Goal: Information Seeking & Learning: Learn about a topic

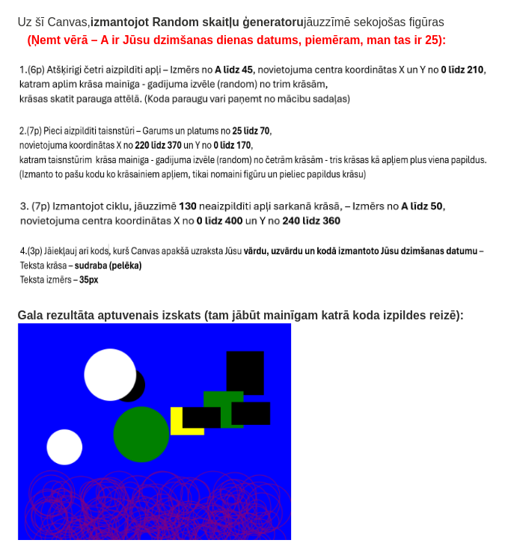
scroll to position [3205, 0]
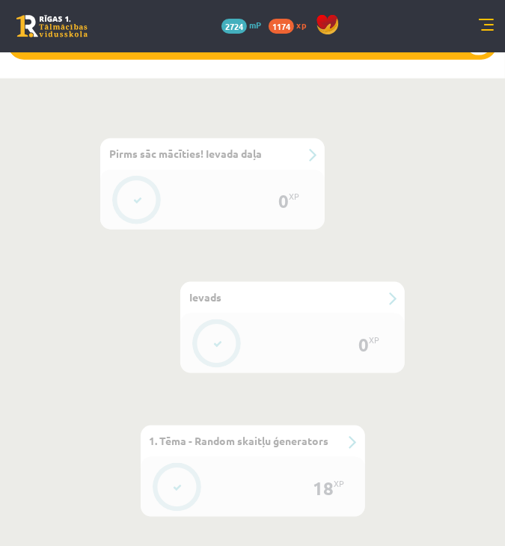
click at [265, 426] on div "#3 1. Tēma - Random skaitļu ģenerators" at bounding box center [253, 441] width 224 height 31
click at [351, 426] on div "#3 1. Tēma - Random skaitļu ģenerators" at bounding box center [253, 441] width 224 height 31
click at [336, 426] on div "#3 1. Tēma - Random skaitļu ģenerators" at bounding box center [253, 441] width 224 height 31
click at [347, 426] on div "#3 1. Tēma - Random skaitļu ģenerators" at bounding box center [253, 441] width 224 height 31
click at [270, 434] on span "1. Tēma - Random skaitļu ģenerators" at bounding box center [240, 440] width 180 height 13
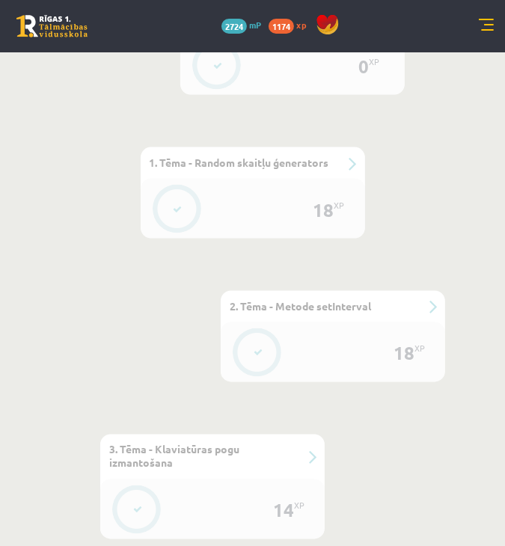
scroll to position [973, 0]
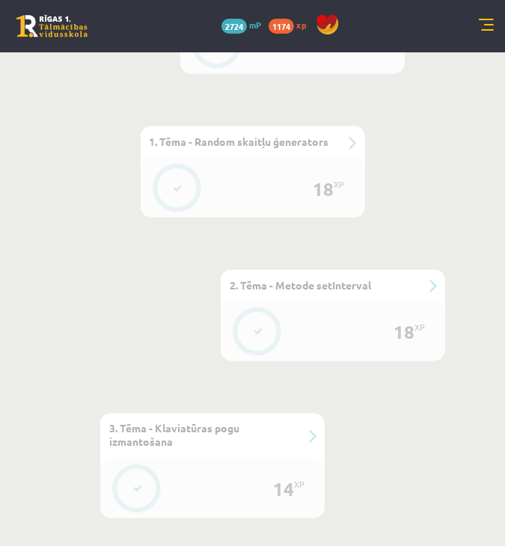
click at [353, 126] on div "#3 1. Tēma - Random skaitļu ģenerators" at bounding box center [253, 141] width 224 height 31
click at [269, 126] on div "#3 1. Tēma - Random skaitļu ģenerators" at bounding box center [253, 141] width 224 height 31
click at [220, 158] on div "18 XP" at bounding box center [253, 188] width 224 height 60
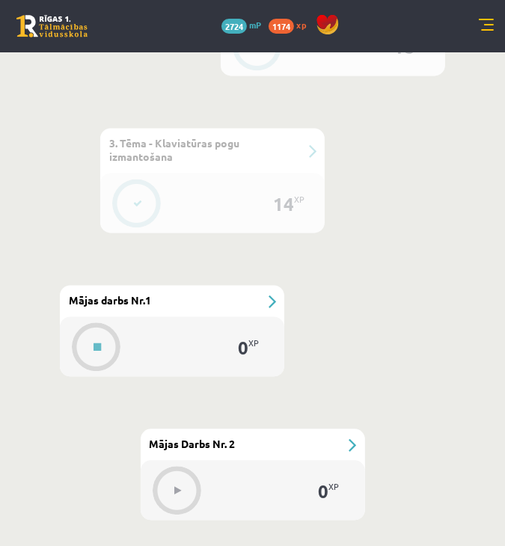
scroll to position [1272, 0]
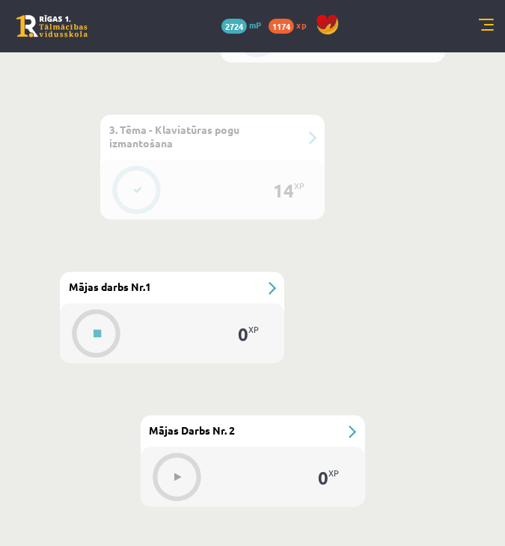
click at [272, 272] on div "#6 Mājas darbs Nr.1" at bounding box center [172, 287] width 224 height 31
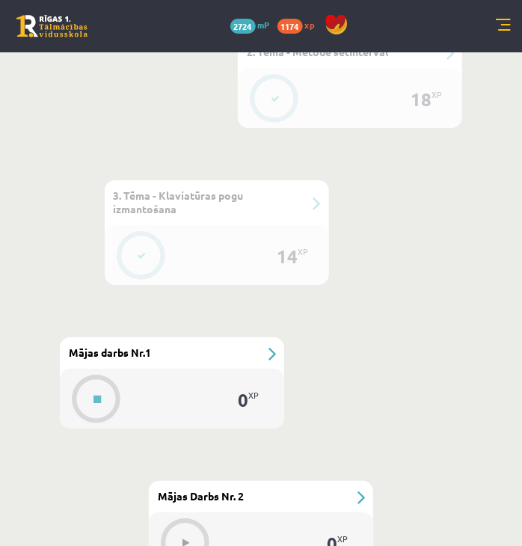
scroll to position [1197, 0]
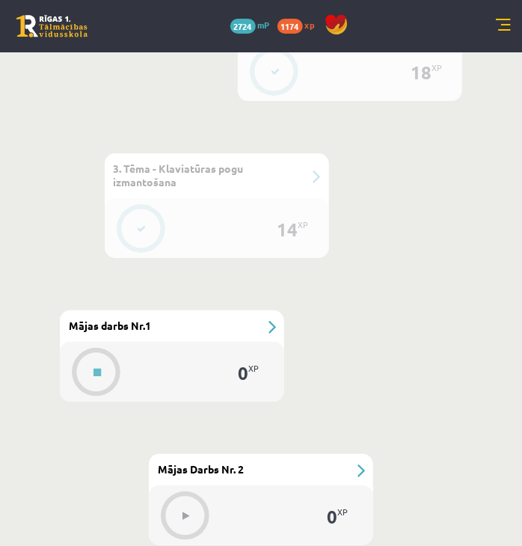
click at [308, 172] on div "#5 3. Tēma - Klaviatūras pogu izmantošana" at bounding box center [217, 175] width 224 height 45
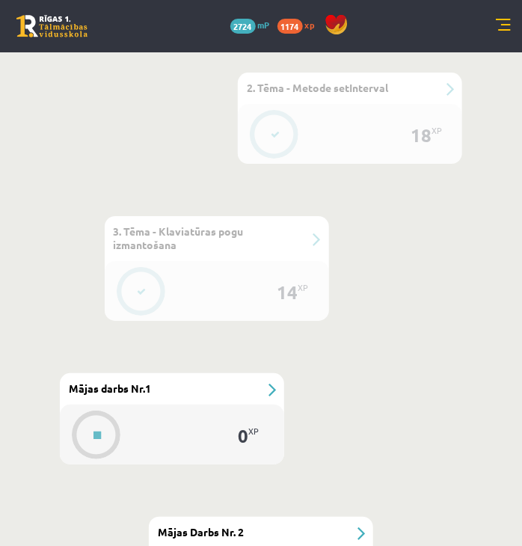
scroll to position [1048, 0]
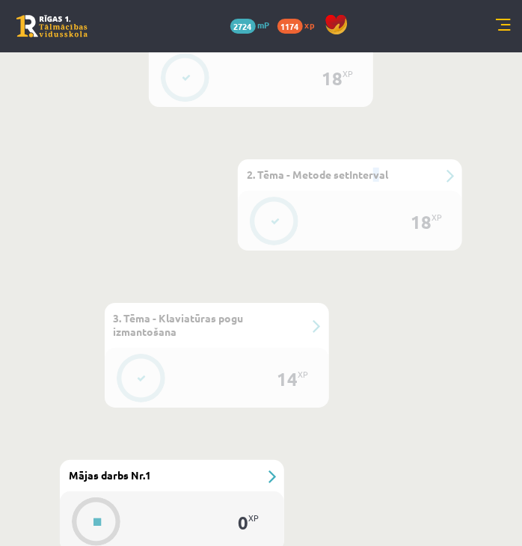
click at [379, 166] on div "#4 2. Tēma - Metode setInterval" at bounding box center [350, 174] width 224 height 31
click at [394, 189] on div "#4 2. Tēma - Metode setInterval" at bounding box center [350, 174] width 224 height 31
click at [350, 182] on div "#4 2. Tēma - Metode setInterval" at bounding box center [350, 174] width 224 height 31
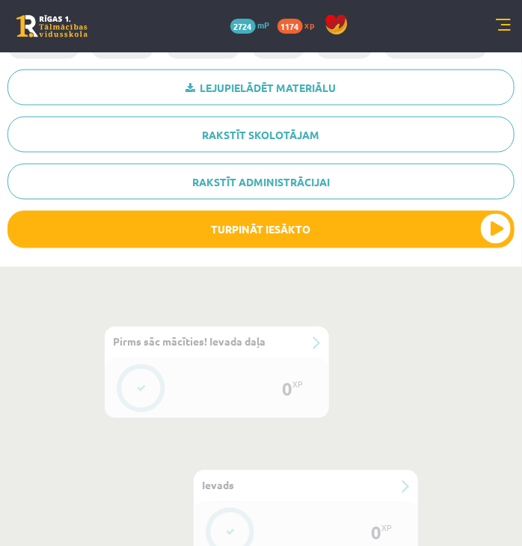
scroll to position [748, 0]
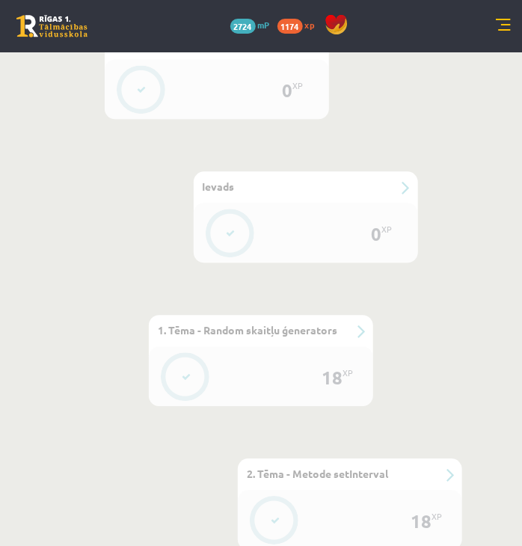
click at [404, 177] on div "#2 Ievads" at bounding box center [306, 186] width 224 height 31
click at [407, 188] on div "#2 Ievads" at bounding box center [306, 186] width 224 height 31
drag, startPoint x: 360, startPoint y: 296, endPoint x: 349, endPoint y: 323, distance: 29.2
click at [347, 332] on div "#3 1. Tēma - Random skaitļu ģenerators" at bounding box center [261, 330] width 224 height 31
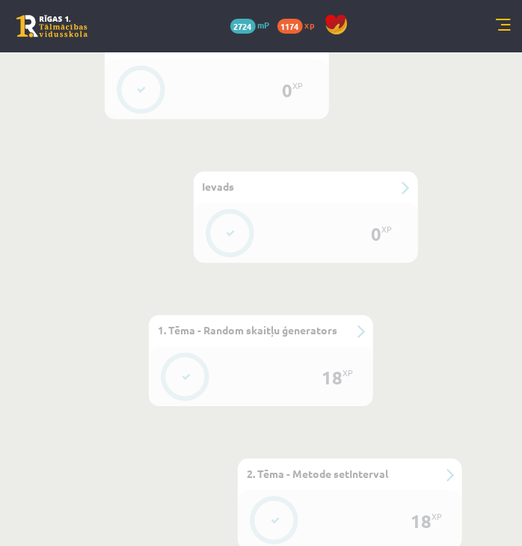
click at [358, 333] on div "#3 1. Tēma - Random skaitļu ģenerators" at bounding box center [261, 330] width 224 height 31
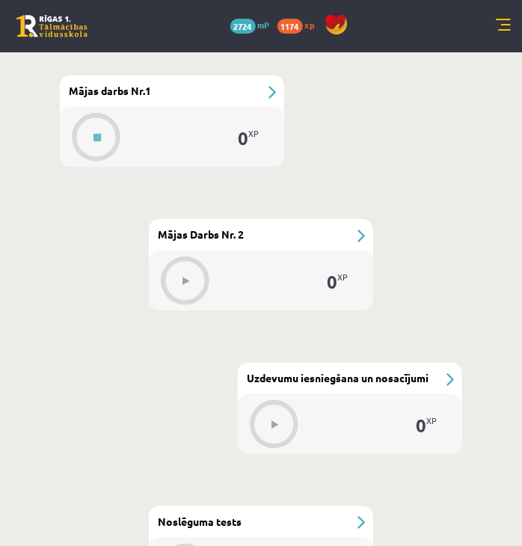
scroll to position [1347, 0]
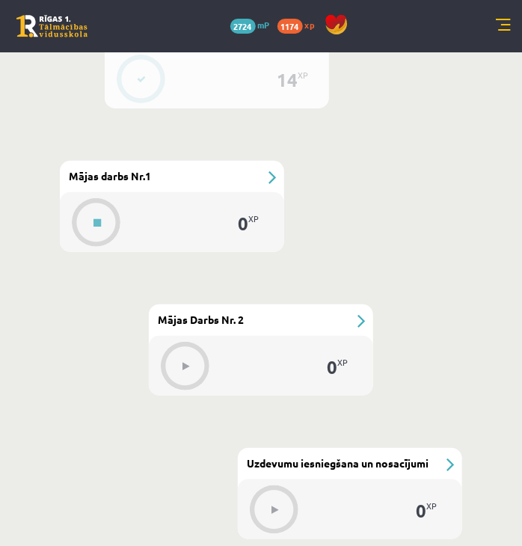
click at [275, 180] on div "#6 Mājas darbs Nr.1" at bounding box center [172, 176] width 224 height 31
click at [269, 177] on div "#6 Mājas darbs Nr.1" at bounding box center [172, 176] width 224 height 31
click at [501, 26] on link at bounding box center [503, 26] width 15 height 15
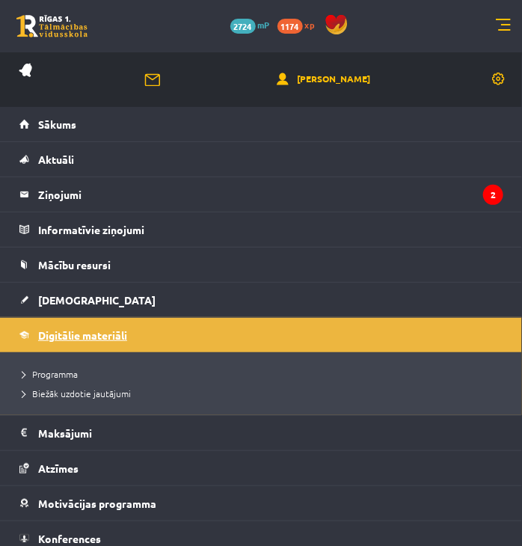
click at [114, 334] on span "Digitālie materiāli" at bounding box center [82, 335] width 89 height 13
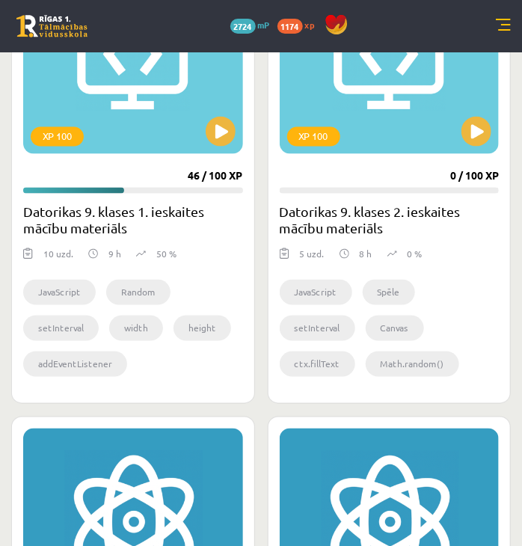
scroll to position [299, 0]
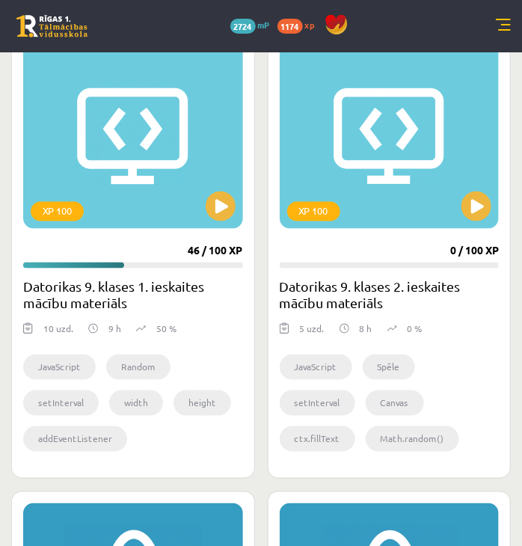
click at [100, 304] on h2 "Datorikas 9. klases 1. ieskaites mācību materiāls" at bounding box center [133, 295] width 220 height 34
click at [213, 204] on button at bounding box center [221, 207] width 30 height 30
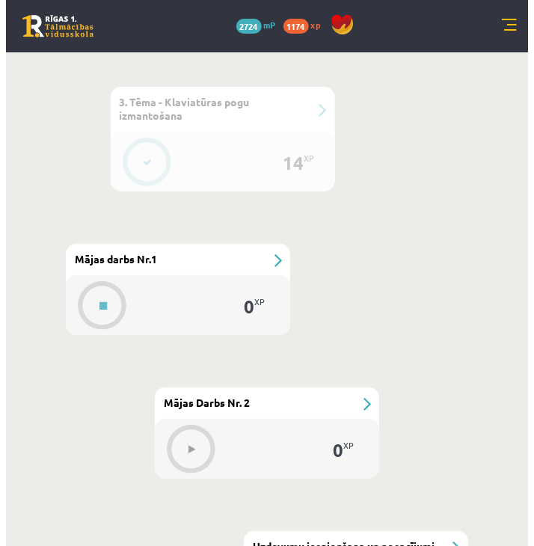
scroll to position [1272, 0]
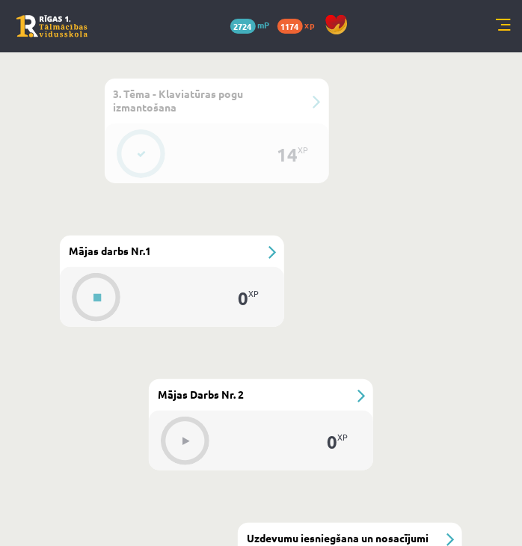
click at [274, 249] on div "#6 Mājas darbs Nr.1" at bounding box center [172, 251] width 224 height 31
click at [139, 154] on icon at bounding box center [142, 154] width 9 height 9
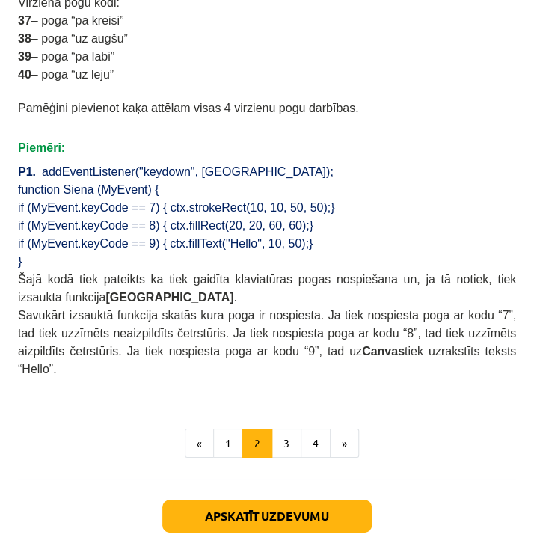
scroll to position [1113, 0]
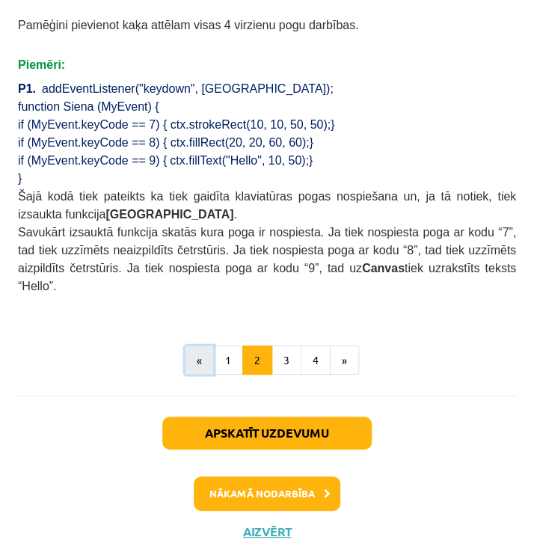
click at [198, 346] on button "«" at bounding box center [199, 361] width 29 height 30
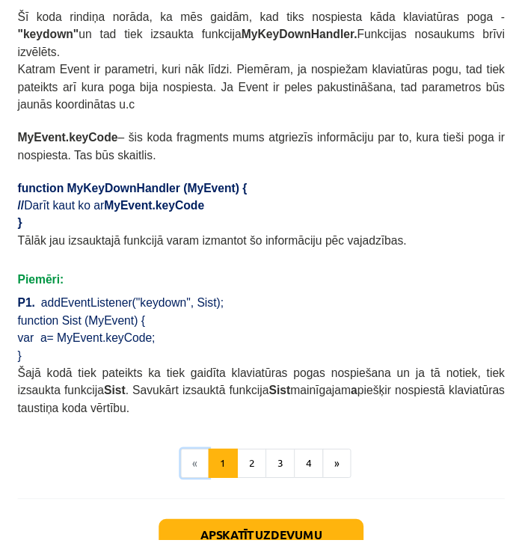
scroll to position [975, 0]
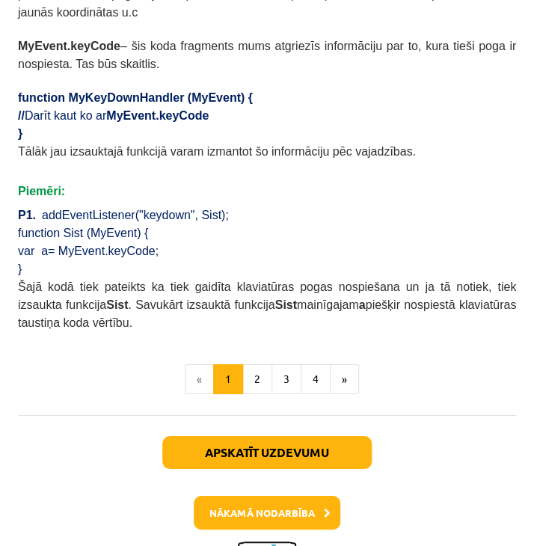
click at [252, 543] on button "Aizvērt" at bounding box center [267, 550] width 57 height 15
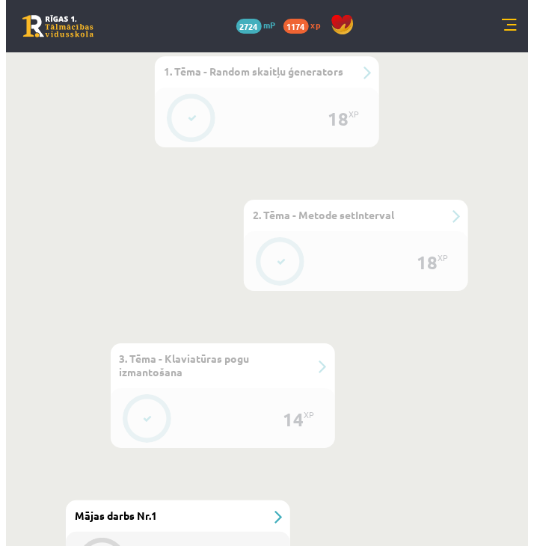
scroll to position [973, 0]
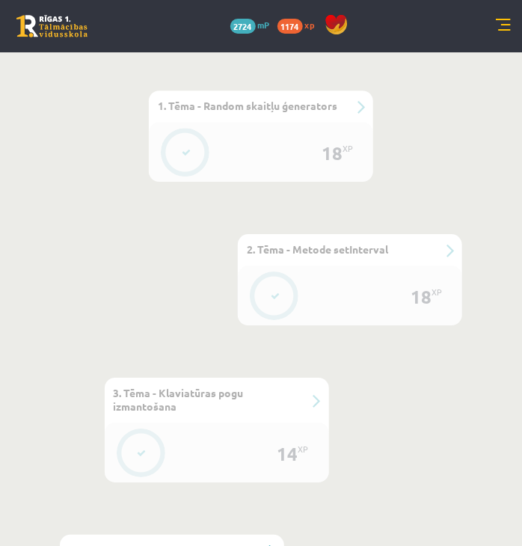
click at [174, 145] on button at bounding box center [186, 152] width 34 height 34
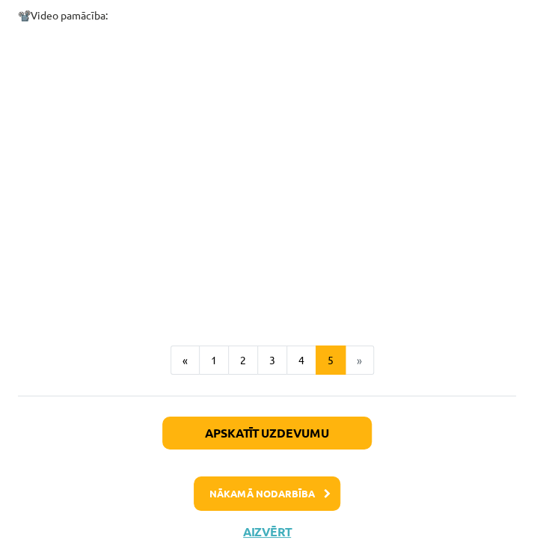
scroll to position [925, 0]
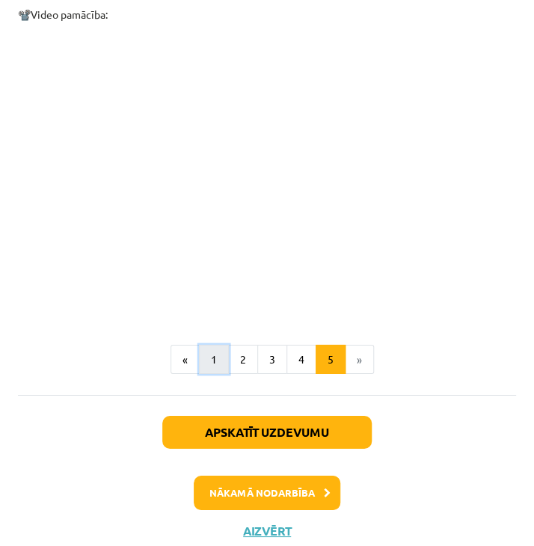
click at [204, 345] on button "1" at bounding box center [214, 360] width 30 height 30
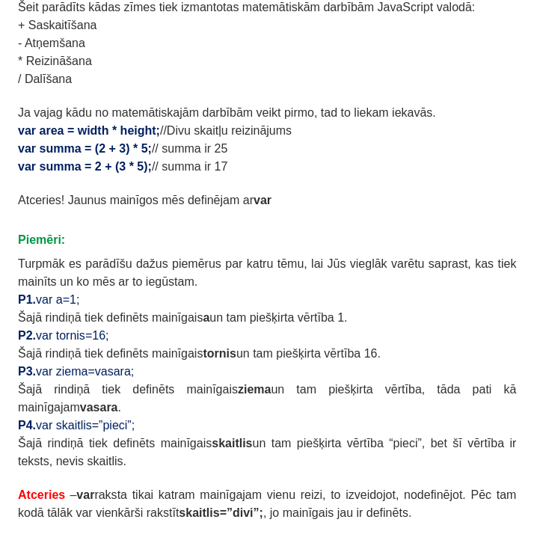
scroll to position [735, 0]
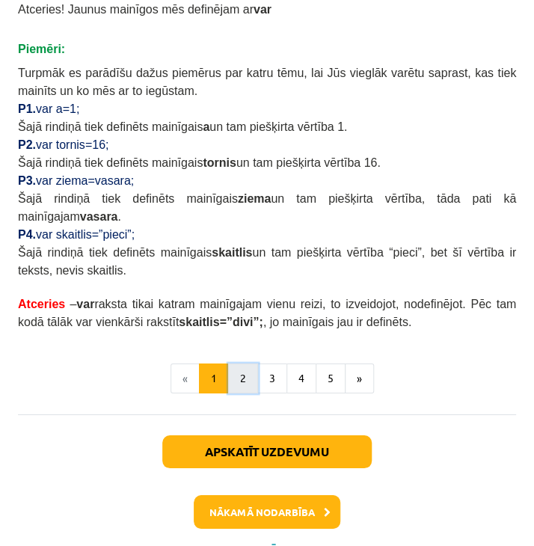
click at [236, 364] on button "2" at bounding box center [243, 379] width 30 height 30
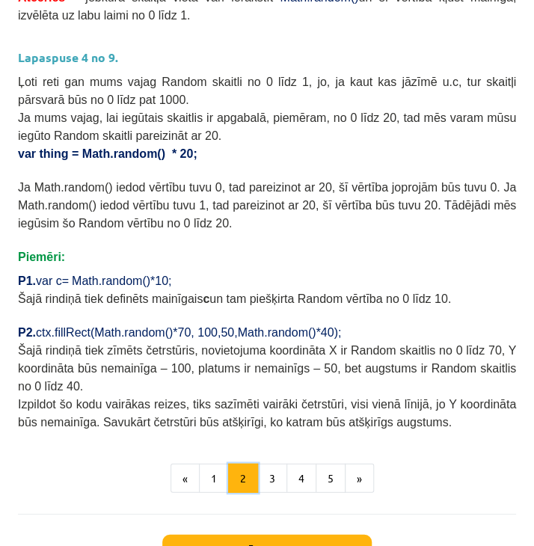
scroll to position [614, 0]
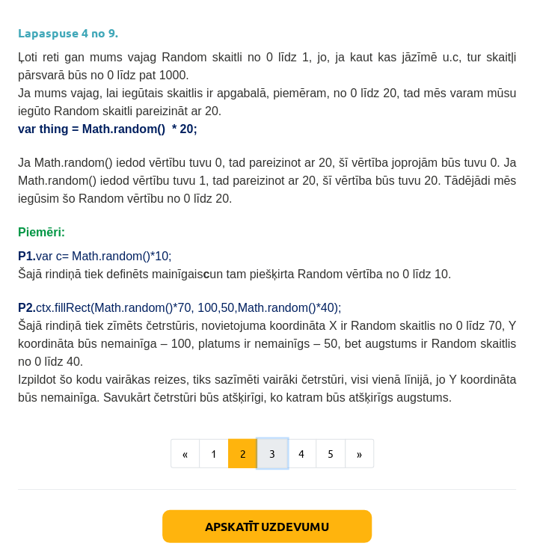
click at [266, 439] on button "3" at bounding box center [272, 454] width 30 height 30
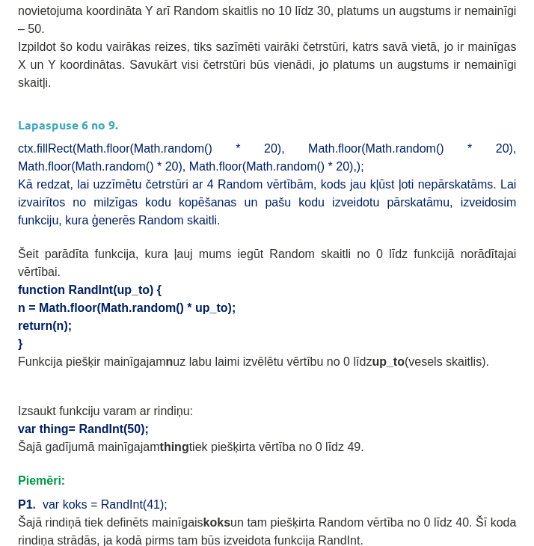
scroll to position [913, 0]
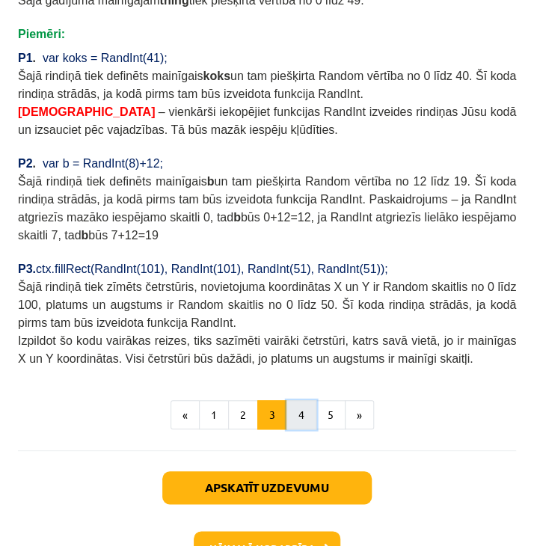
click at [293, 400] on button "4" at bounding box center [302, 415] width 30 height 30
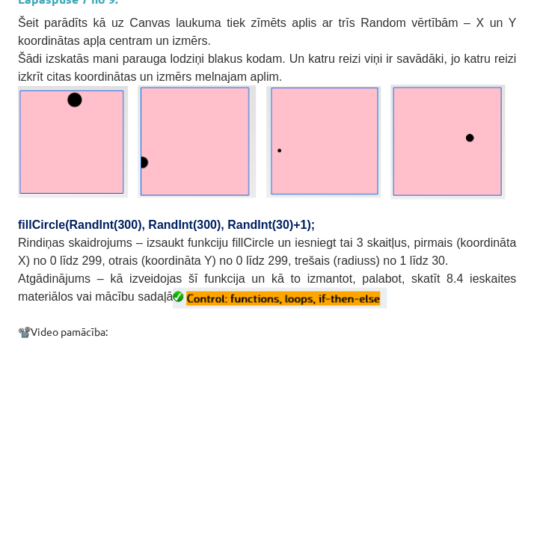
scroll to position [239, 0]
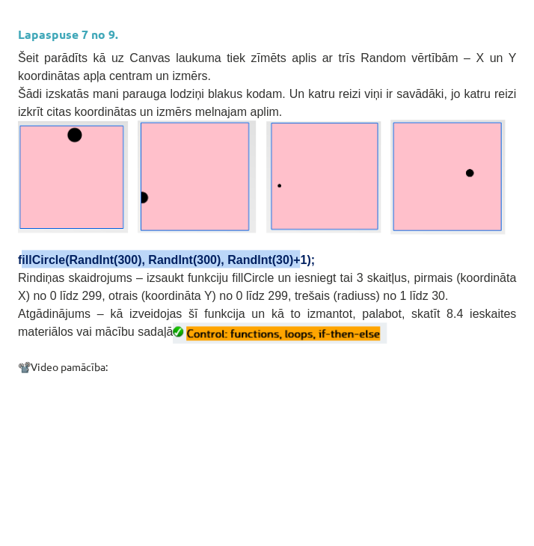
drag, startPoint x: 22, startPoint y: 261, endPoint x: 269, endPoint y: 250, distance: 247.2
click at [269, 254] on span "fillCircle(RandInt(300), RandInt(300), RandInt(30)+1);" at bounding box center [166, 260] width 297 height 13
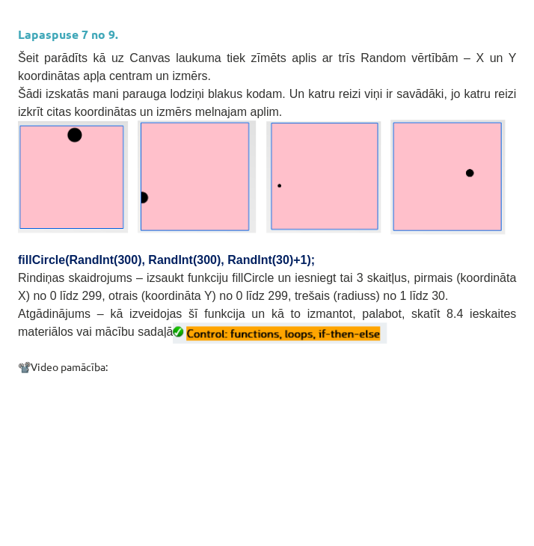
click at [284, 261] on p "fillCircle(RandInt(300), RandInt(300), RandInt(30)+1);" at bounding box center [267, 259] width 498 height 18
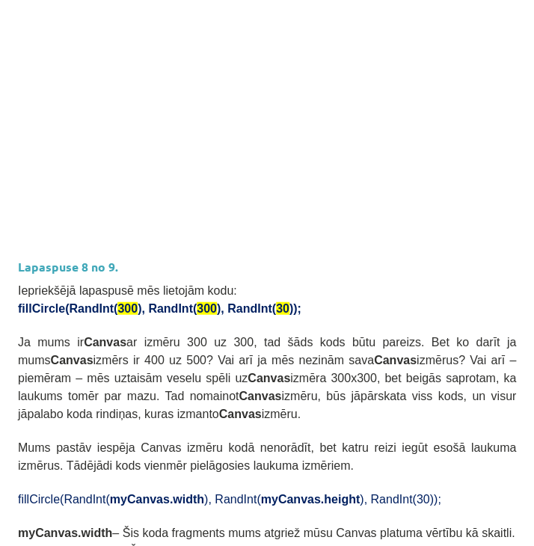
scroll to position [688, 0]
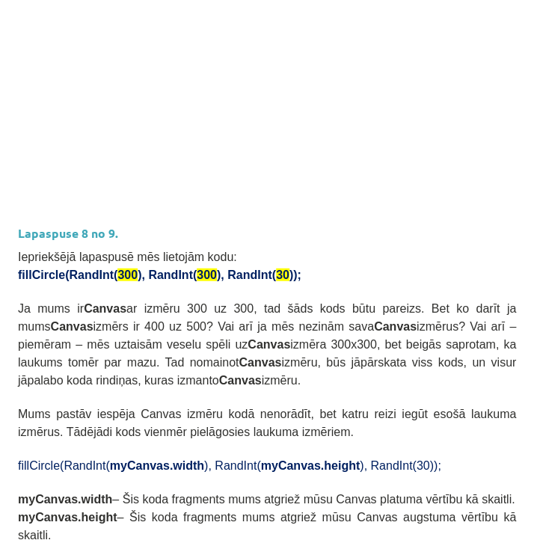
drag, startPoint x: 17, startPoint y: 273, endPoint x: 269, endPoint y: 258, distance: 252.6
click at [269, 258] on div "18 XP Saņemsi Ļoti grūts 77 pilda Apraksts Uzdevums Palīdzība Lapaspuse 7 no 9.…" at bounding box center [267, 407] width 516 height 2049
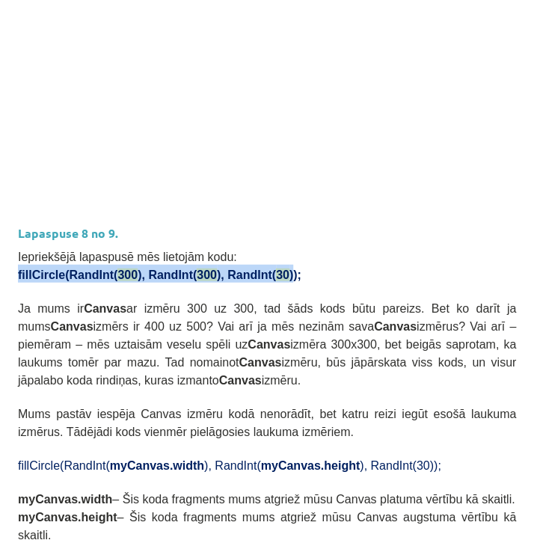
drag, startPoint x: 260, startPoint y: 267, endPoint x: 17, endPoint y: 280, distance: 242.8
click at [17, 280] on div "18 XP Saņemsi Ļoti grūts 77 pilda Apraksts Uzdevums Palīdzība Lapaspuse 7 no 9.…" at bounding box center [267, 407] width 516 height 2049
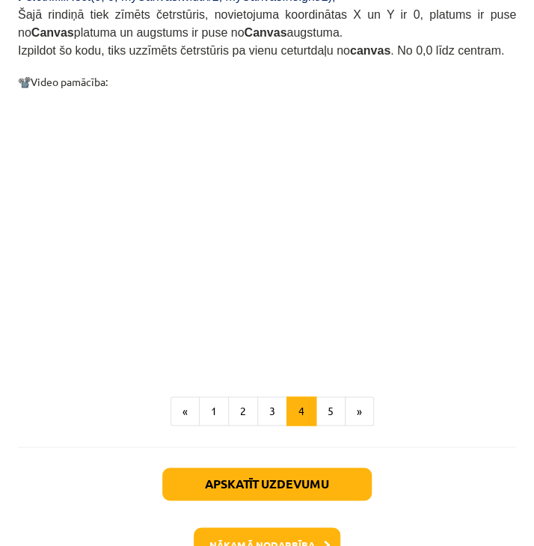
scroll to position [1563, 0]
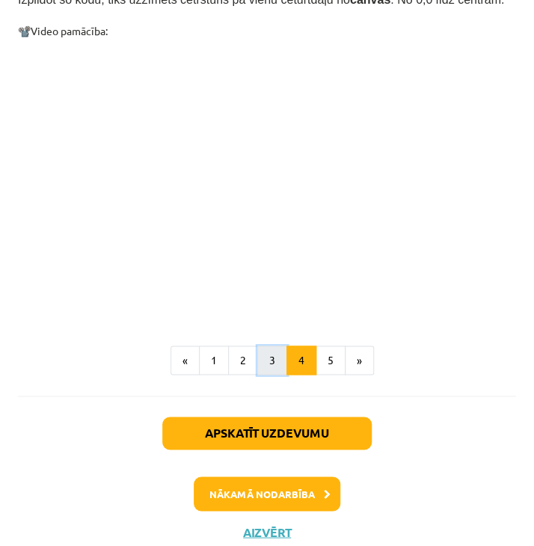
click at [269, 346] on button "3" at bounding box center [272, 361] width 30 height 30
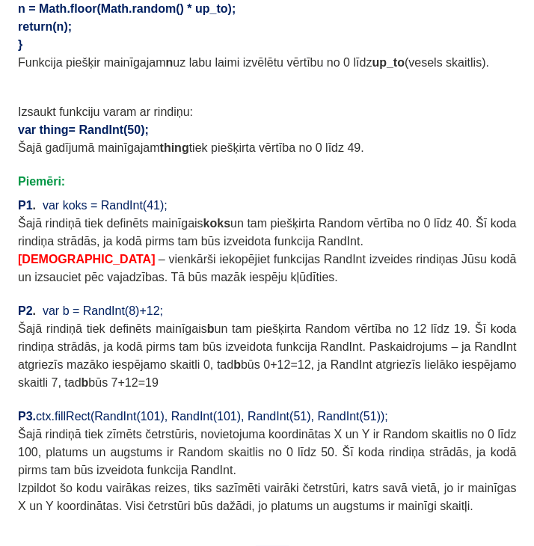
scroll to position [1348, 0]
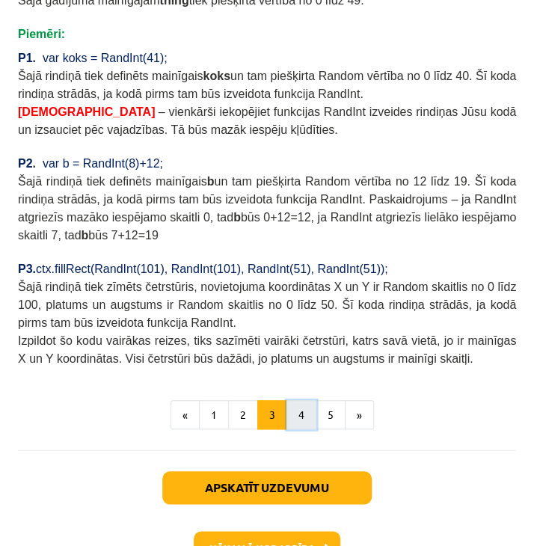
click at [297, 400] on button "4" at bounding box center [302, 415] width 30 height 30
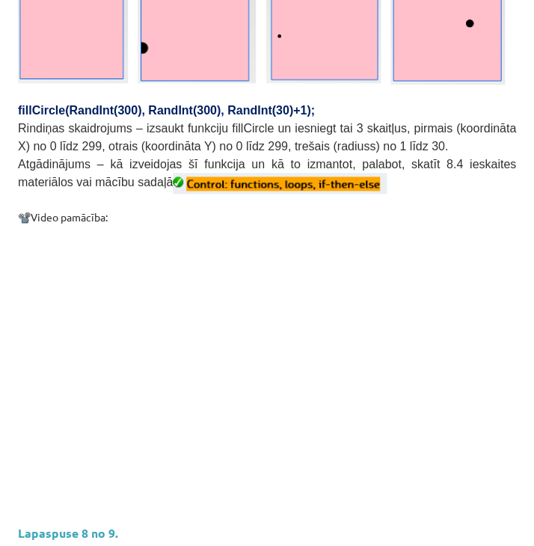
scroll to position [314, 0]
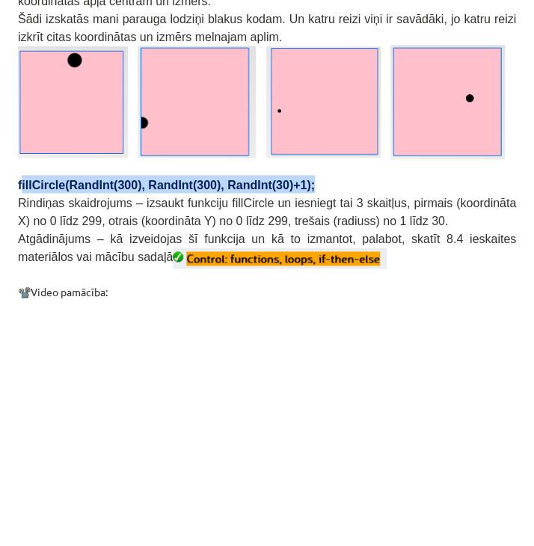
drag, startPoint x: 28, startPoint y: 190, endPoint x: 296, endPoint y: 191, distance: 267.9
click at [296, 191] on p "fillCircle(RandInt(300), RandInt(300), RandInt(30)+1);" at bounding box center [267, 184] width 498 height 18
click at [294, 181] on p "fillCircle(RandInt(300), RandInt(300), RandInt(30)+1);" at bounding box center [267, 184] width 498 height 18
drag, startPoint x: 290, startPoint y: 179, endPoint x: 7, endPoint y: 179, distance: 283.6
click at [7, 179] on div "Mācību tēma: Datorikas 9. klases 1. ieskaites mācību materiāls #3 1. Tēma - Ran…" at bounding box center [267, 273] width 534 height 546
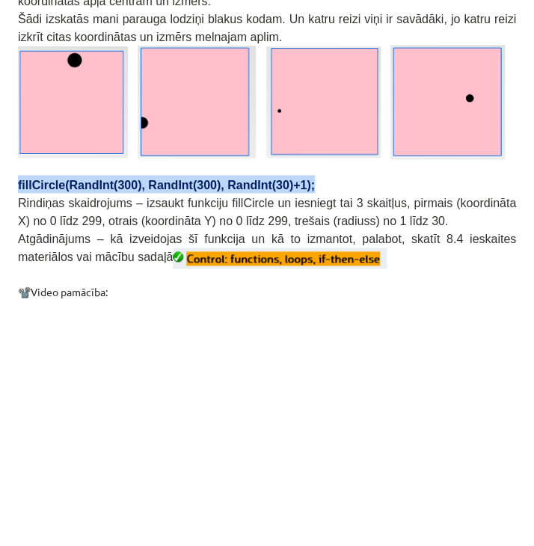
copy span "fillCircle(RandInt(300), RandInt(300), RandInt(30)+1);"
click at [281, 193] on p "Rindiņas skaidrojums – izsaukt funkciju fillCircle un iesniegt tai 3 skaitļus, …" at bounding box center [267, 211] width 498 height 36
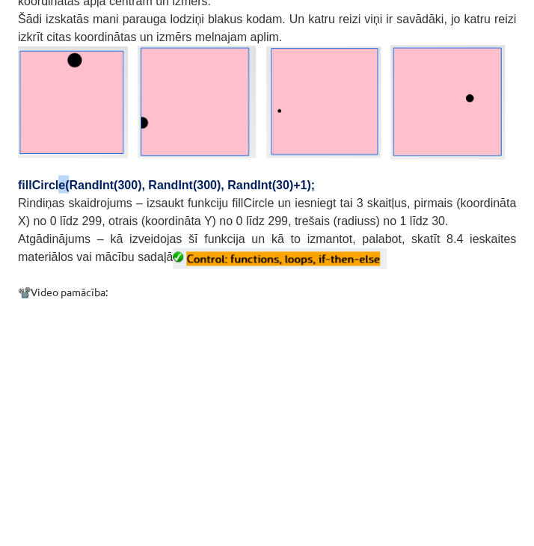
drag, startPoint x: 51, startPoint y: 188, endPoint x: 64, endPoint y: 189, distance: 12.8
click at [64, 189] on span "fillCircle(RandInt(300), RandInt(300), RandInt(30)+1);" at bounding box center [166, 185] width 297 height 13
click at [60, 189] on span "fillCircle(RandInt(300), RandInt(300), RandInt(30)+1);" at bounding box center [166, 185] width 297 height 13
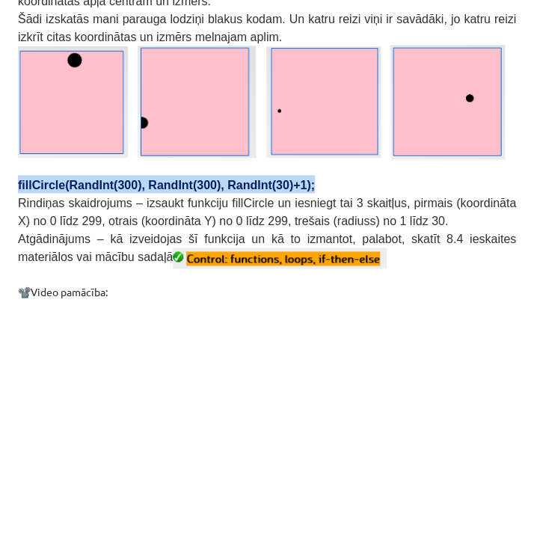
click at [60, 189] on span "fillCircle(RandInt(300), RandInt(300), RandInt(30)+1);" at bounding box center [166, 185] width 297 height 13
click at [64, 183] on span "fillCircle(RandInt(300), RandInt(300), RandInt(30)+1);" at bounding box center [166, 185] width 297 height 13
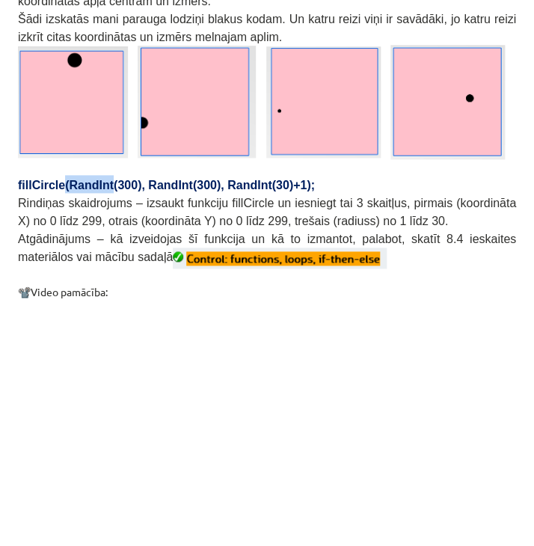
drag, startPoint x: 59, startPoint y: 182, endPoint x: 102, endPoint y: 186, distance: 42.9
click at [102, 186] on span "fillCircle(RandInt(300), RandInt(300), RandInt(30)+1);" at bounding box center [166, 185] width 297 height 13
copy span "(RandInt"
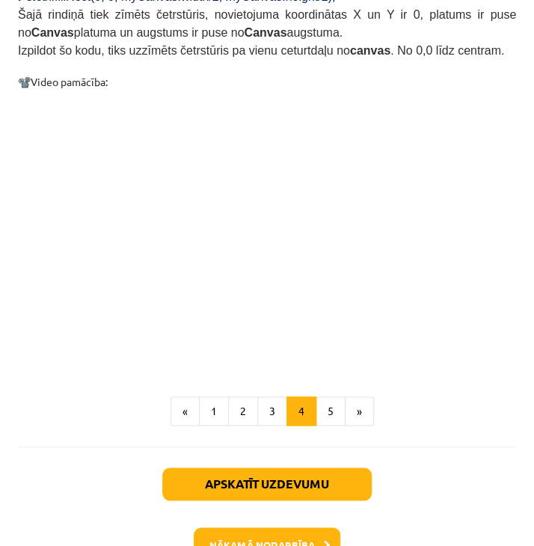
scroll to position [1563, 0]
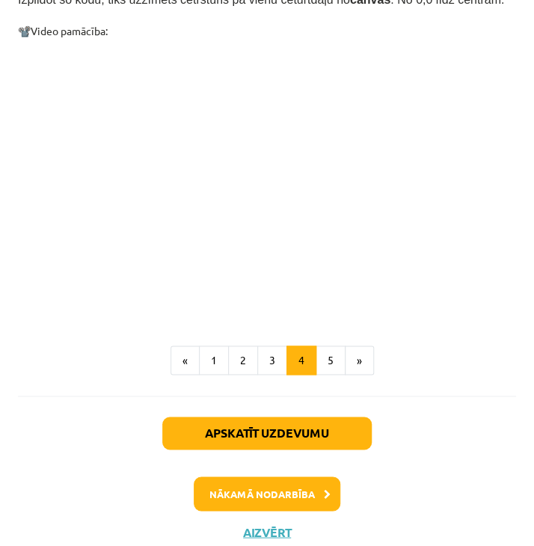
click at [243, 501] on div "Apskatīt uzdevumu Nākamā nodarbība Aizvērt" at bounding box center [267, 472] width 498 height 153
click at [245, 525] on button "Aizvērt" at bounding box center [267, 532] width 57 height 15
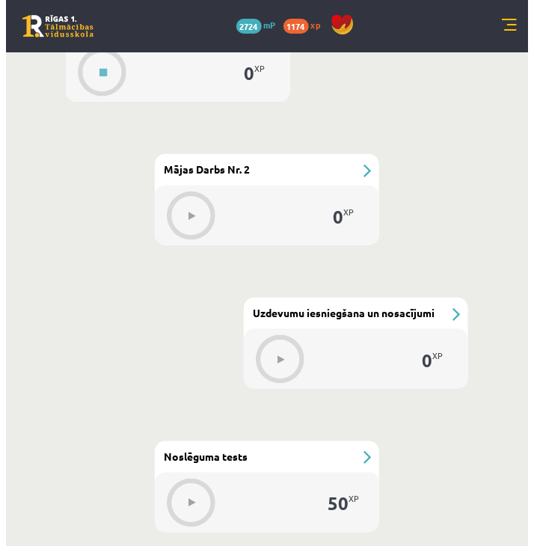
scroll to position [1272, 0]
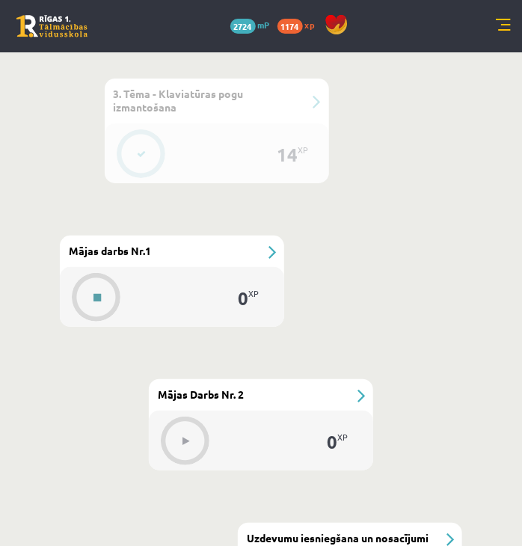
click at [102, 306] on button at bounding box center [97, 298] width 34 height 34
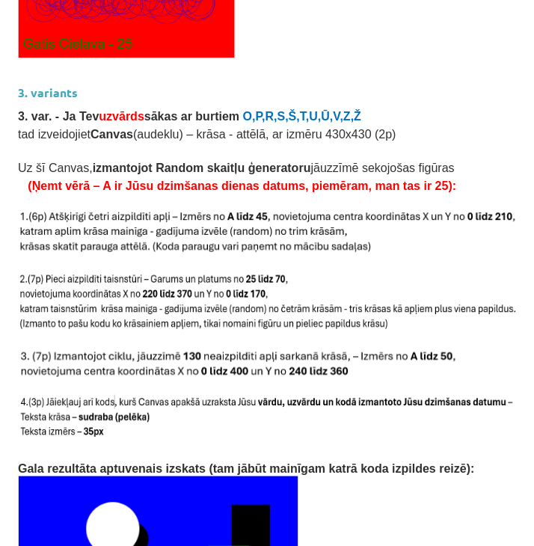
scroll to position [3205, 0]
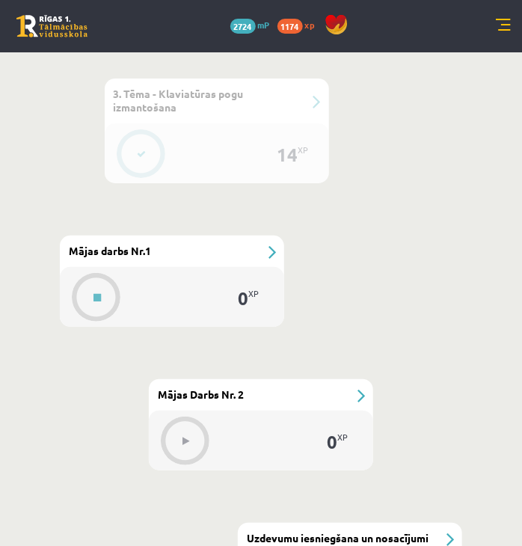
click at [135, 122] on div "#5 3. Tēma - Klaviatūras pogu izmantošana" at bounding box center [217, 101] width 224 height 45
click at [141, 156] on icon at bounding box center [142, 154] width 9 height 9
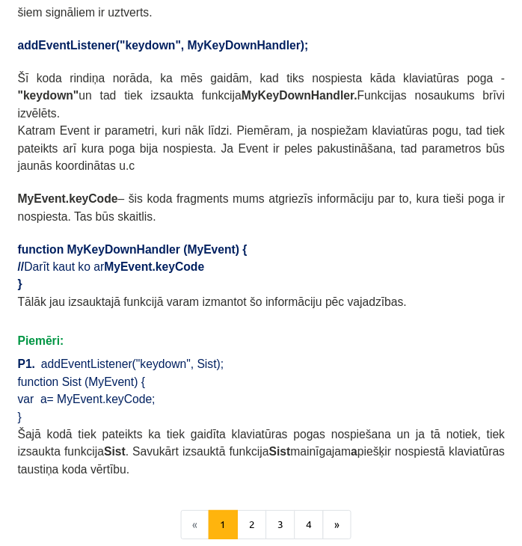
scroll to position [973, 0]
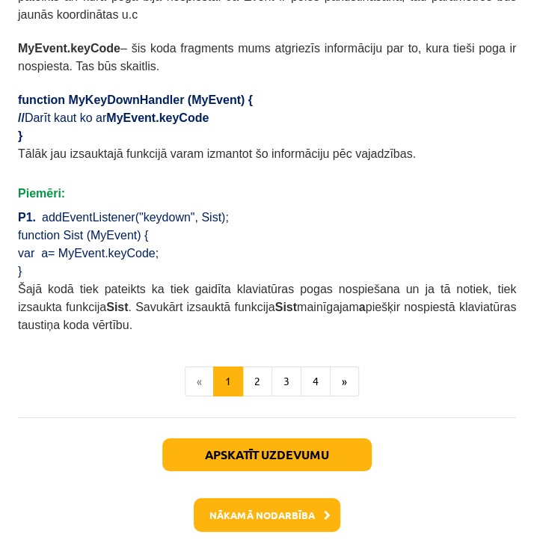
click at [193, 367] on li "«" at bounding box center [199, 382] width 29 height 30
click at [270, 546] on button "Aizvērt" at bounding box center [267, 553] width 57 height 15
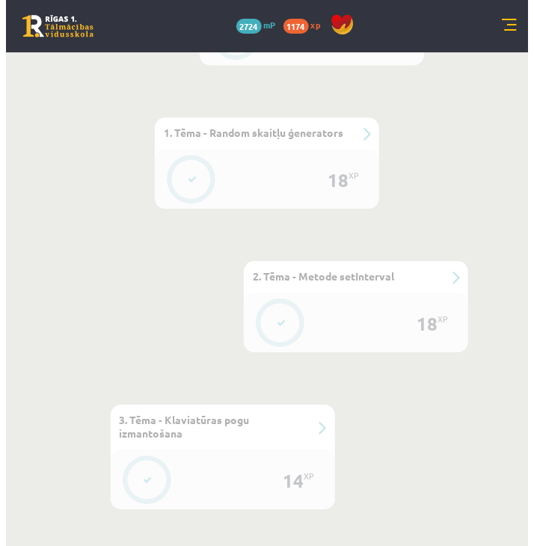
scroll to position [898, 0]
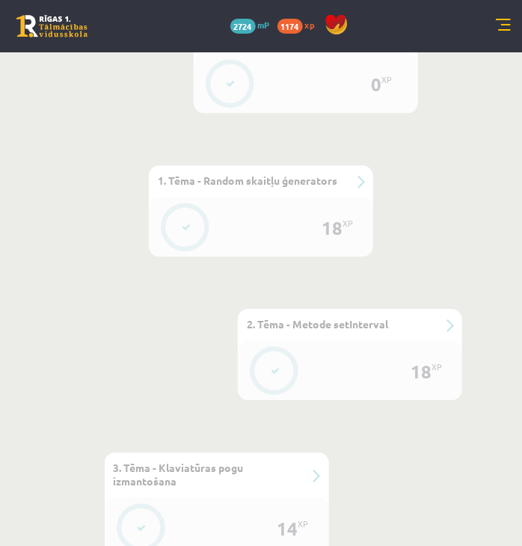
click at [271, 371] on icon at bounding box center [275, 371] width 9 height 9
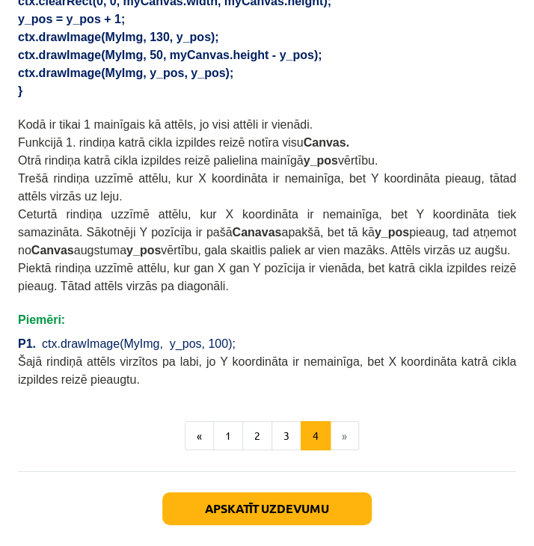
scroll to position [1108, 0]
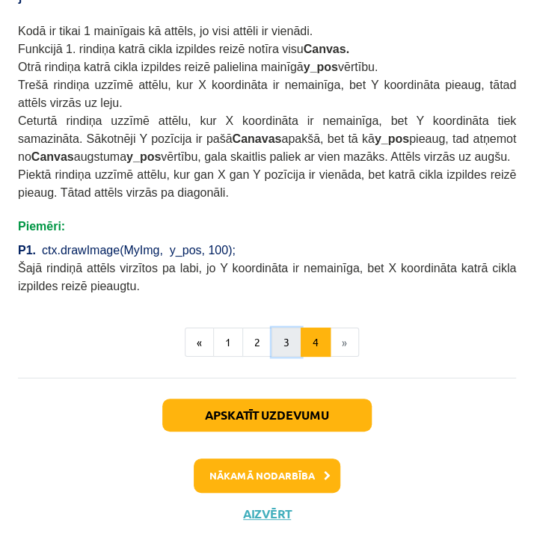
click at [272, 339] on button "3" at bounding box center [287, 343] width 30 height 30
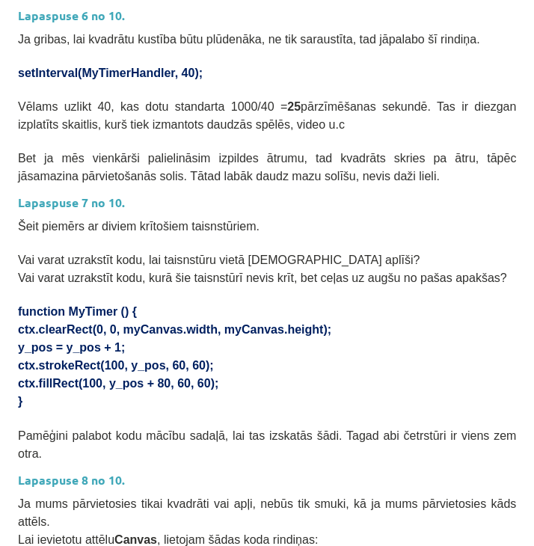
scroll to position [239, 0]
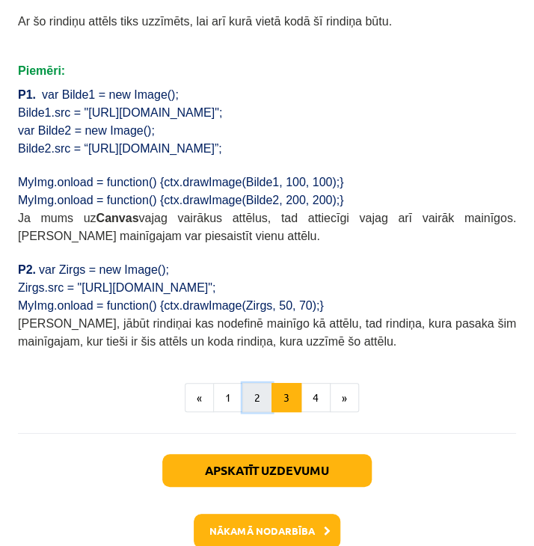
click at [255, 383] on button "2" at bounding box center [257, 398] width 30 height 30
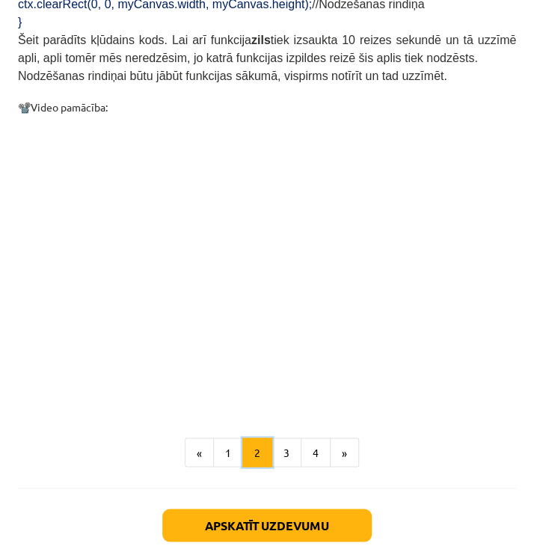
scroll to position [1664, 0]
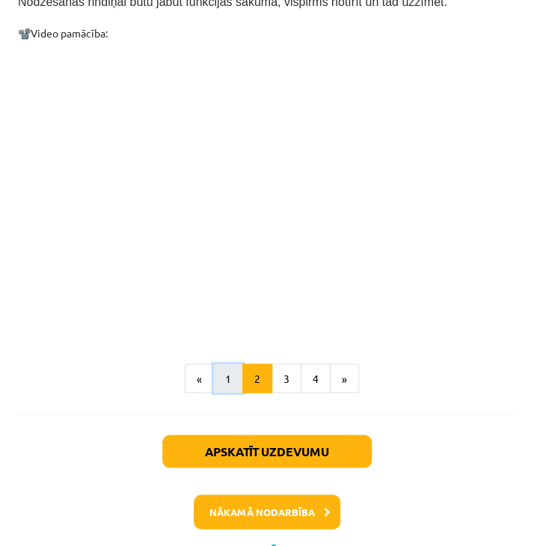
click at [227, 364] on button "1" at bounding box center [228, 379] width 30 height 30
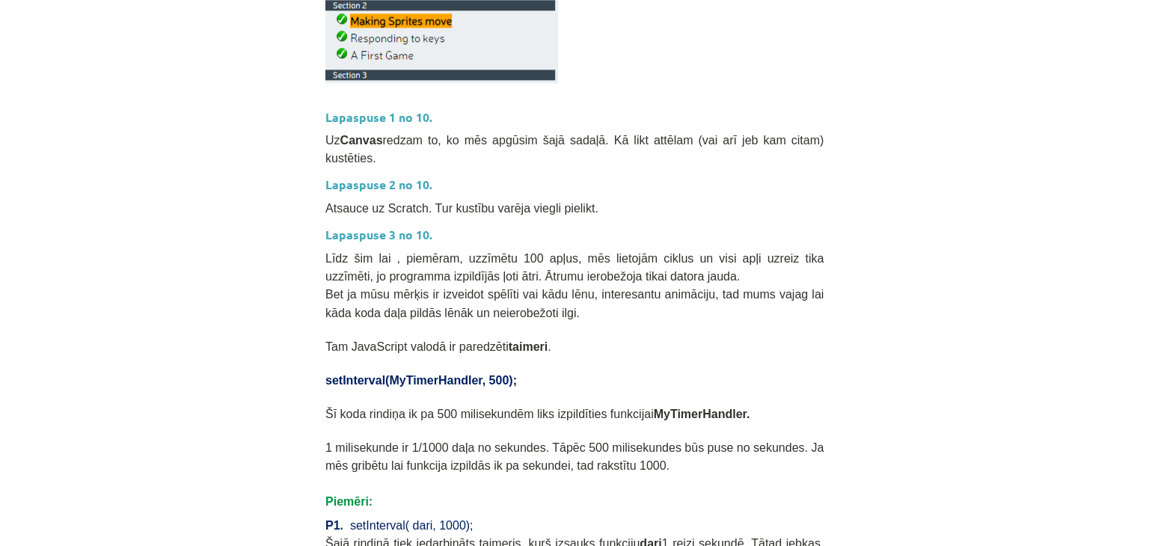
scroll to position [614, 0]
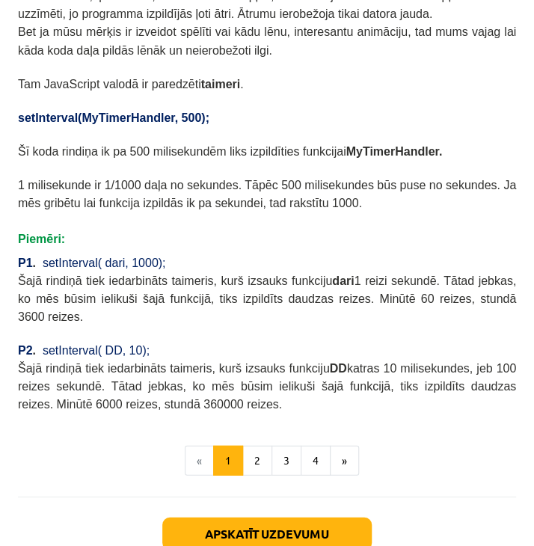
click at [239, 183] on span "1 milisekunde ir 1/1000 daļa no sekundes. Tāpēc 500 milisekundes būs puse no se…" at bounding box center [267, 193] width 498 height 31
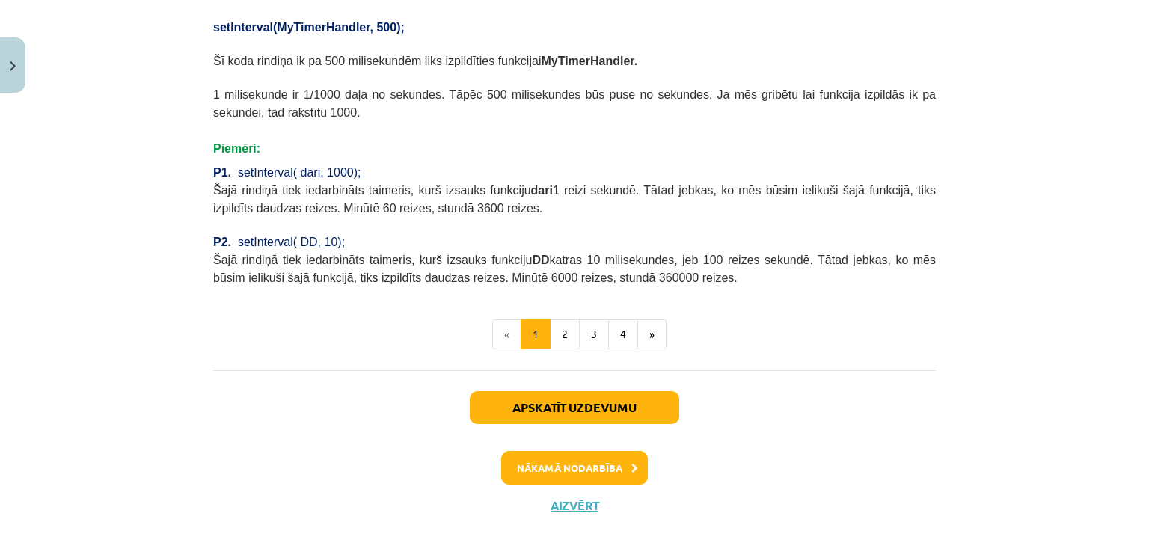
scroll to position [715, 0]
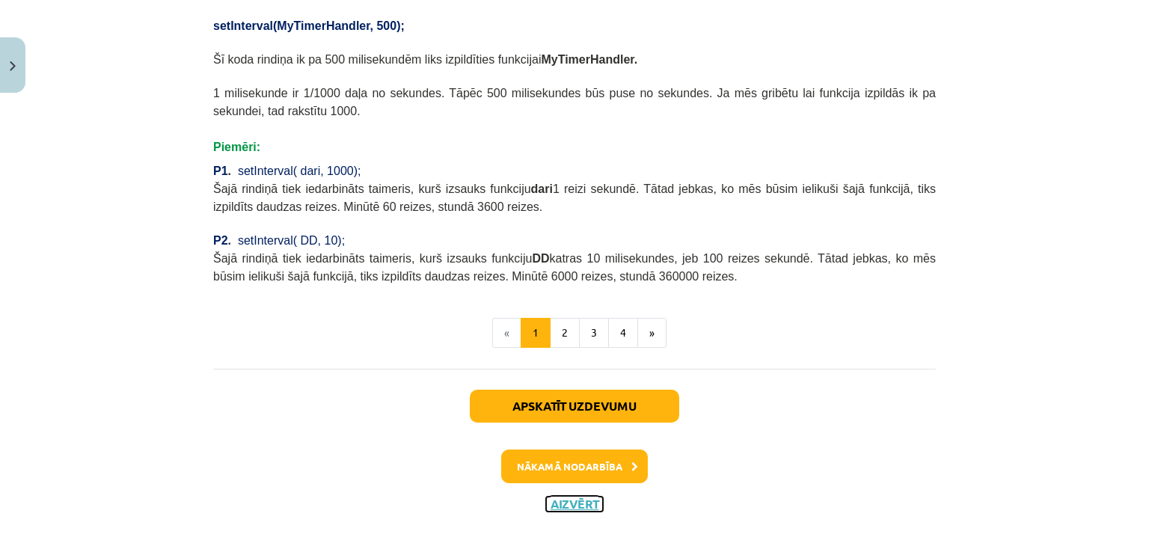
click at [534, 497] on button "Aizvērt" at bounding box center [574, 504] width 57 height 15
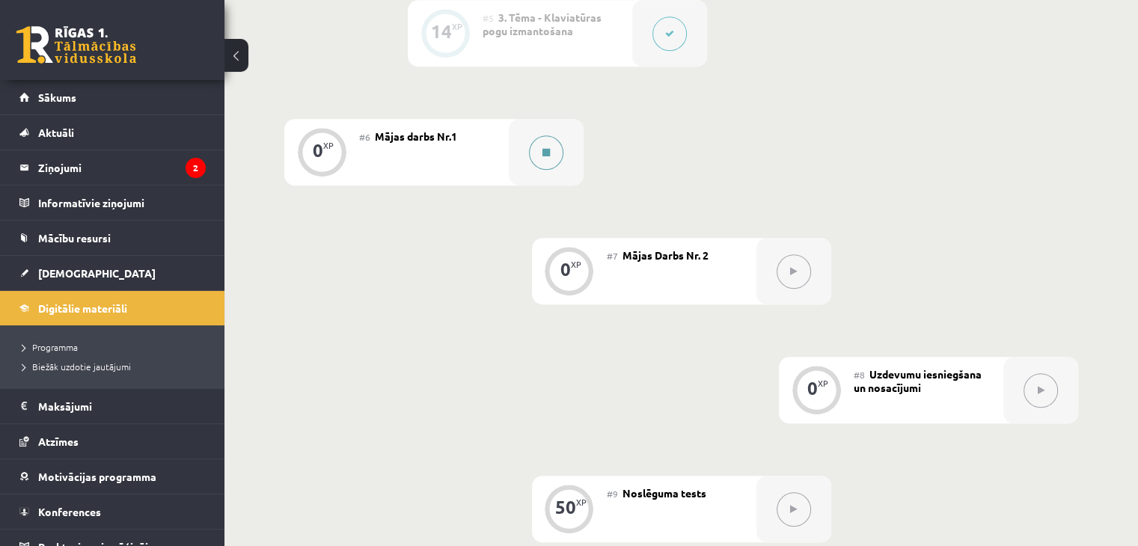
click at [534, 170] on button at bounding box center [546, 152] width 34 height 34
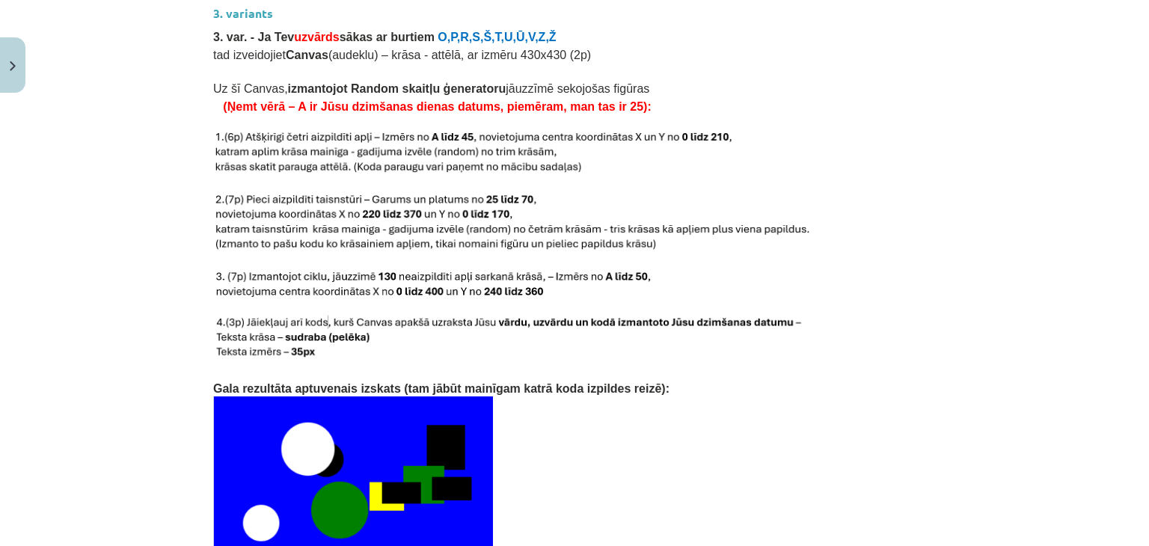
scroll to position [3190, 0]
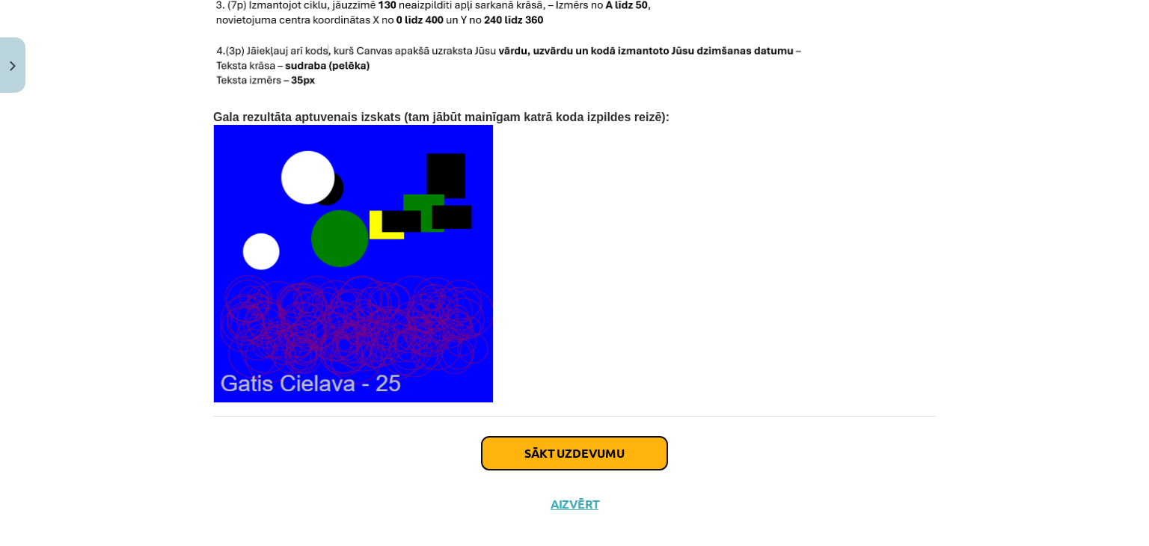
click at [524, 437] on button "Sākt uzdevumu" at bounding box center [575, 453] width 186 height 33
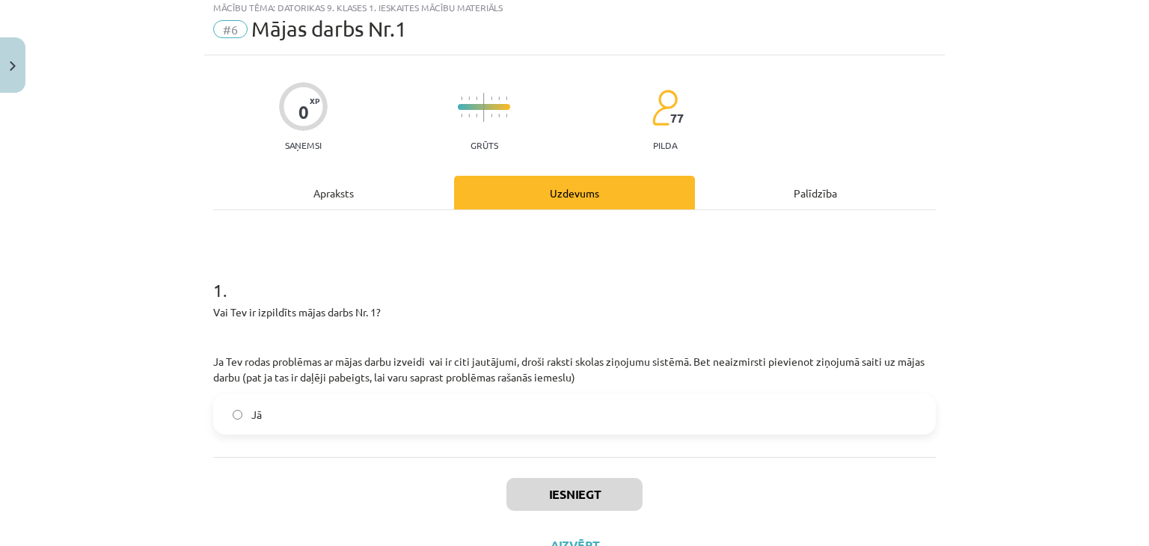
scroll to position [37, 0]
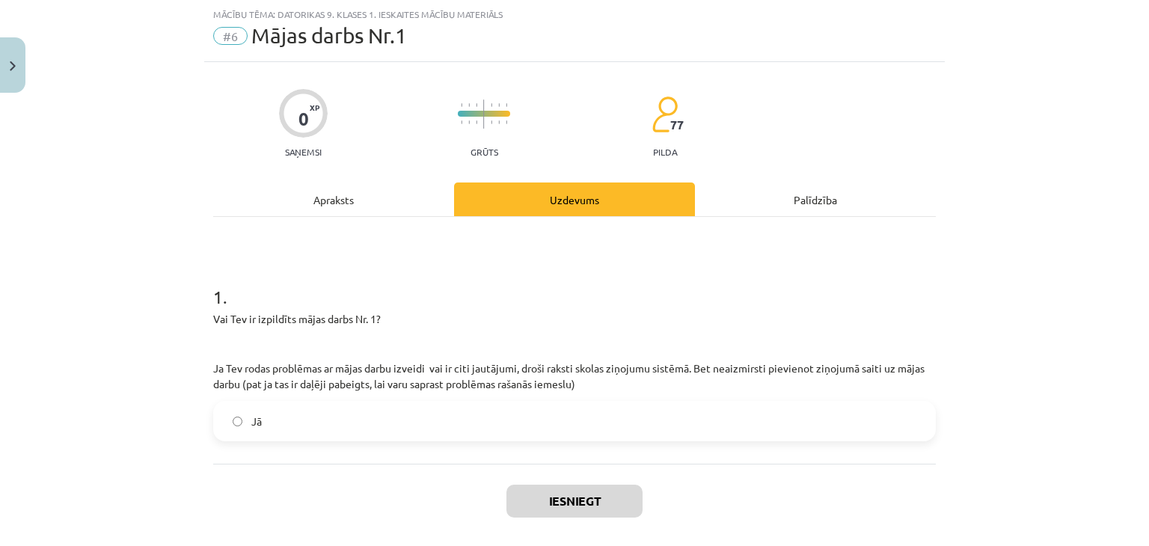
click at [353, 410] on label "Jā" at bounding box center [575, 421] width 720 height 37
click at [534, 495] on button "Iesniegt" at bounding box center [575, 501] width 136 height 33
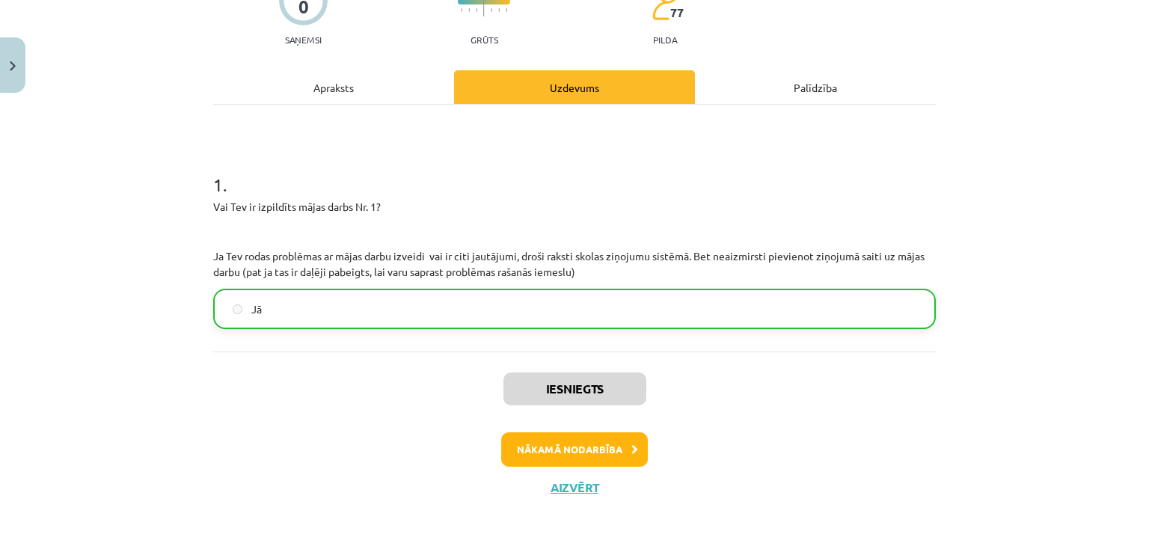
scroll to position [153, 0]
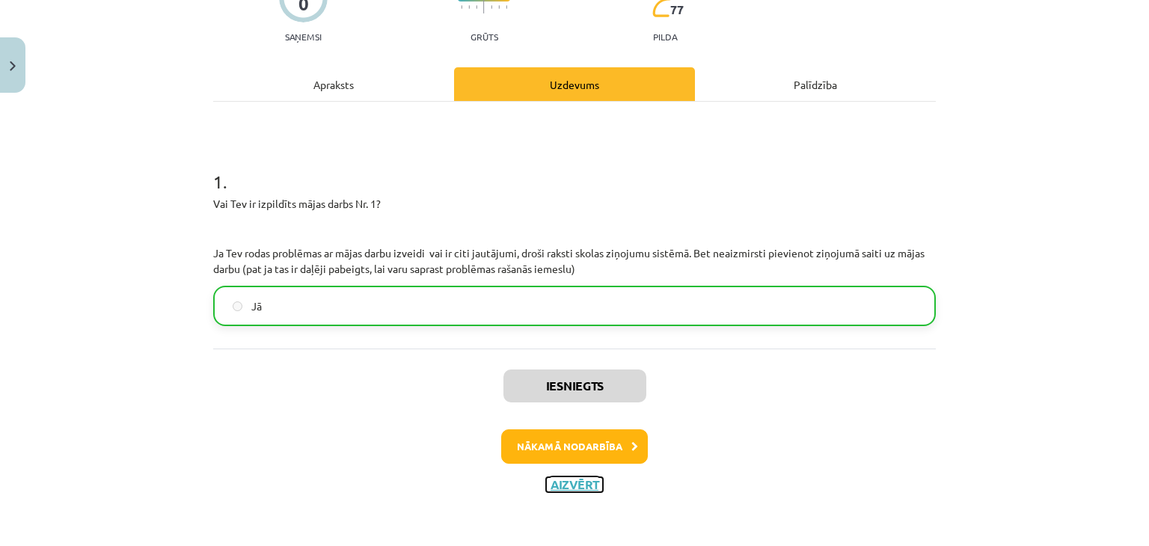
click at [534, 489] on button "Aizvērt" at bounding box center [574, 484] width 57 height 15
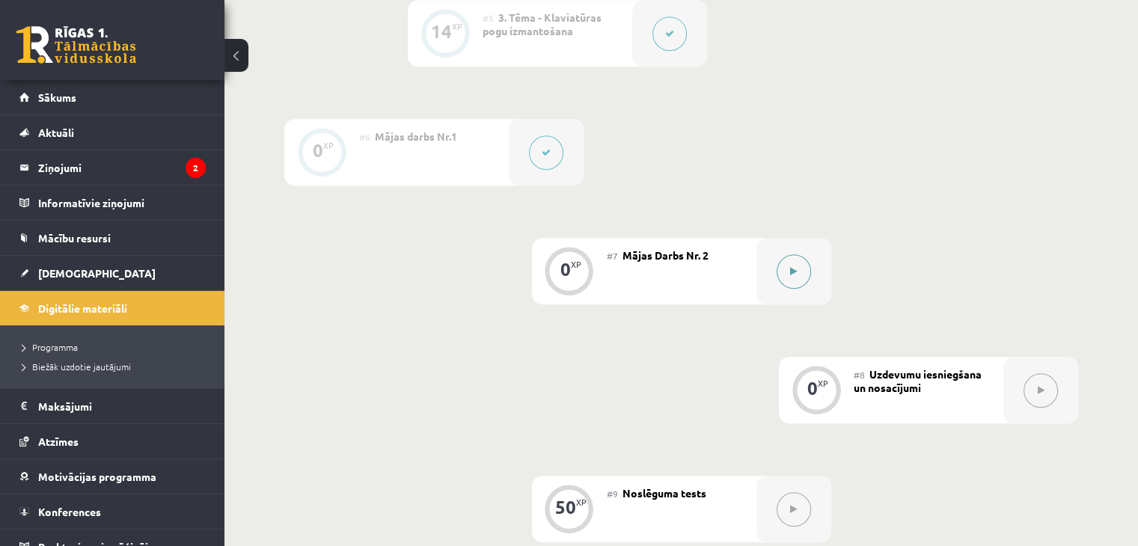
click at [534, 289] on button at bounding box center [794, 271] width 34 height 34
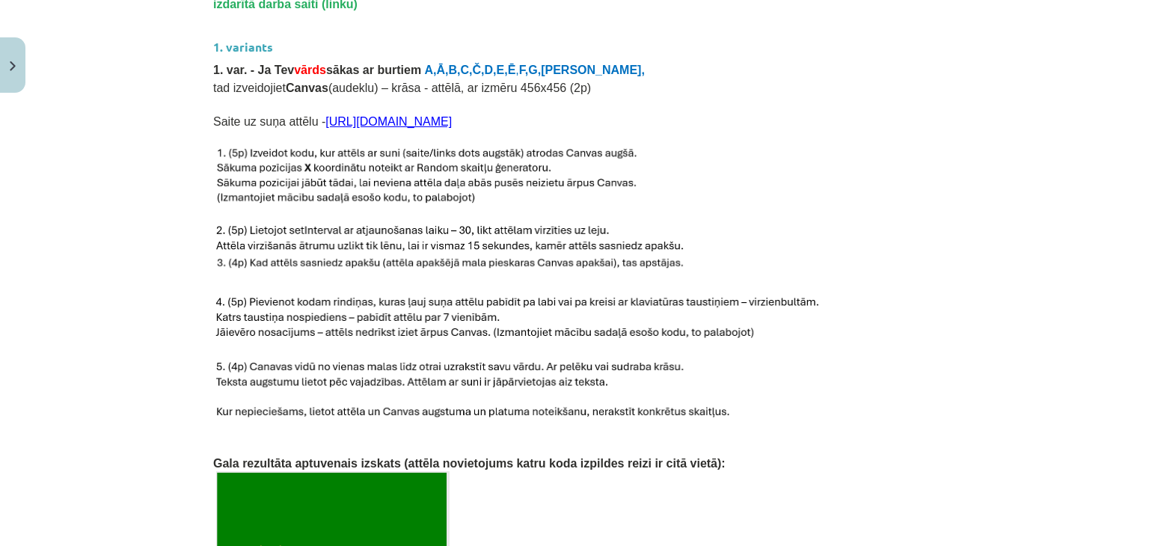
scroll to position [599, 0]
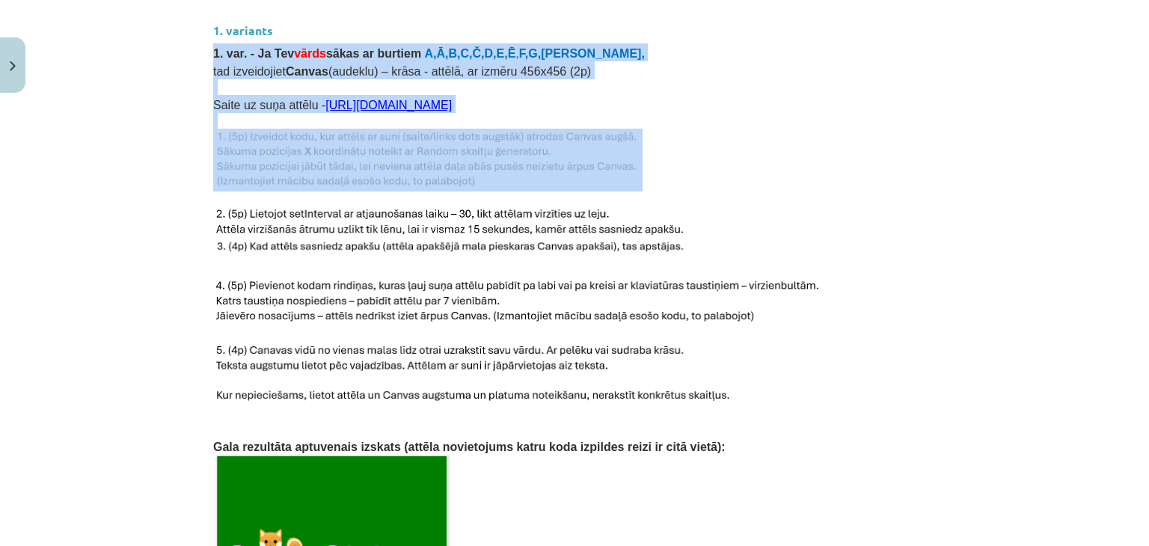
drag, startPoint x: 205, startPoint y: 37, endPoint x: 354, endPoint y: 156, distance: 191.1
click at [272, 65] on span "tad izveidojiet Canvas (audeklu) – krāsa - attēlā, ar izmēru 456x456 (2p)" at bounding box center [402, 71] width 378 height 13
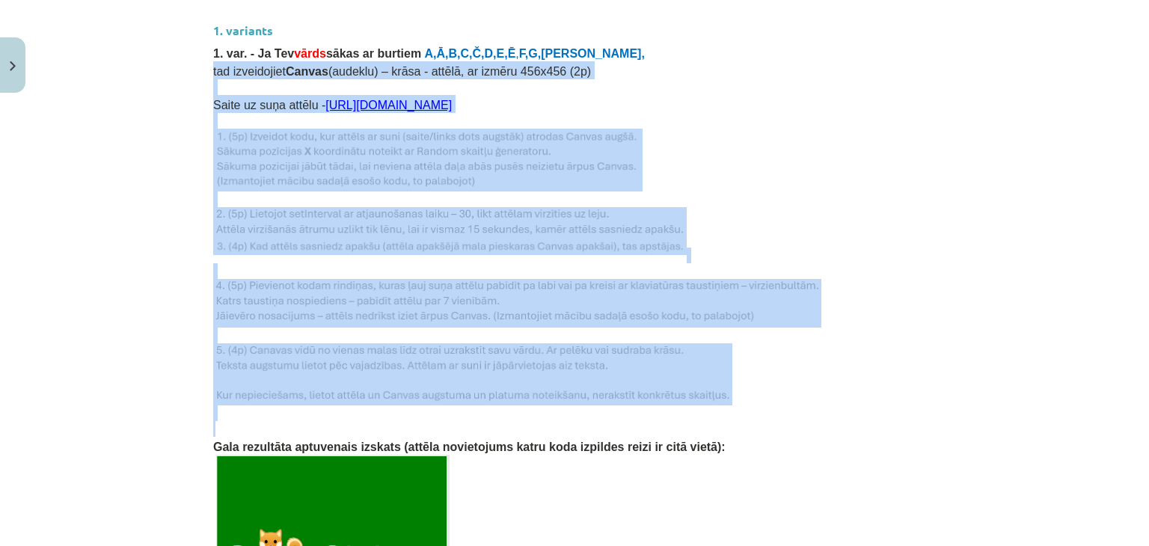
drag, startPoint x: 203, startPoint y: 55, endPoint x: 645, endPoint y: 403, distance: 562.3
copy div "tad izveidojiet Canvas (audeklu) – krāsa - attēlā, ar izmēru 456x456 (2p) Saite…"
click at [534, 421] on p at bounding box center [574, 429] width 723 height 16
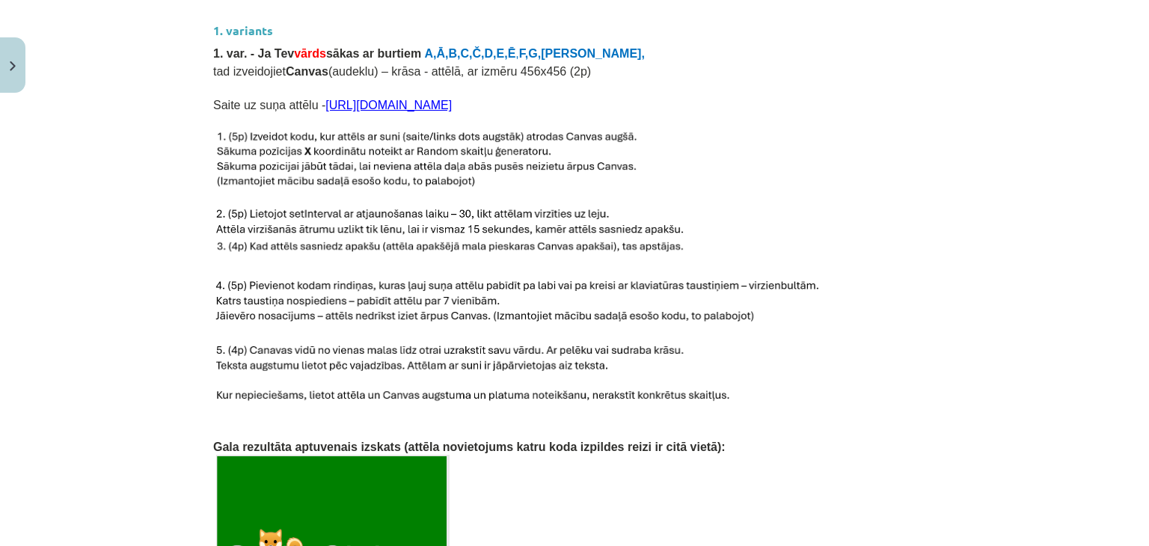
click at [534, 343] on p at bounding box center [574, 374] width 723 height 62
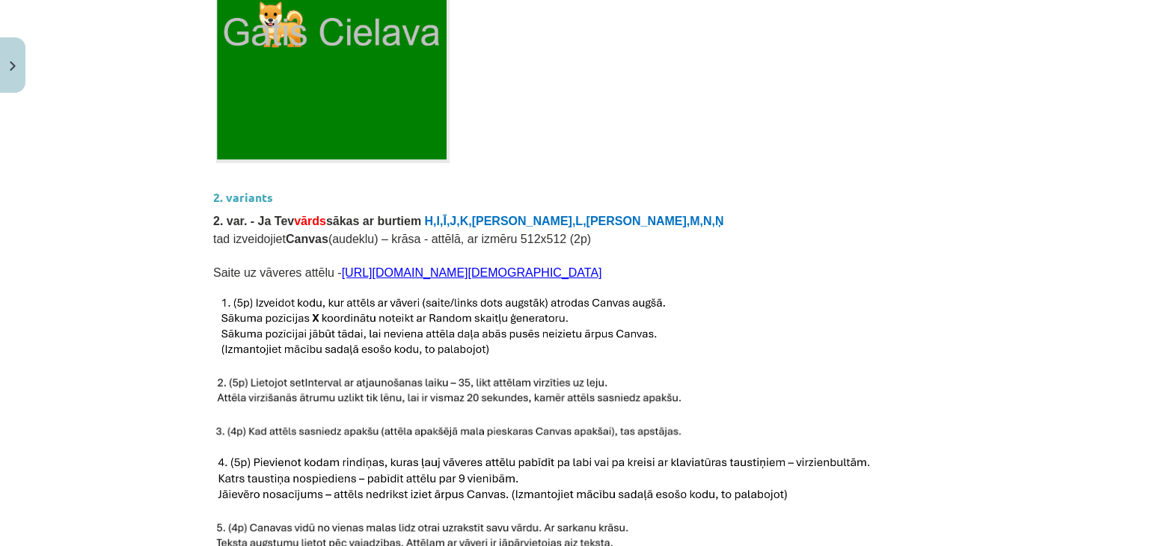
scroll to position [973, 0]
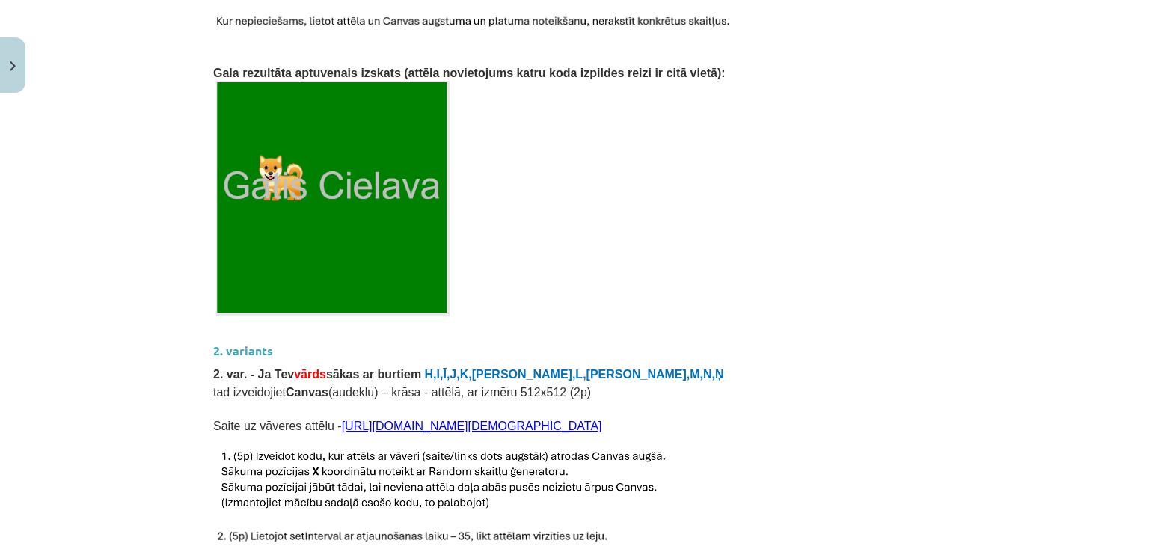
click at [488, 420] on link "[URL][DOMAIN_NAME][DEMOGRAPHIC_DATA]" at bounding box center [472, 426] width 260 height 13
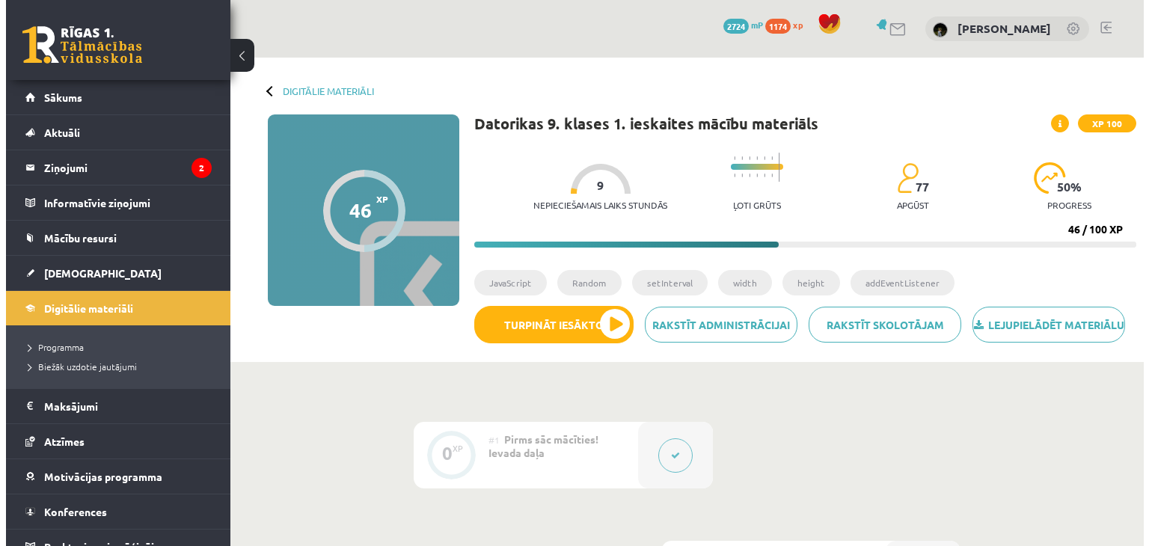
scroll to position [931, 0]
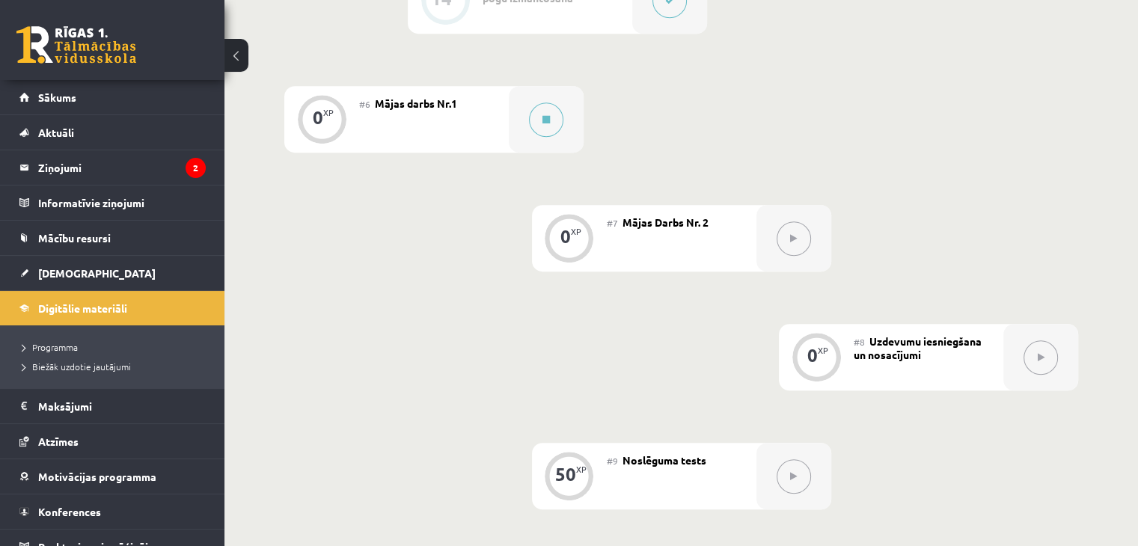
click at [793, 243] on icon at bounding box center [793, 238] width 7 height 9
click at [555, 257] on div "0 XP" at bounding box center [569, 236] width 45 height 45
click at [555, 256] on div "0 XP" at bounding box center [569, 236] width 45 height 45
click at [566, 153] on div at bounding box center [546, 119] width 75 height 67
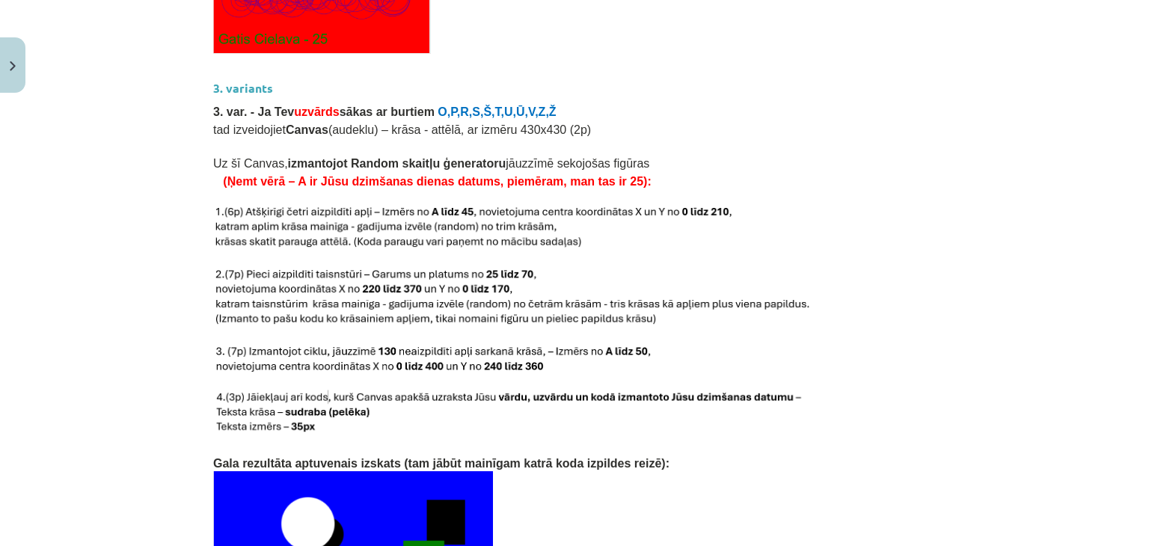
scroll to position [3190, 0]
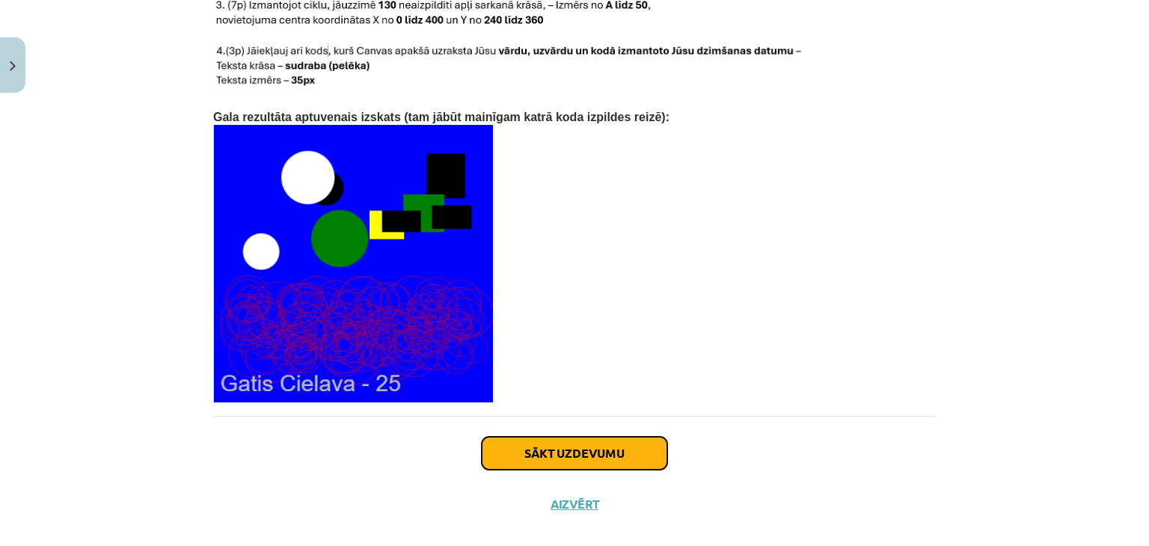
click at [590, 437] on button "Sākt uzdevumu" at bounding box center [575, 453] width 186 height 33
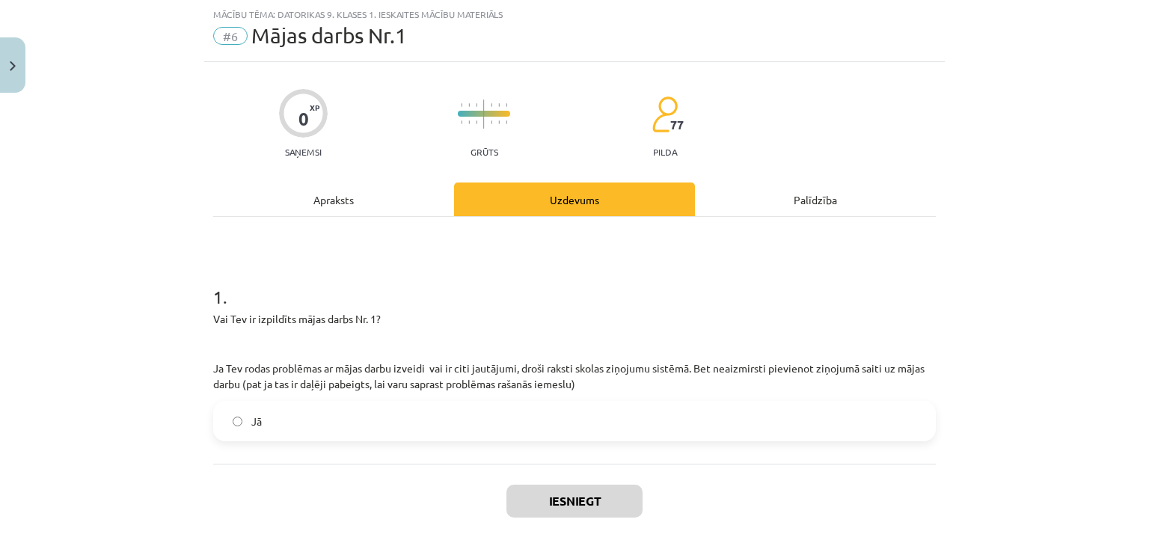
click at [251, 418] on span "Jā" at bounding box center [256, 422] width 10 height 16
click at [574, 510] on button "Iesniegt" at bounding box center [575, 501] width 136 height 33
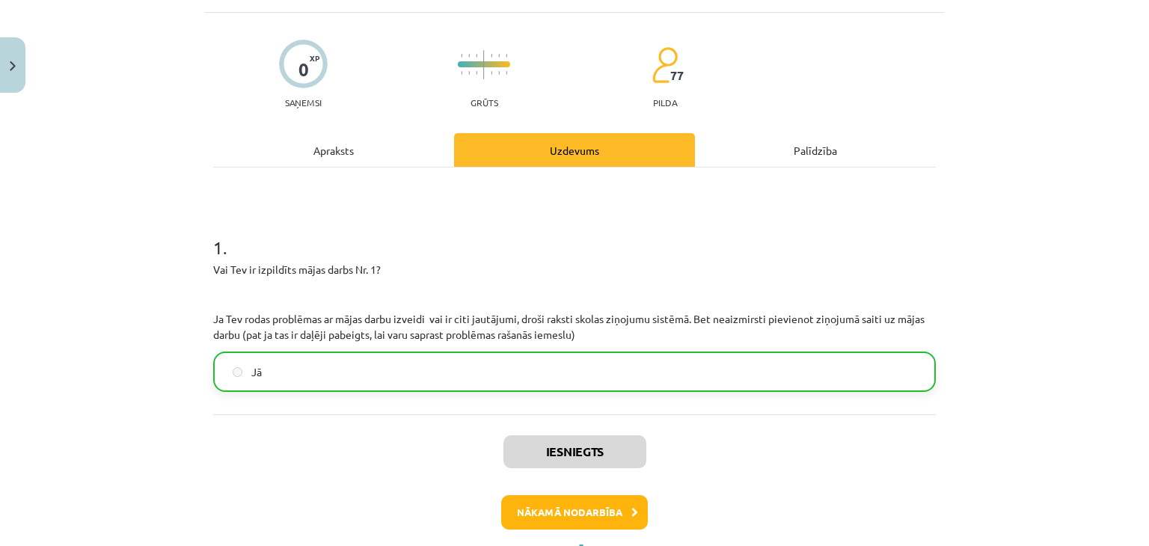
scroll to position [112, 0]
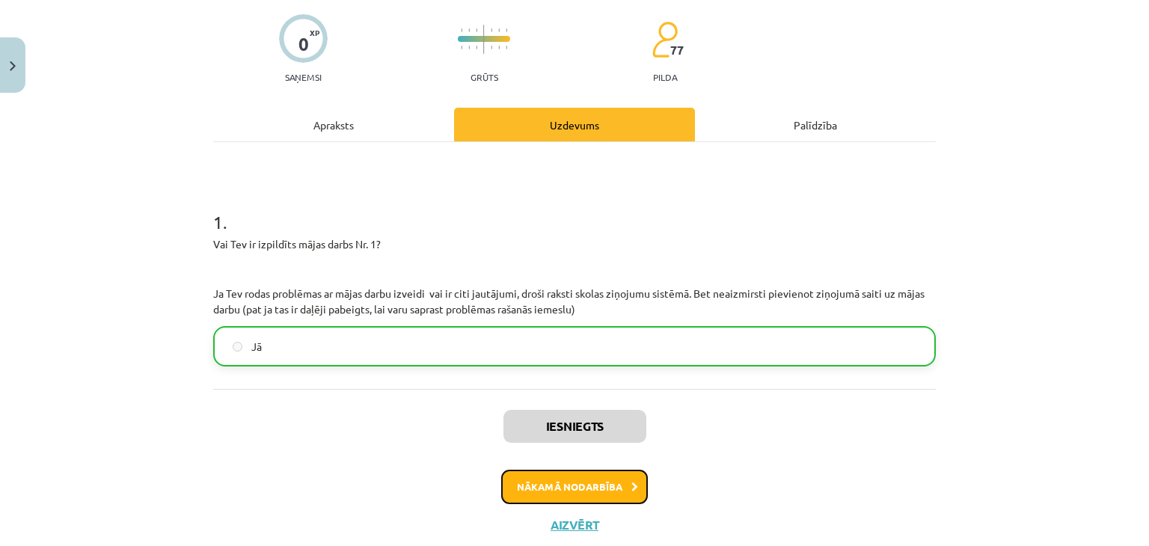
click at [578, 480] on button "Nākamā nodarbība" at bounding box center [574, 487] width 147 height 34
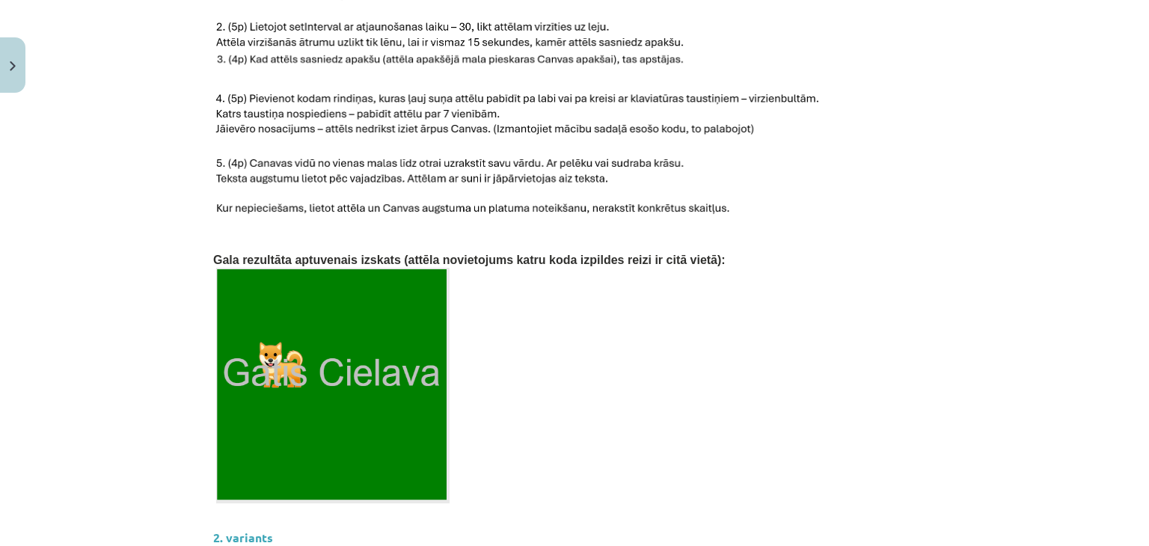
scroll to position [861, 0]
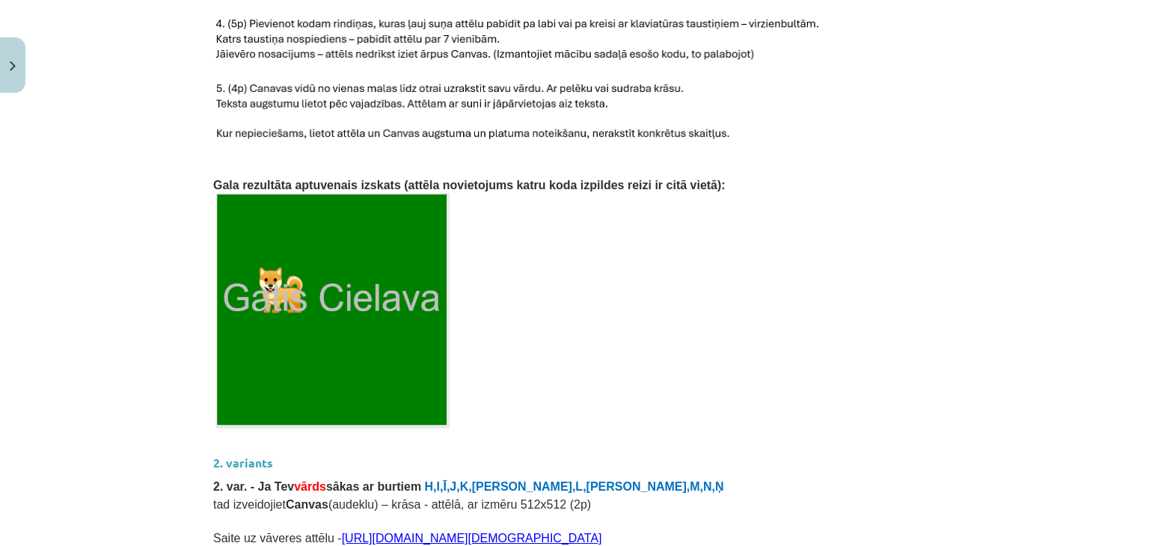
click at [397, 532] on link "[URL][DOMAIN_NAME][DEMOGRAPHIC_DATA]" at bounding box center [472, 538] width 260 height 13
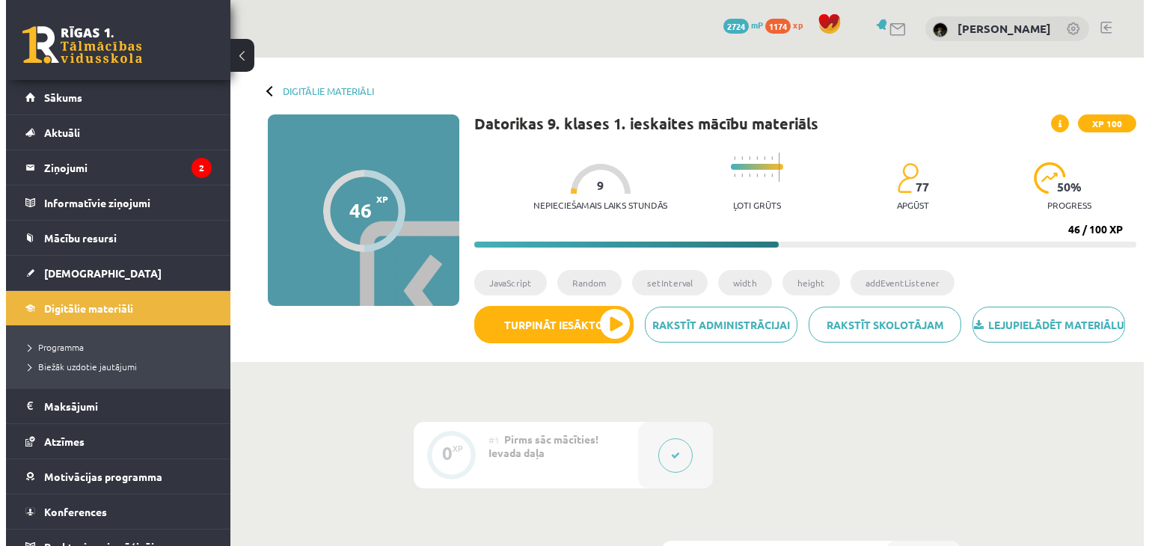
scroll to position [964, 0]
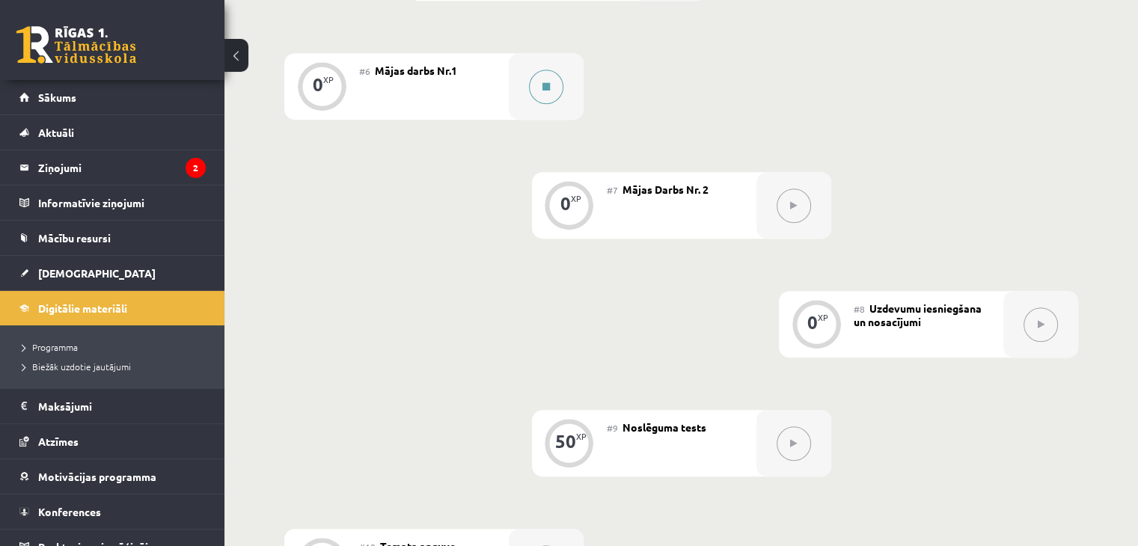
click at [556, 104] on button at bounding box center [546, 87] width 34 height 34
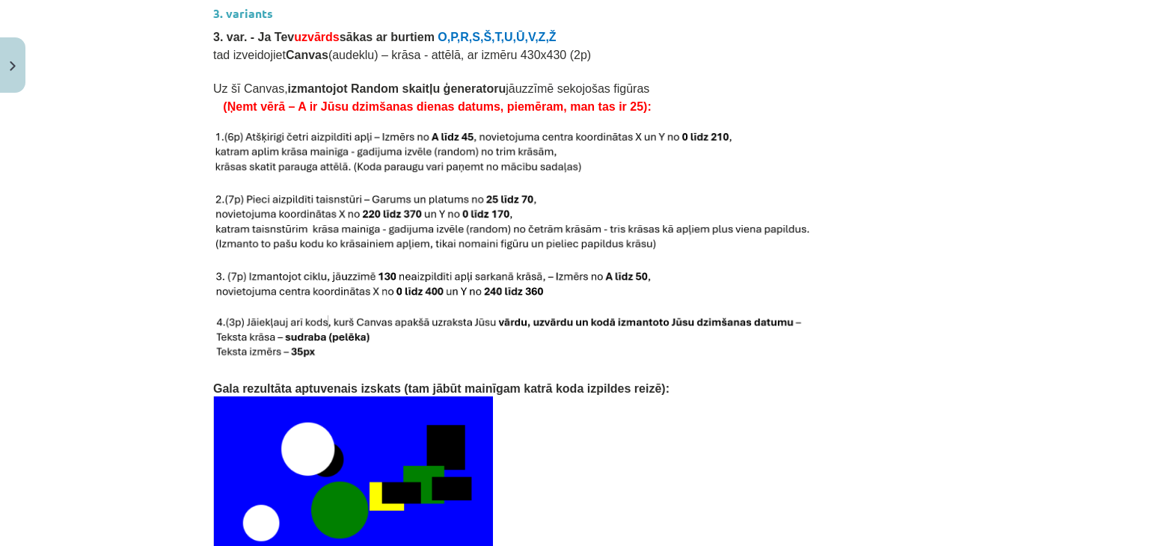
scroll to position [3190, 0]
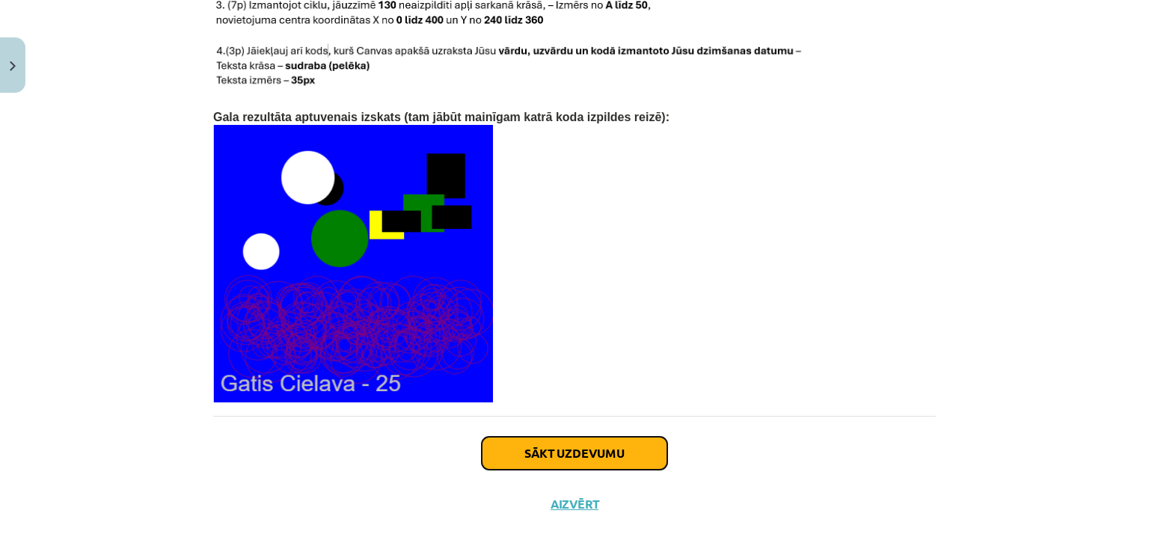
click at [626, 437] on button "Sākt uzdevumu" at bounding box center [575, 453] width 186 height 33
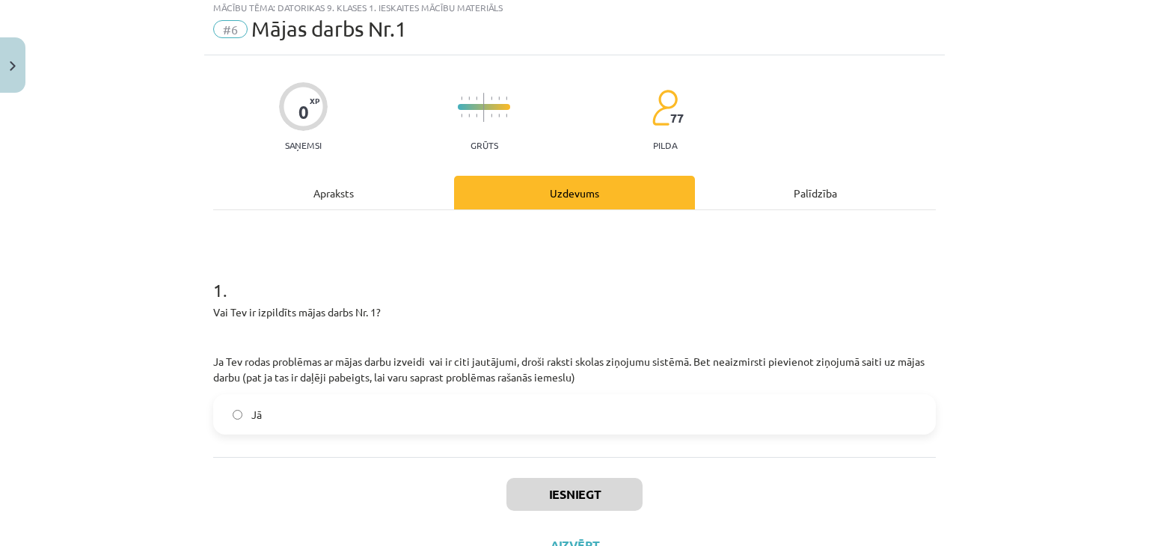
scroll to position [37, 0]
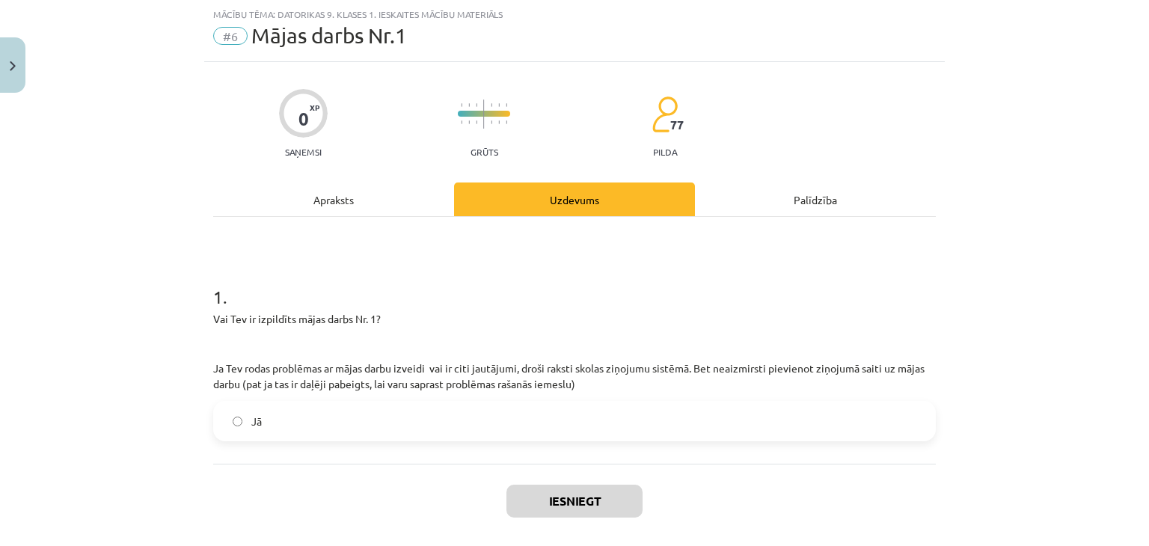
click at [312, 403] on label "Jā" at bounding box center [575, 421] width 720 height 37
click at [557, 478] on div "Iesniegt Aizvērt" at bounding box center [574, 516] width 723 height 105
click at [557, 486] on button "Iesniegt" at bounding box center [575, 501] width 136 height 33
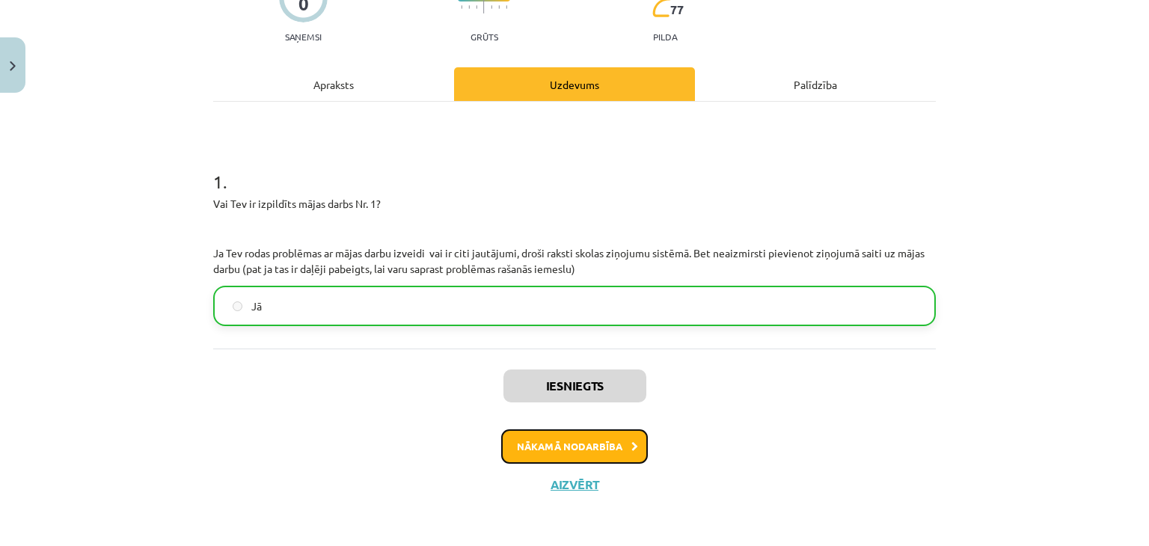
click at [596, 435] on button "Nākamā nodarbība" at bounding box center [574, 447] width 147 height 34
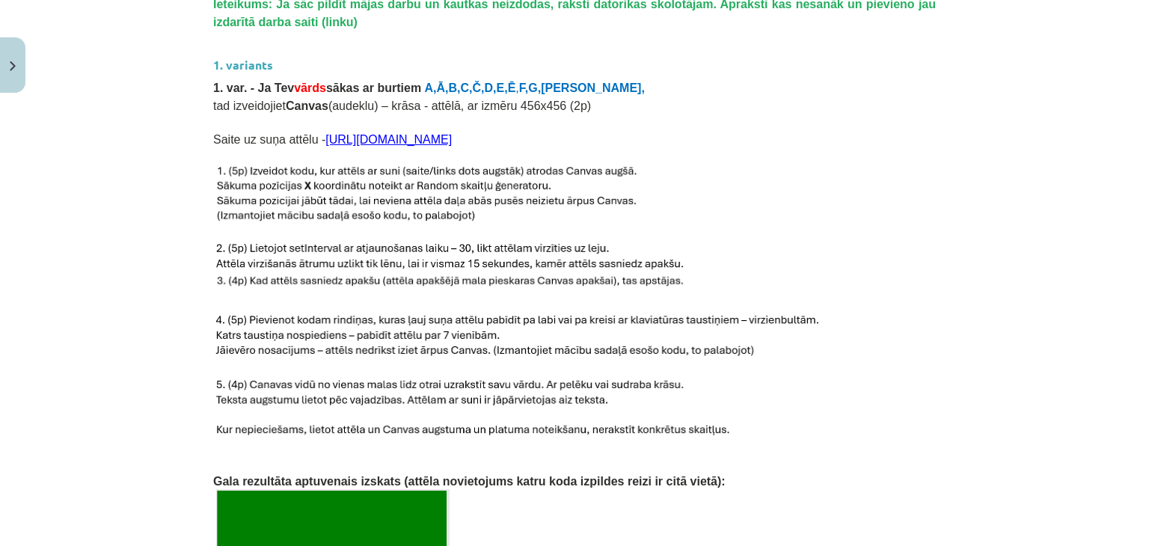
scroll to position [561, 0]
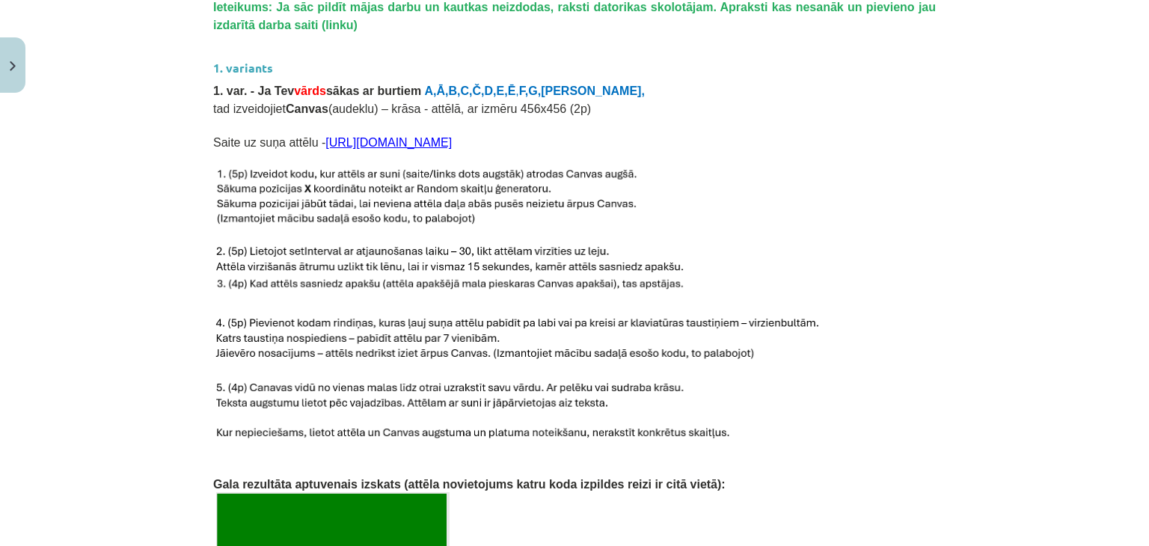
click at [452, 136] on link "[URL][DOMAIN_NAME]" at bounding box center [389, 142] width 126 height 13
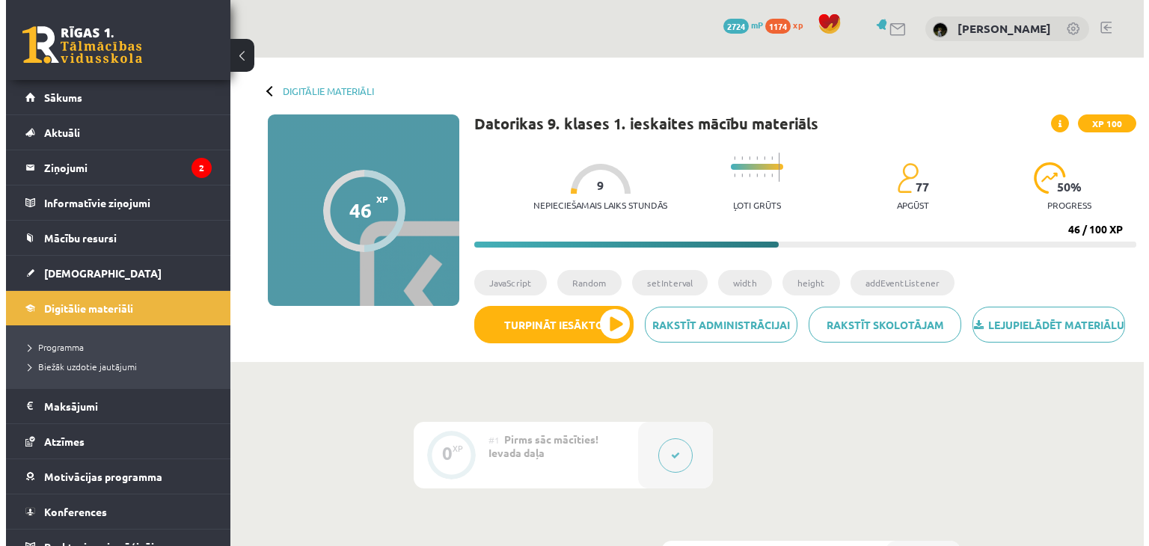
scroll to position [997, 0]
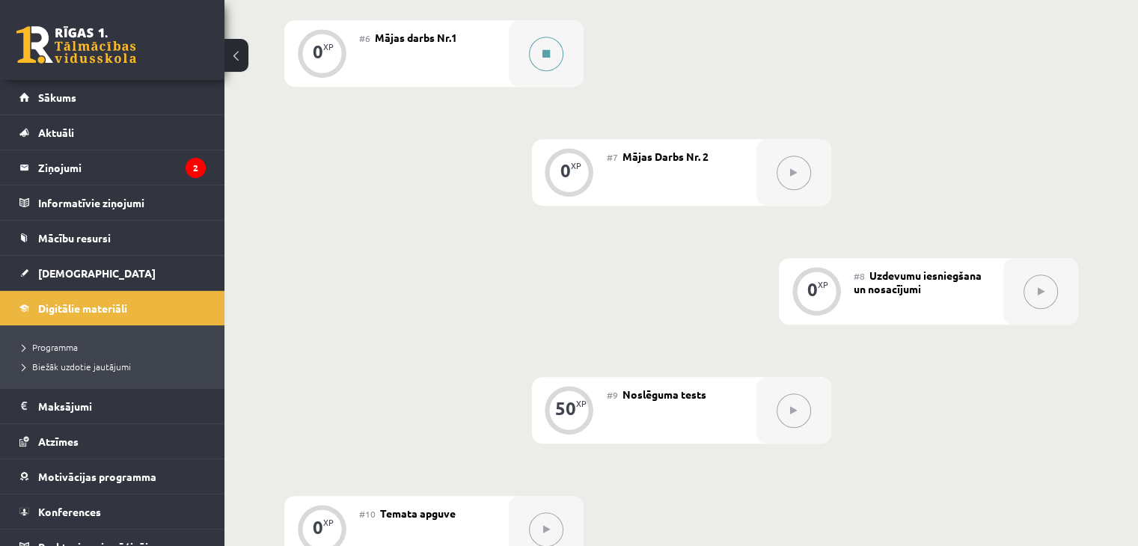
click at [538, 71] on button at bounding box center [546, 54] width 34 height 34
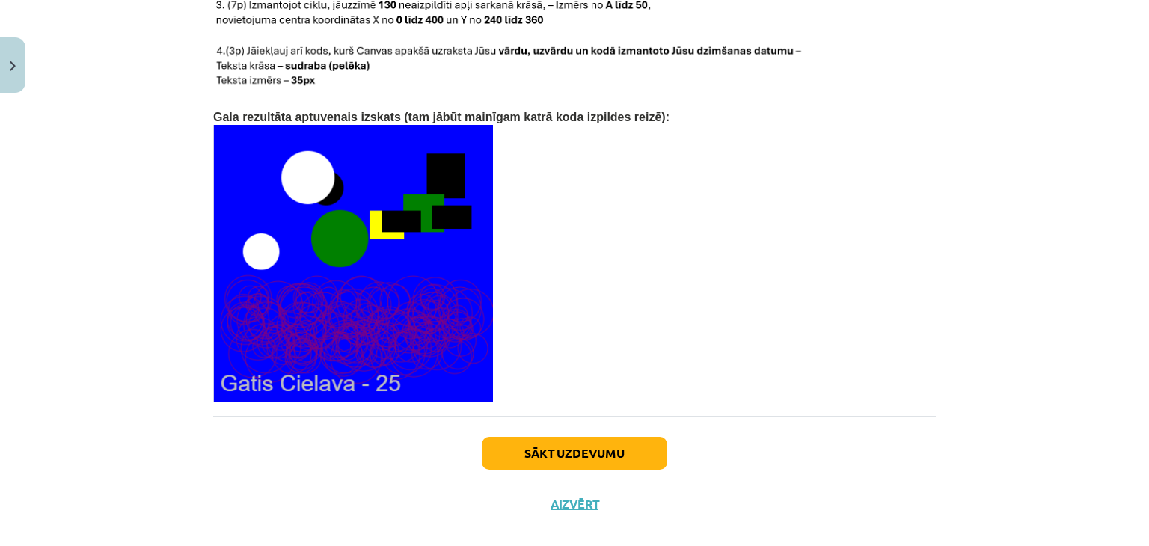
click at [581, 416] on div "Sākt uzdevumu Aizvērt" at bounding box center [574, 468] width 723 height 105
click at [575, 437] on button "Sākt uzdevumu" at bounding box center [575, 453] width 186 height 33
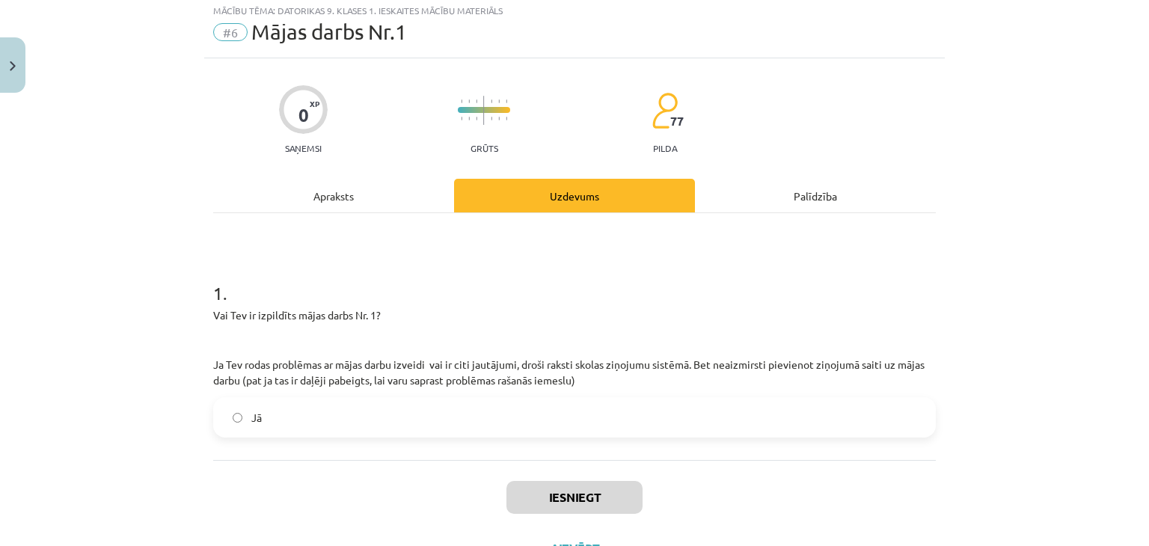
scroll to position [37, 0]
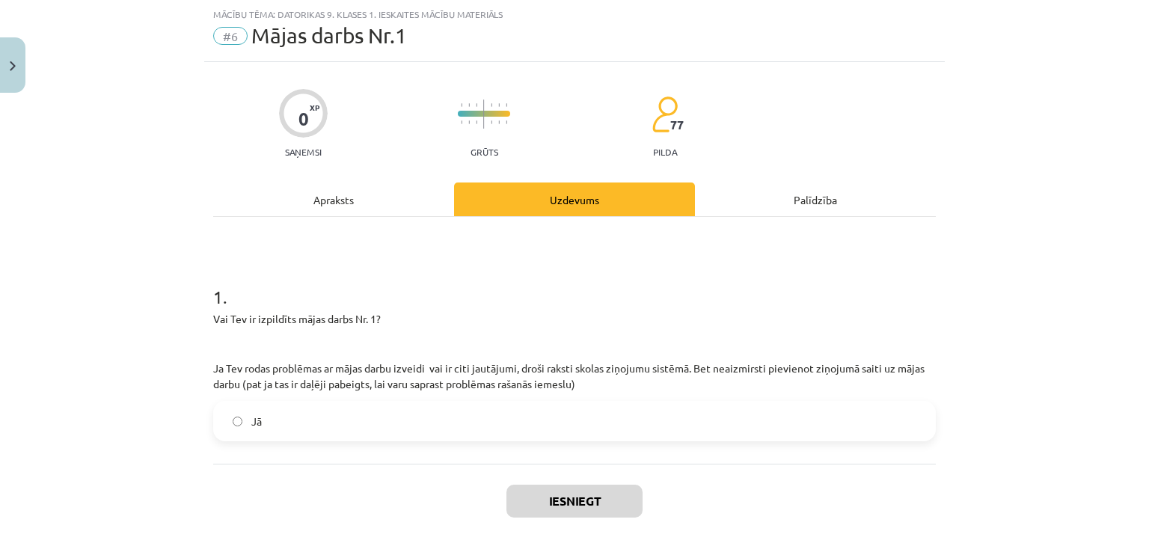
click at [262, 397] on div "1 . Vai Tev ir izpildīts mājas darbs Nr. 1? Ja Tev rodas problēmas ar mājas dar…" at bounding box center [574, 350] width 723 height 181
click at [274, 420] on label "Jā" at bounding box center [575, 421] width 720 height 37
click at [583, 501] on button "Iesniegt" at bounding box center [575, 501] width 136 height 33
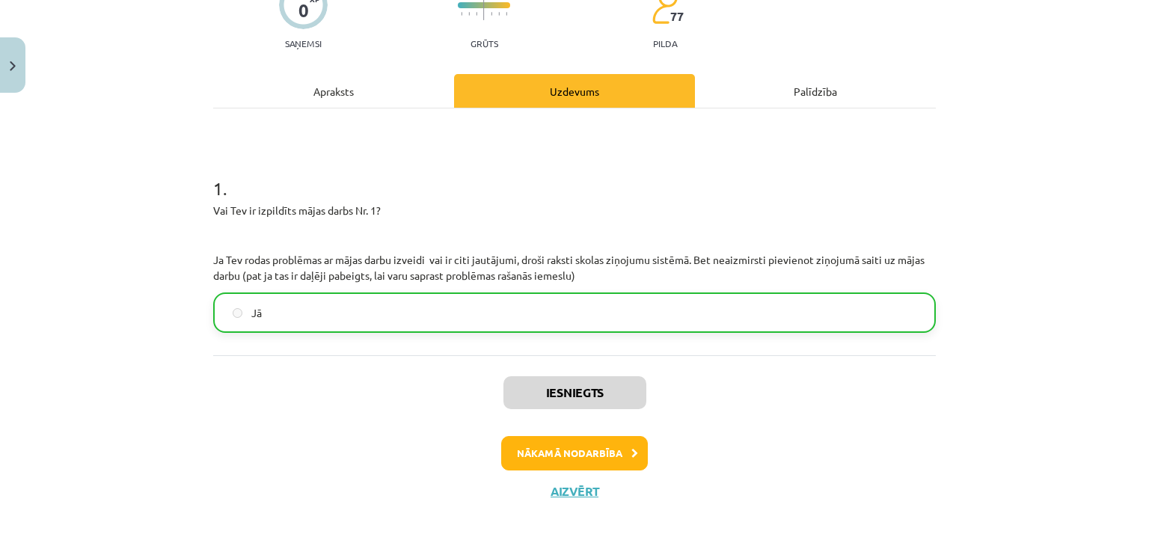
scroll to position [153, 0]
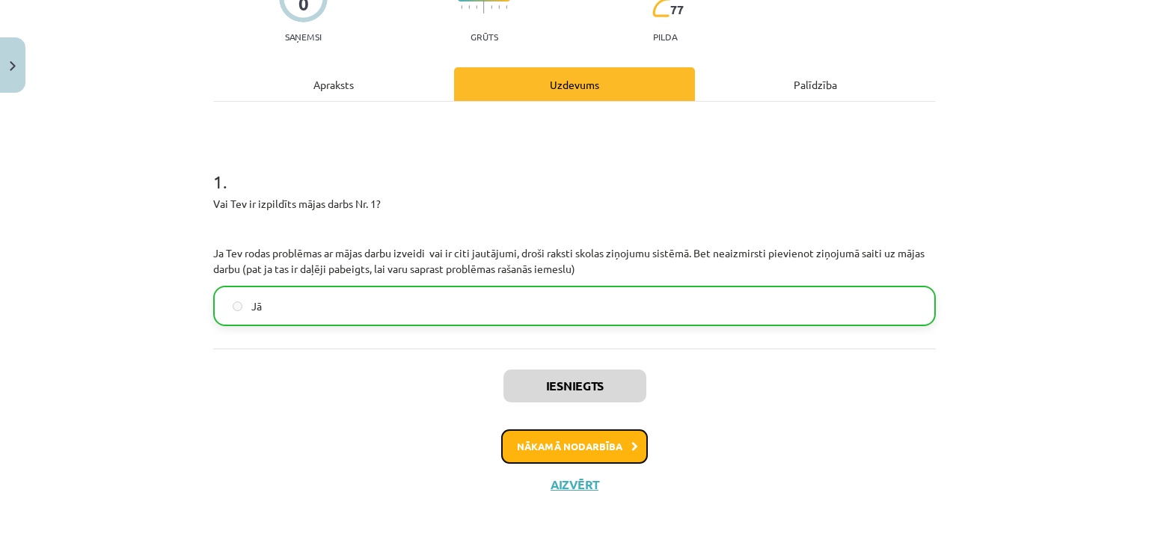
click at [609, 450] on button "Nākamā nodarbība" at bounding box center [574, 447] width 147 height 34
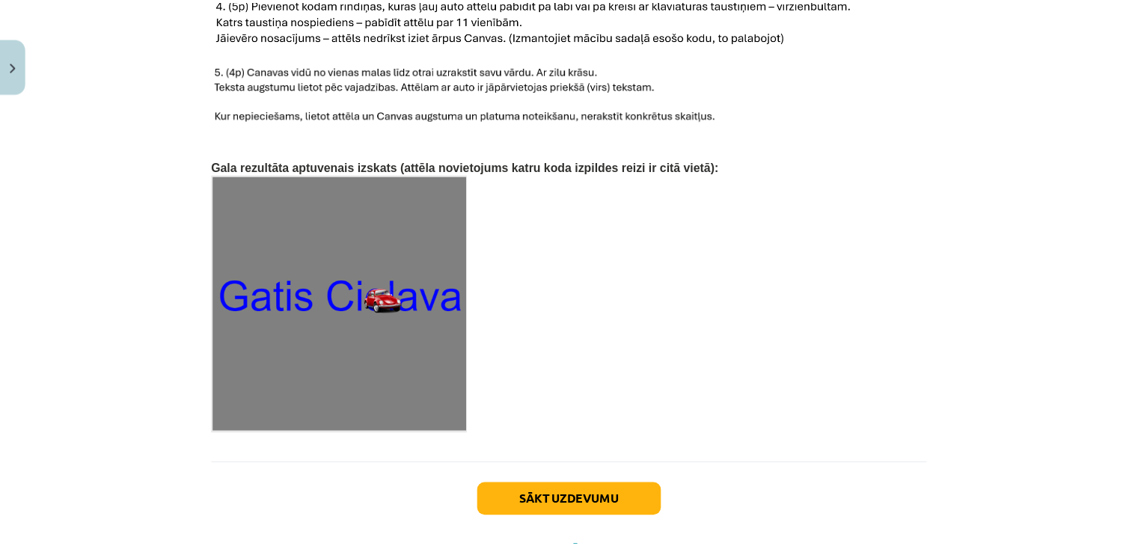
scroll to position [2355, 0]
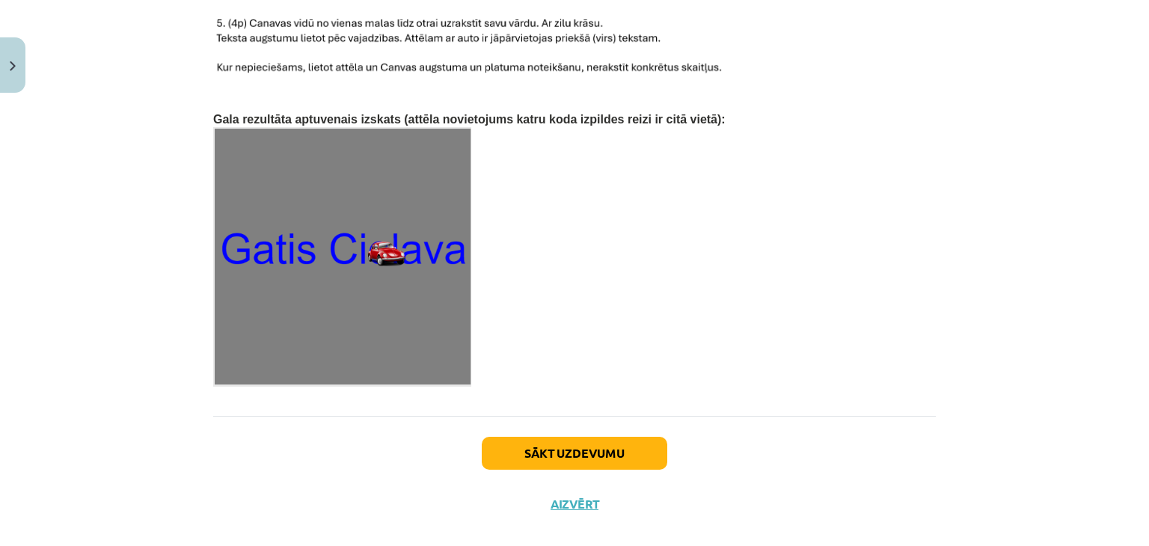
click at [569, 467] on div "Sākt uzdevumu Aizvērt" at bounding box center [574, 468] width 723 height 105
click at [571, 497] on button "Aizvērt" at bounding box center [574, 504] width 57 height 15
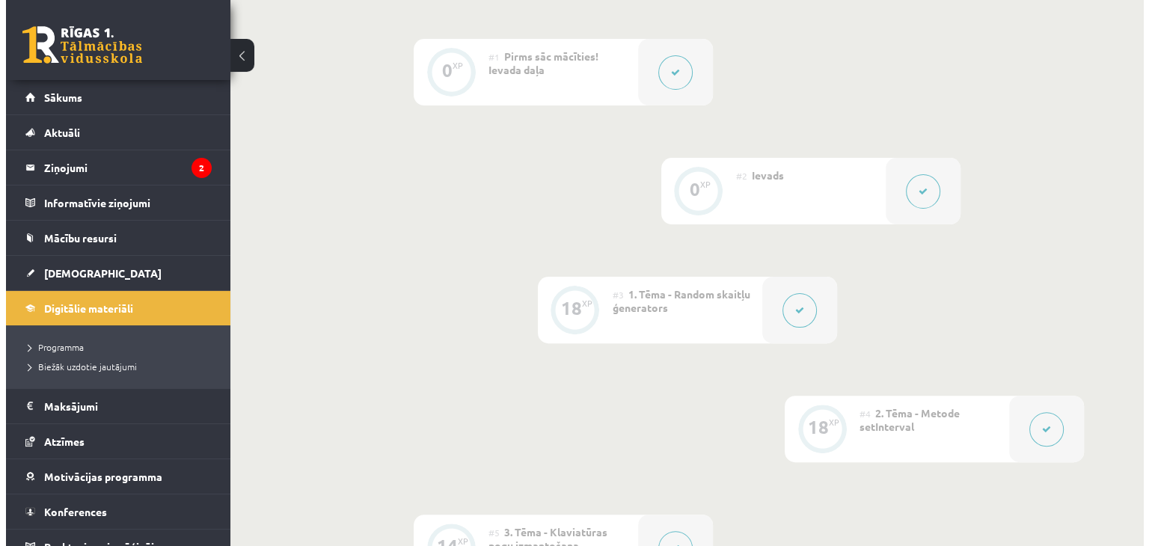
scroll to position [398, 0]
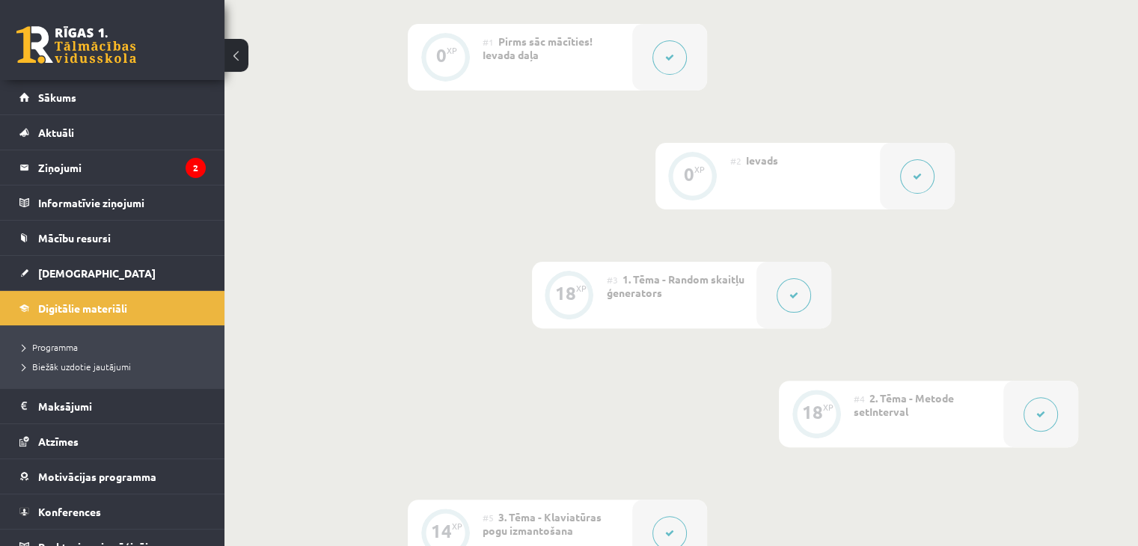
click at [788, 313] on button at bounding box center [794, 295] width 34 height 34
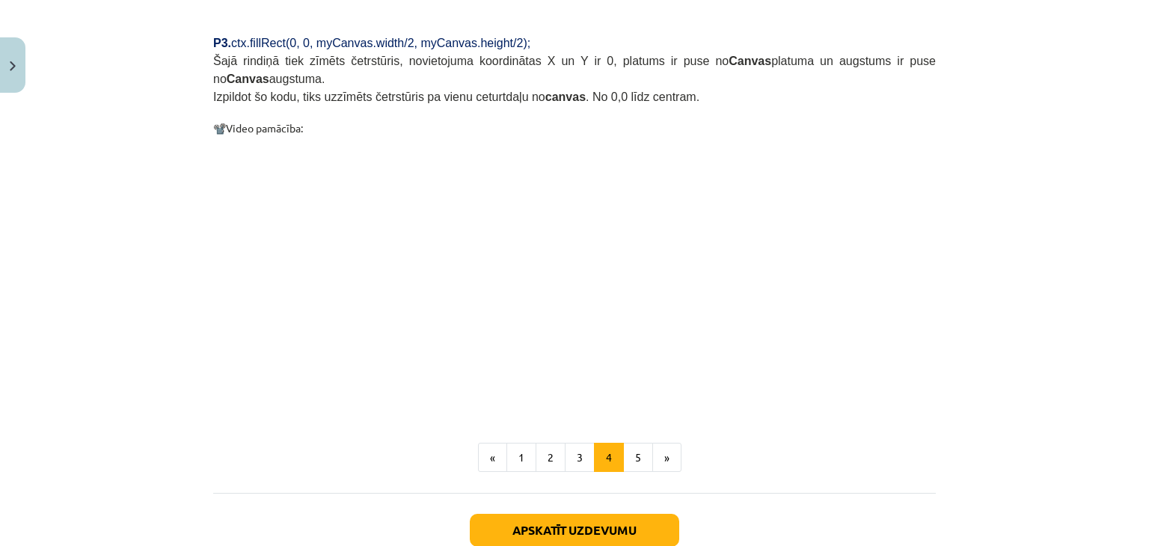
scroll to position [1494, 0]
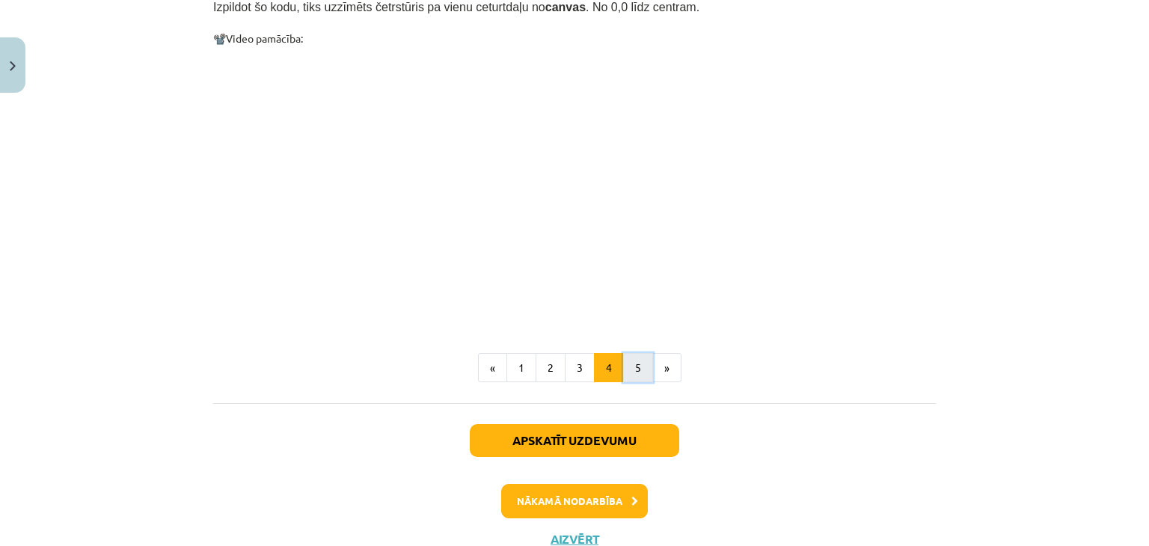
click at [623, 353] on button "5" at bounding box center [638, 368] width 30 height 30
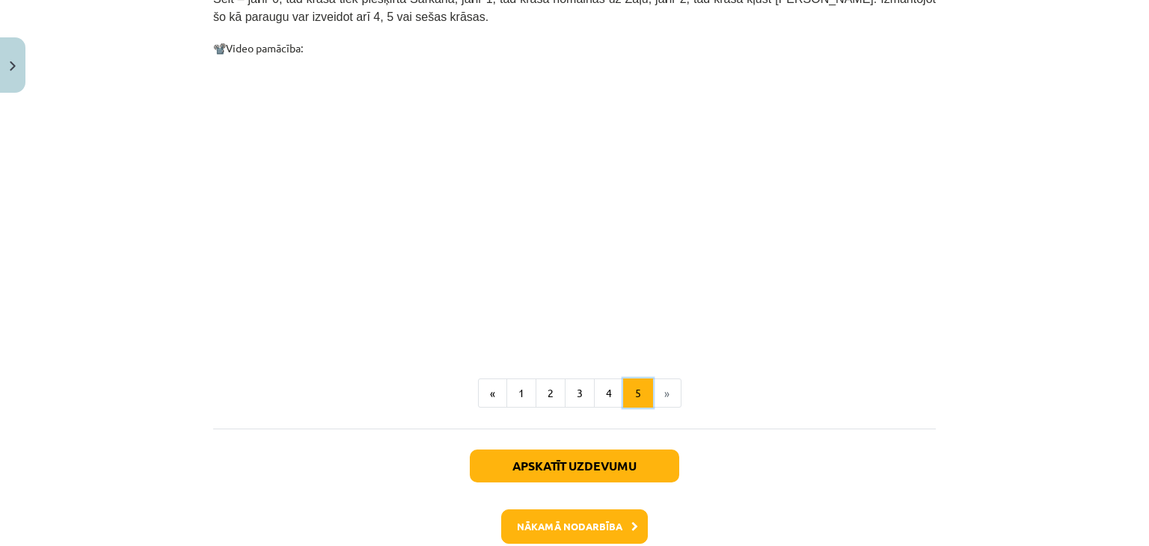
scroll to position [928, 0]
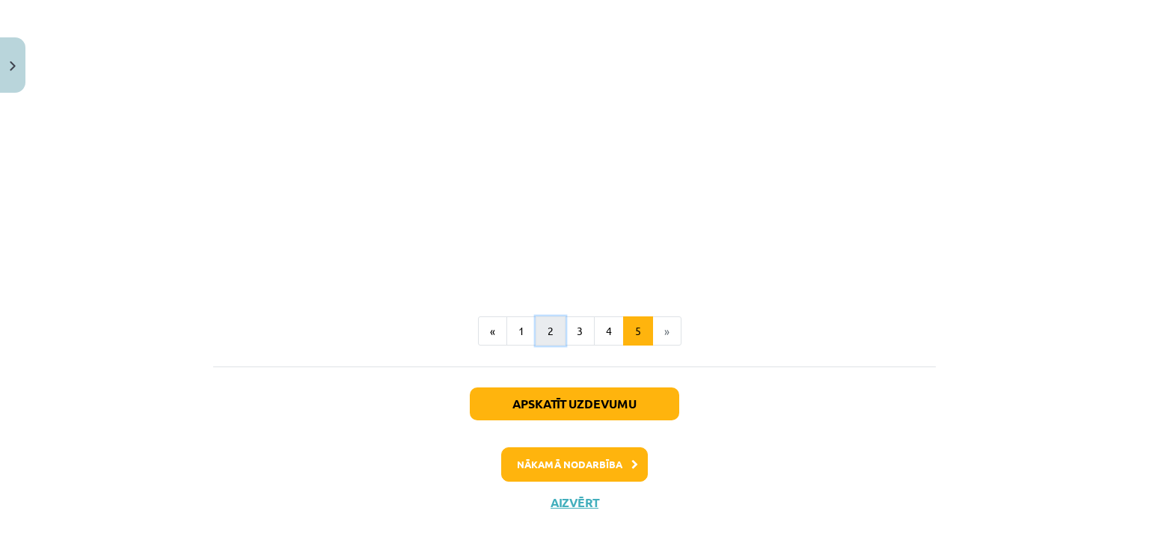
click at [536, 317] on button "2" at bounding box center [551, 332] width 30 height 30
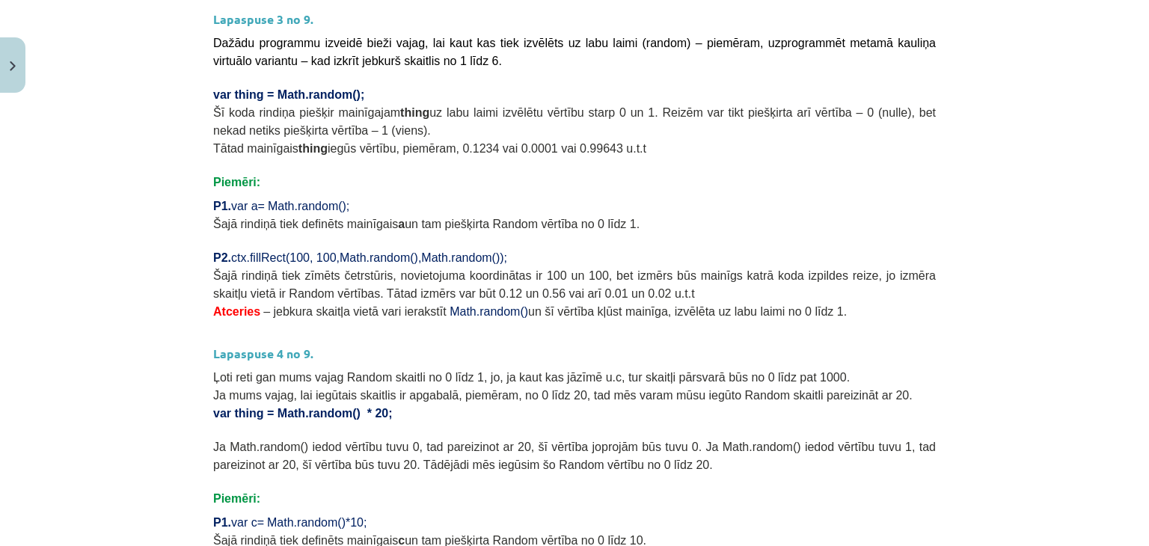
scroll to position [656, 0]
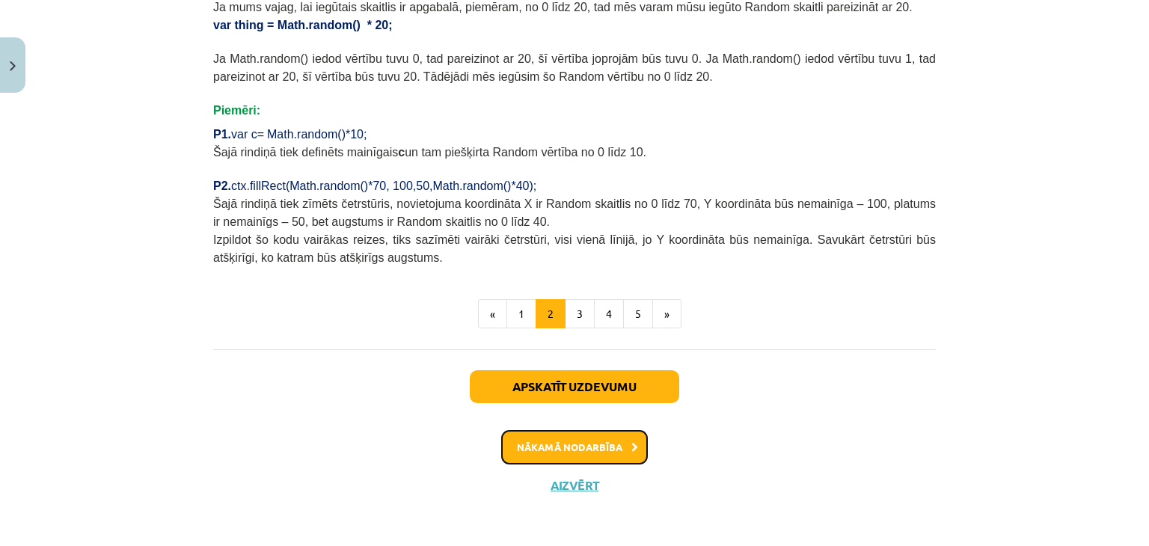
click at [608, 443] on button "Nākamā nodarbība" at bounding box center [574, 447] width 147 height 34
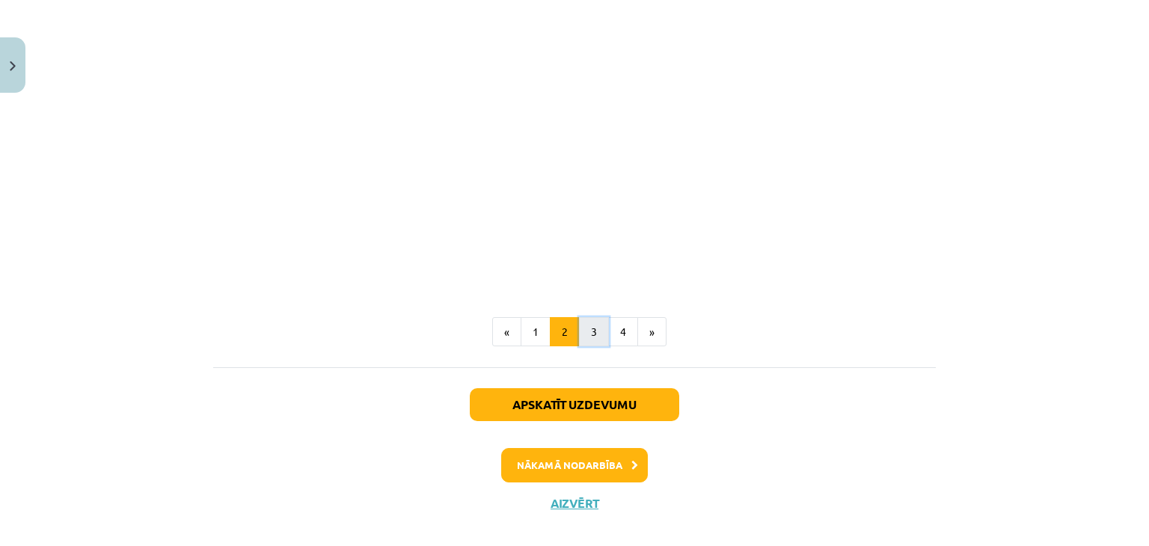
click at [590, 317] on button "3" at bounding box center [594, 332] width 30 height 30
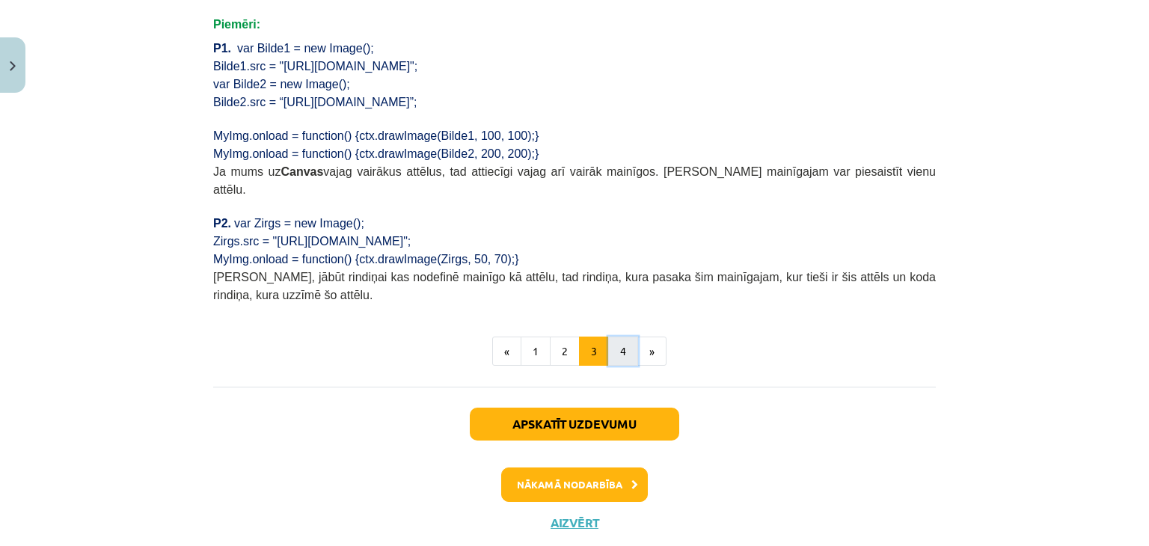
click at [617, 337] on button "4" at bounding box center [623, 352] width 30 height 30
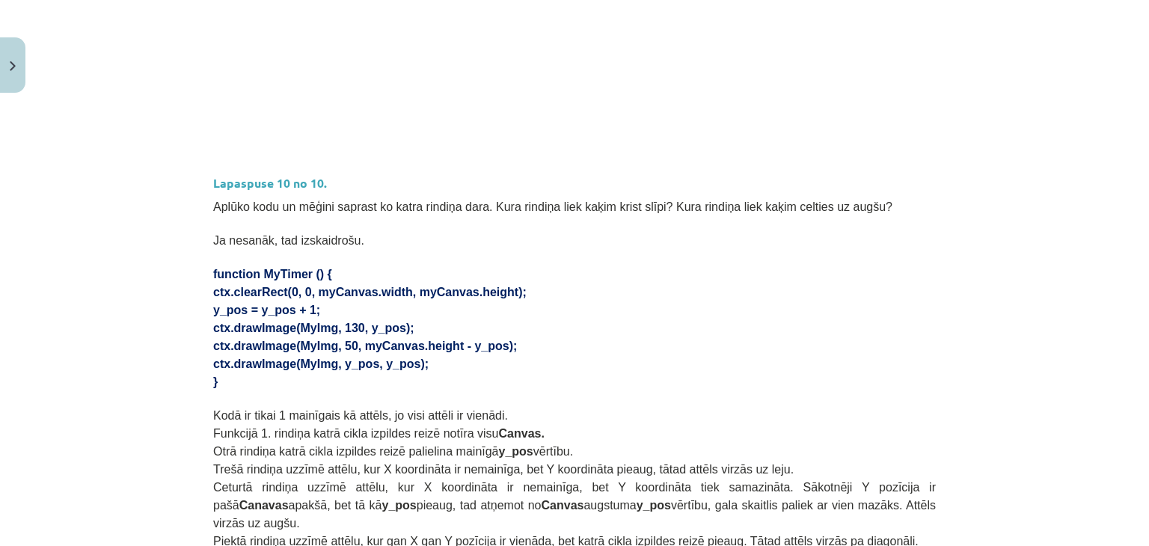
scroll to position [1057, 0]
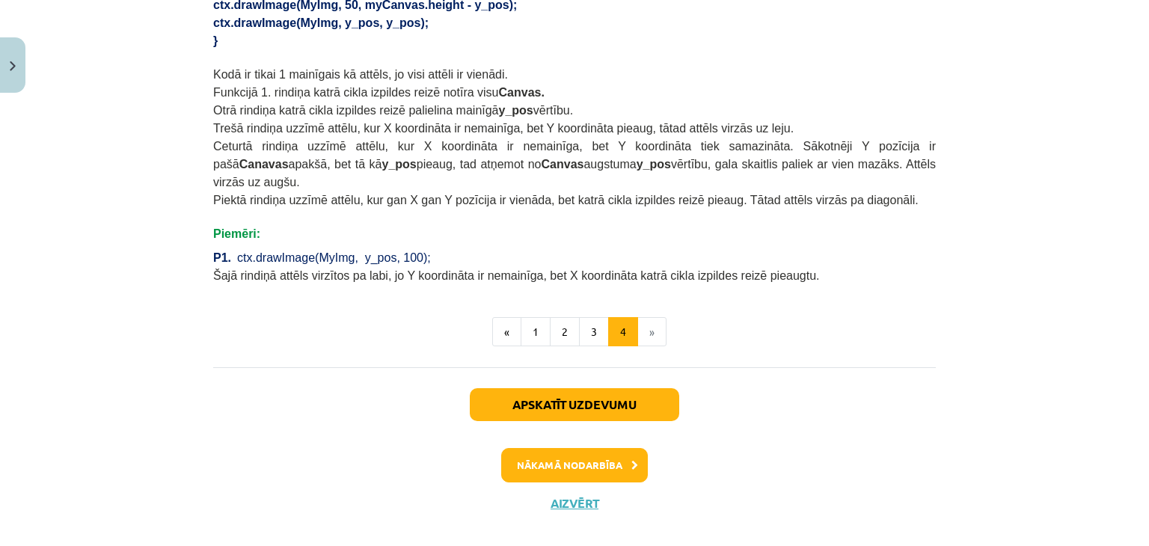
click at [647, 318] on li "»" at bounding box center [652, 332] width 28 height 30
click at [587, 319] on button "3" at bounding box center [594, 332] width 30 height 30
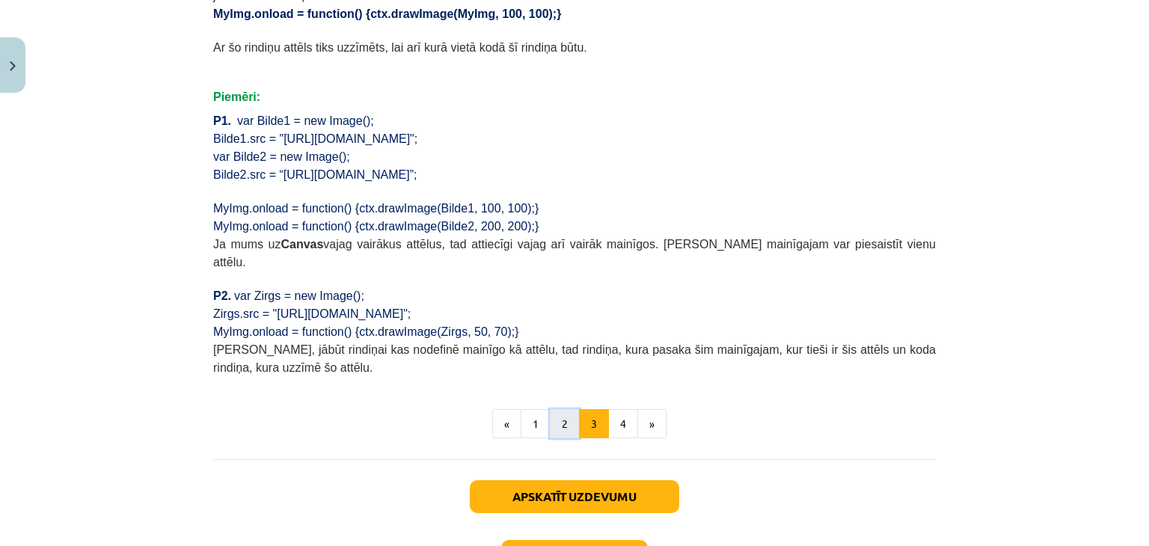
click at [552, 409] on button "2" at bounding box center [565, 424] width 30 height 30
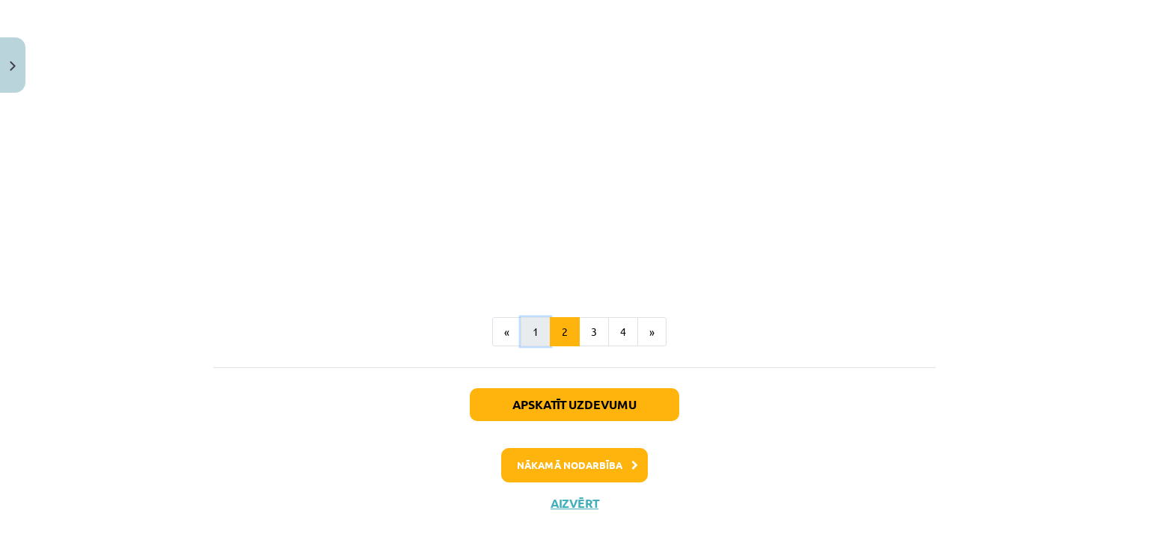
click at [533, 317] on button "1" at bounding box center [536, 332] width 30 height 30
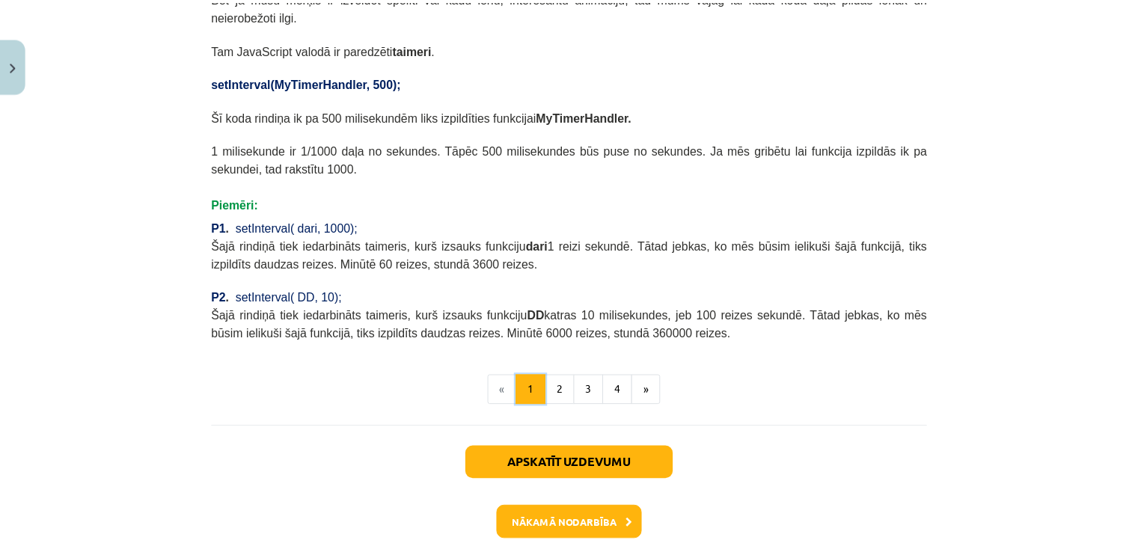
scroll to position [715, 0]
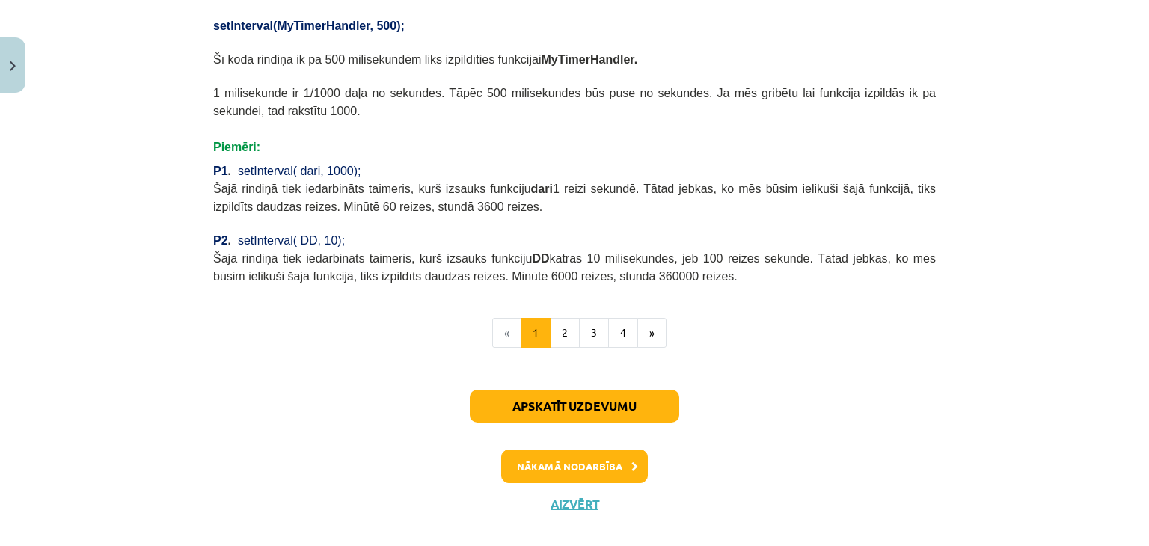
click at [571, 470] on div "Apskatīt uzdevumu Nākamā nodarbība Aizvērt" at bounding box center [574, 445] width 723 height 153
click at [572, 497] on button "Aizvērt" at bounding box center [574, 504] width 57 height 15
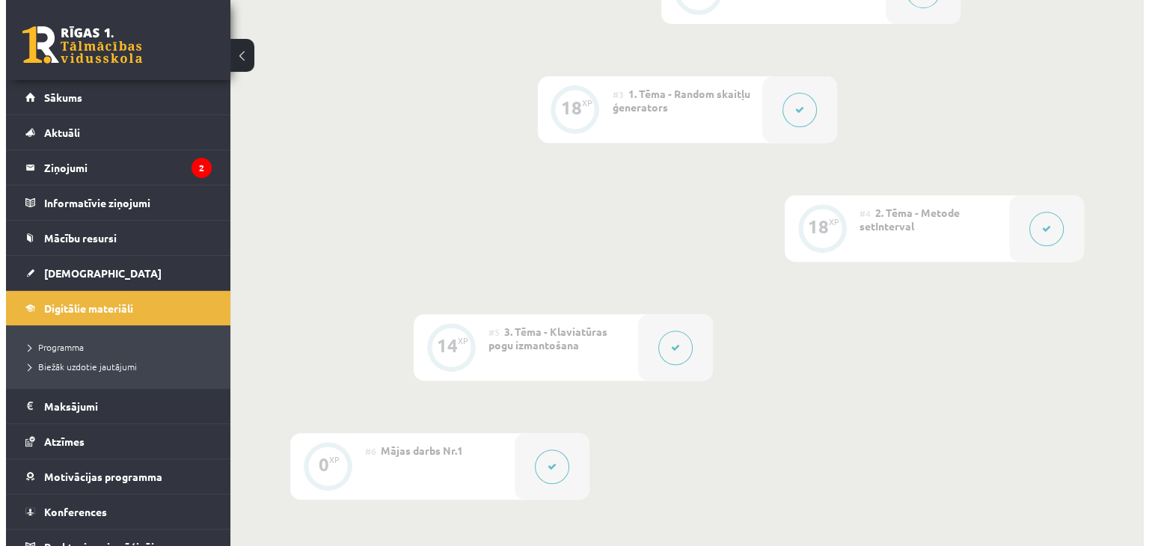
scroll to position [697, 0]
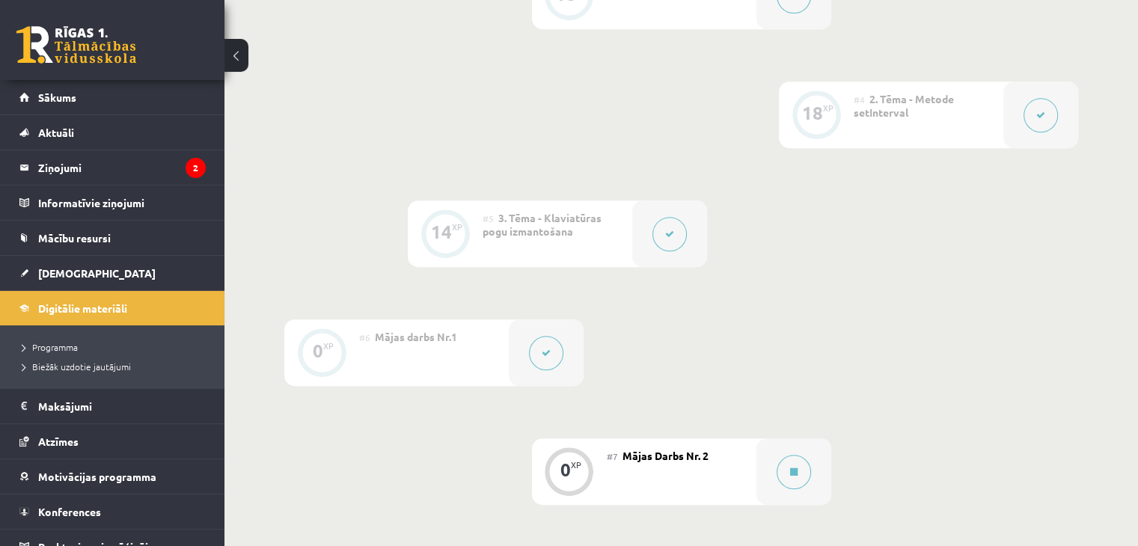
click at [1082, 162] on div "0 XP #1 Pirms sāc mācīties! Ievada daļa 0 XP #2 Ievads 18 XP #3 1. Tēma - Rando…" at bounding box center [681, 320] width 914 height 1310
click at [1048, 132] on button at bounding box center [1041, 115] width 34 height 34
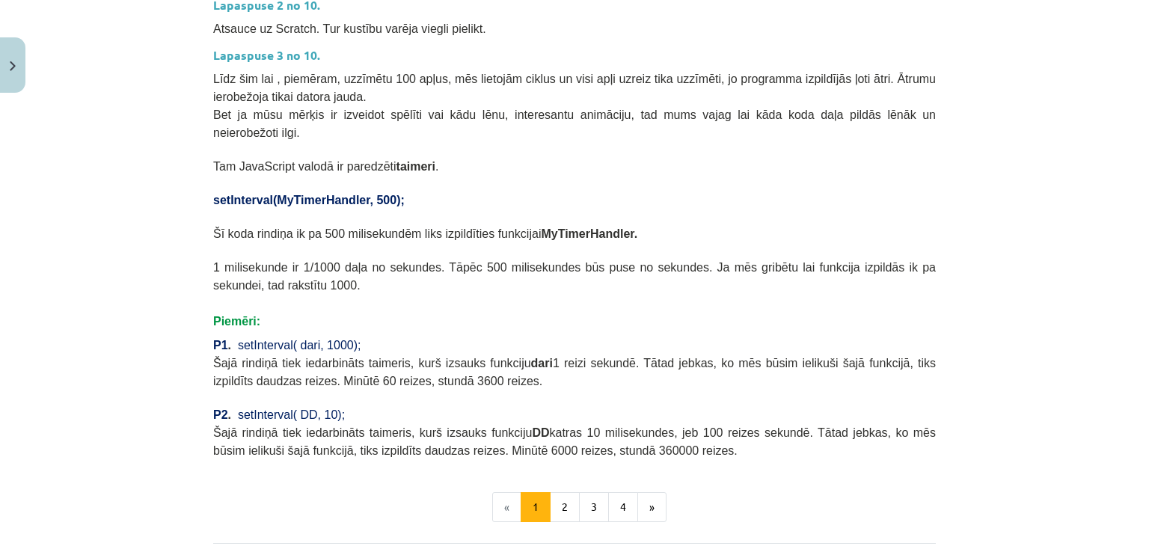
scroll to position [715, 0]
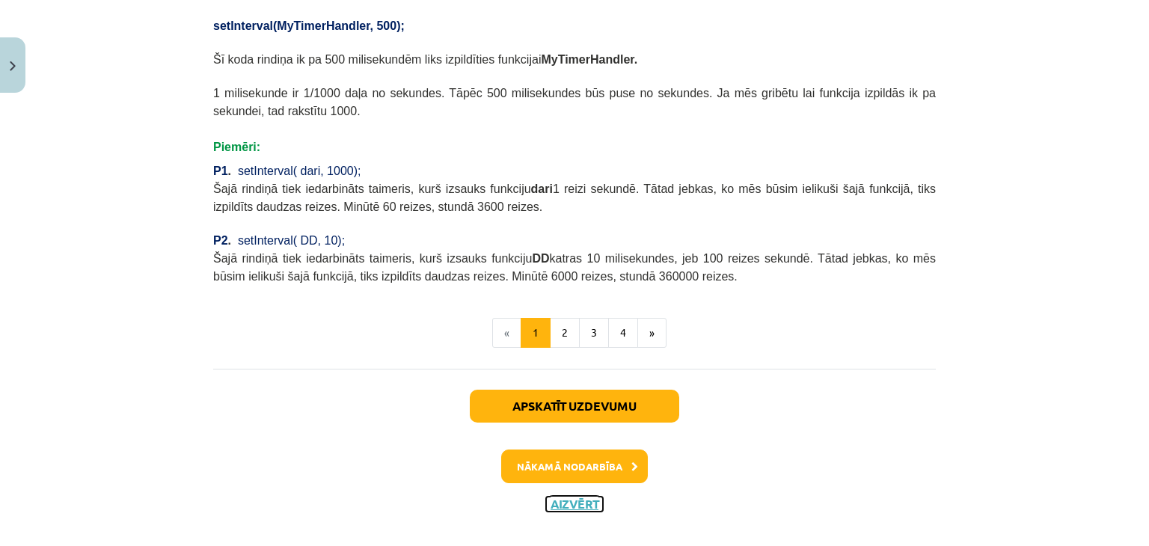
click at [590, 497] on button "Aizvērt" at bounding box center [574, 504] width 57 height 15
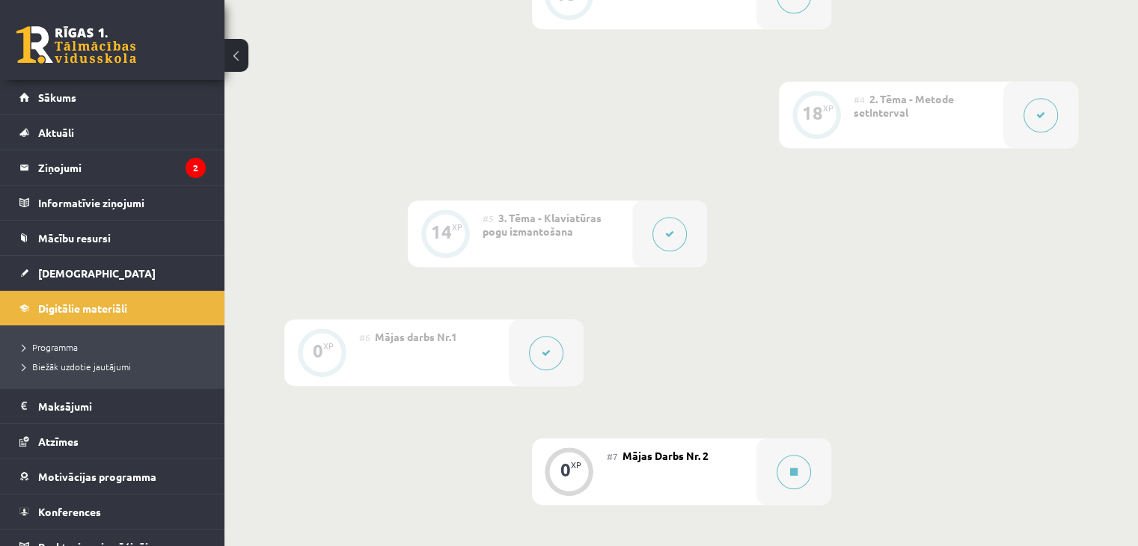
click at [544, 358] on icon at bounding box center [546, 353] width 9 height 9
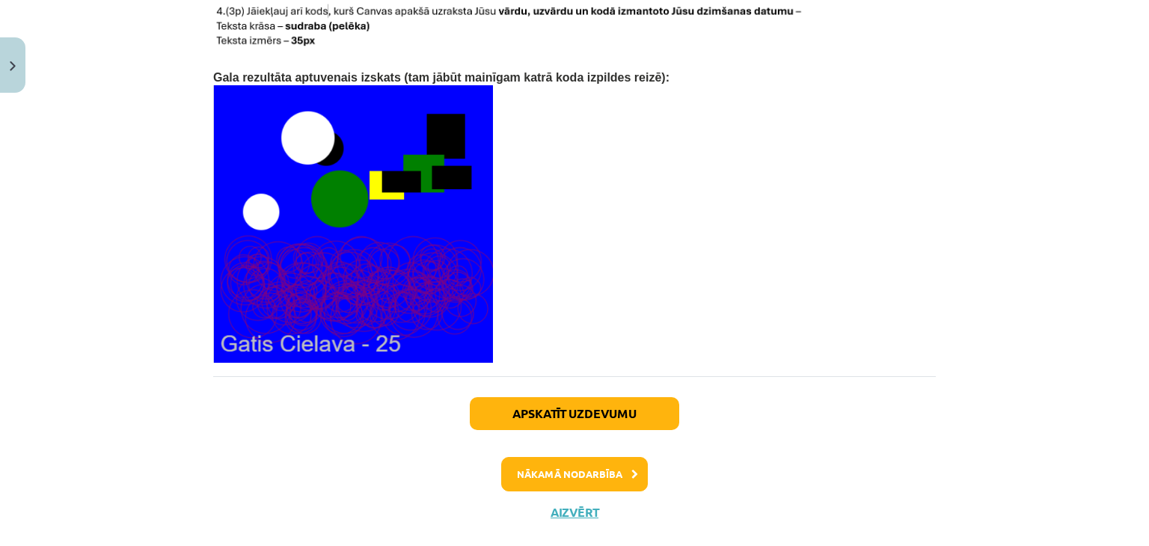
scroll to position [3237, 0]
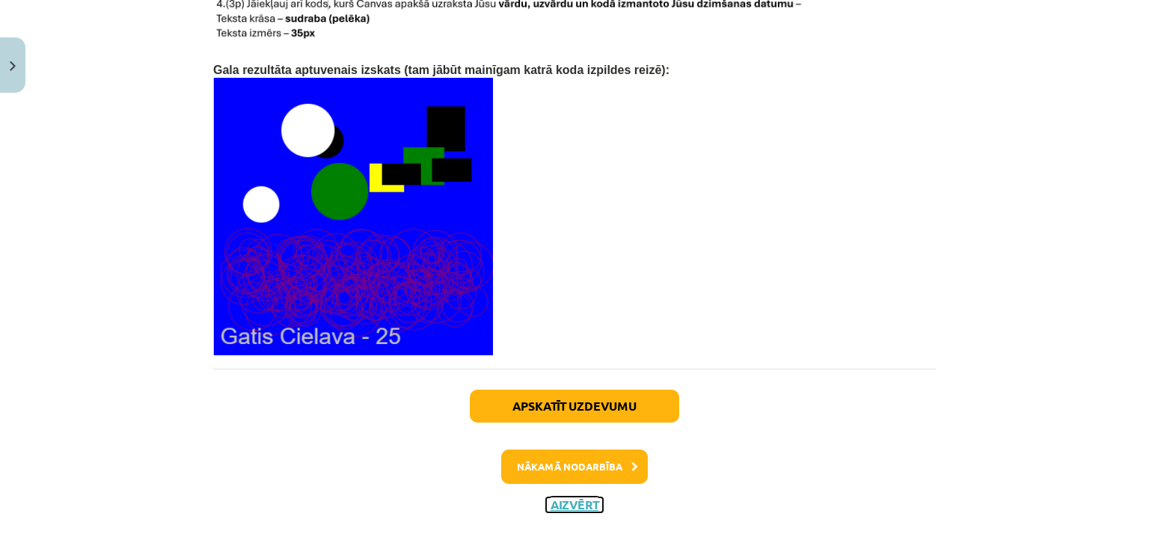
click at [572, 498] on button "Aizvērt" at bounding box center [574, 505] width 57 height 15
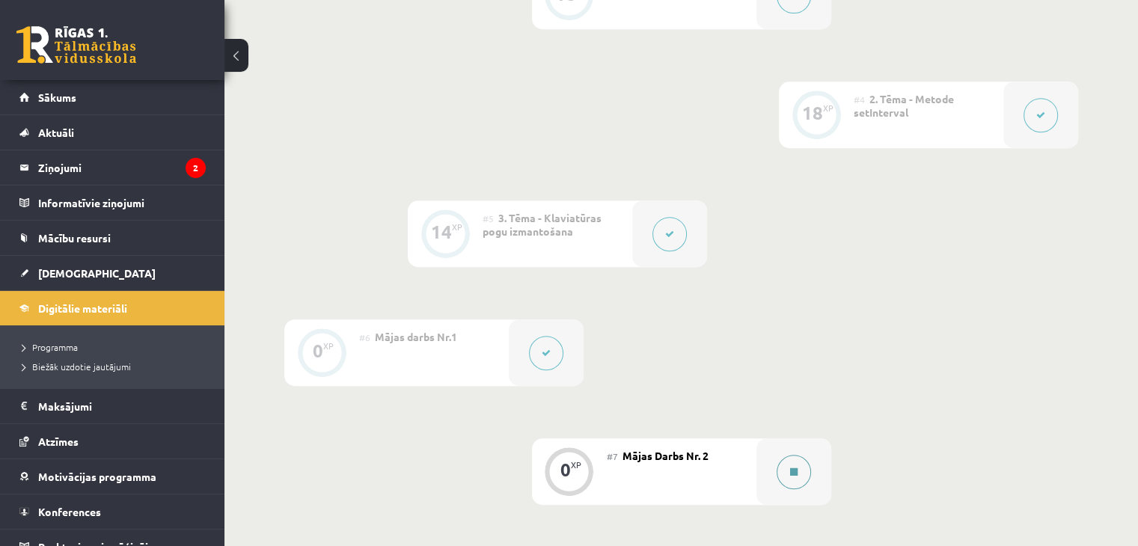
click at [793, 489] on button at bounding box center [794, 472] width 34 height 34
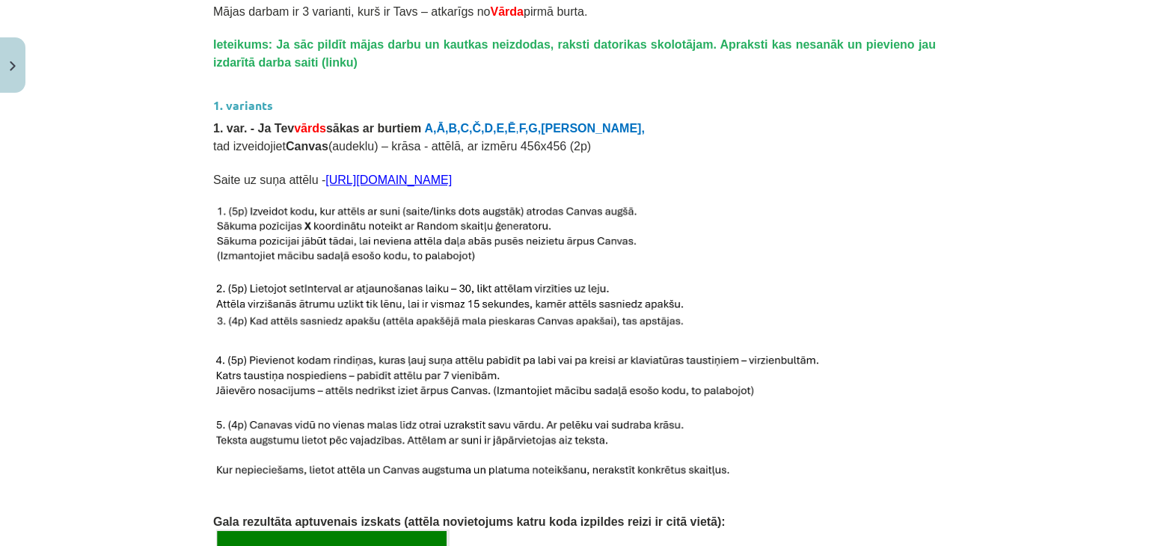
scroll to position [524, 0]
drag, startPoint x: 791, startPoint y: 162, endPoint x: 311, endPoint y: 162, distance: 479.7
click at [311, 170] on p "Saite uz suņa attēlu - [URL][DOMAIN_NAME]" at bounding box center [574, 179] width 723 height 18
copy link "[URL][DOMAIN_NAME]"
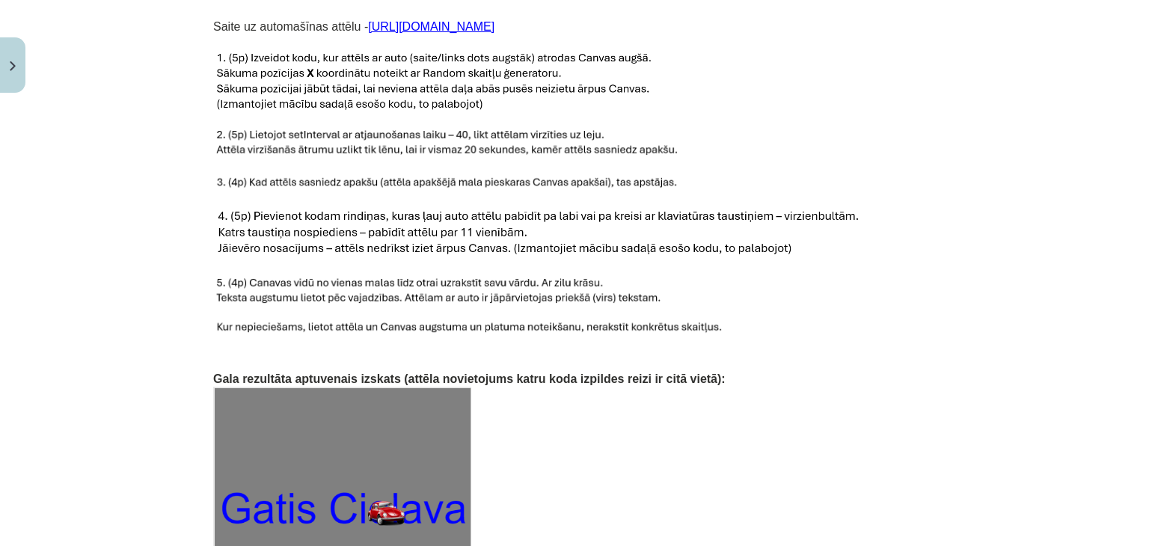
scroll to position [2355, 0]
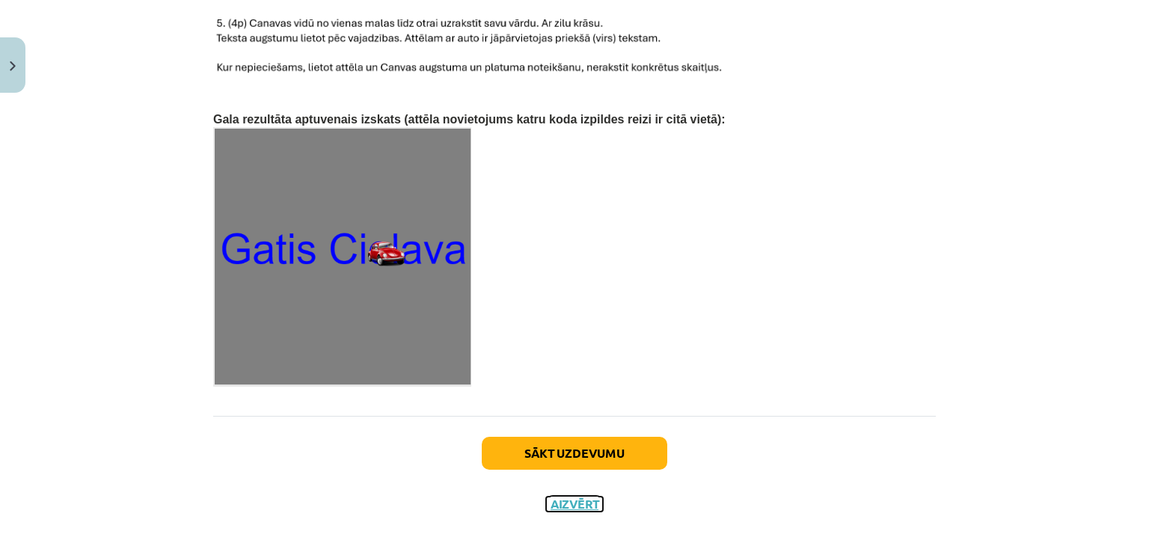
click at [584, 497] on button "Aizvērt" at bounding box center [574, 504] width 57 height 15
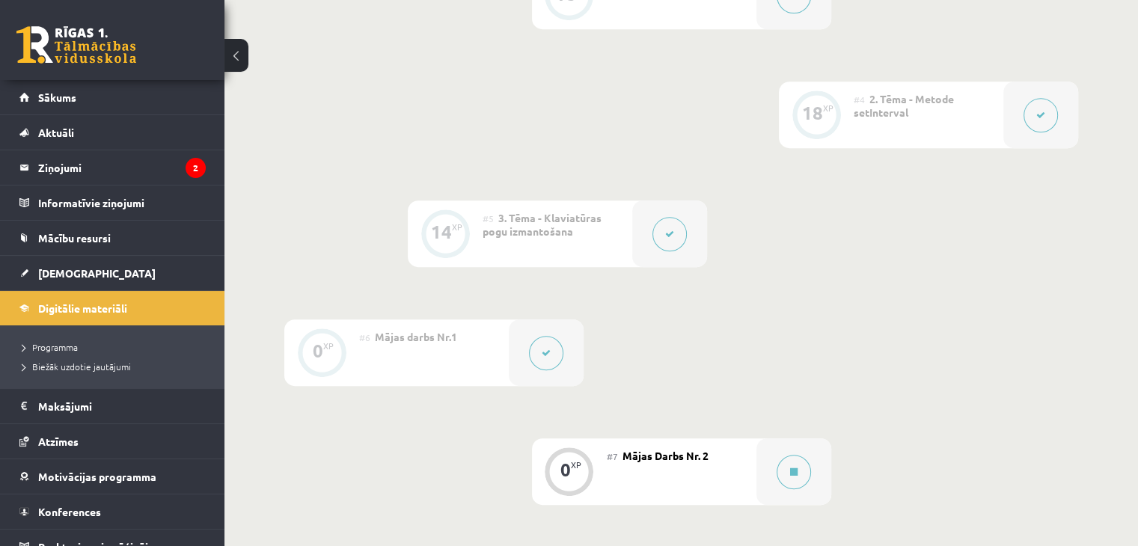
click at [1038, 132] on button at bounding box center [1041, 115] width 34 height 34
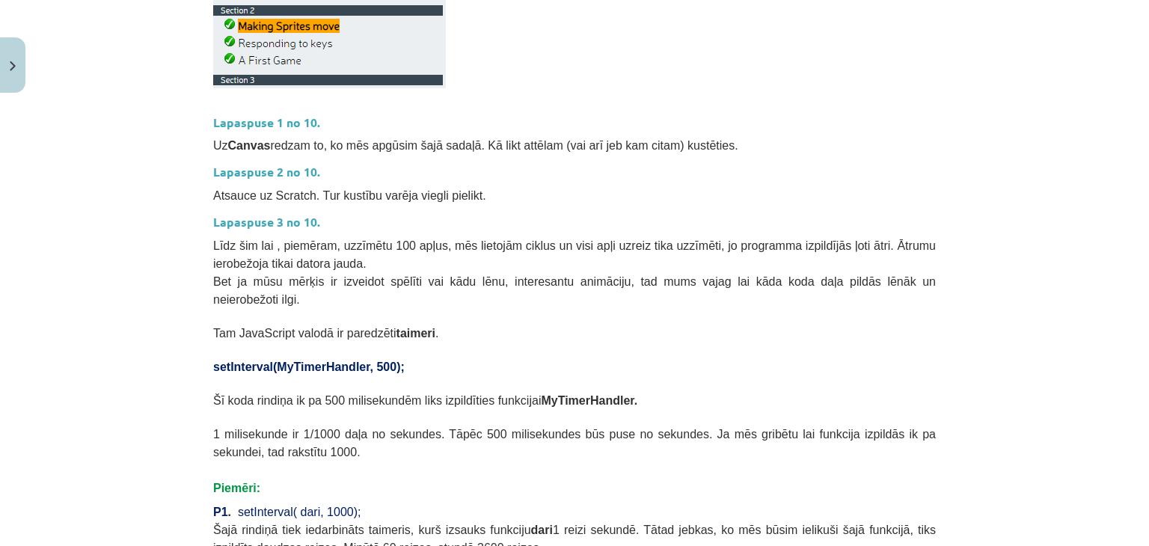
scroll to position [715, 0]
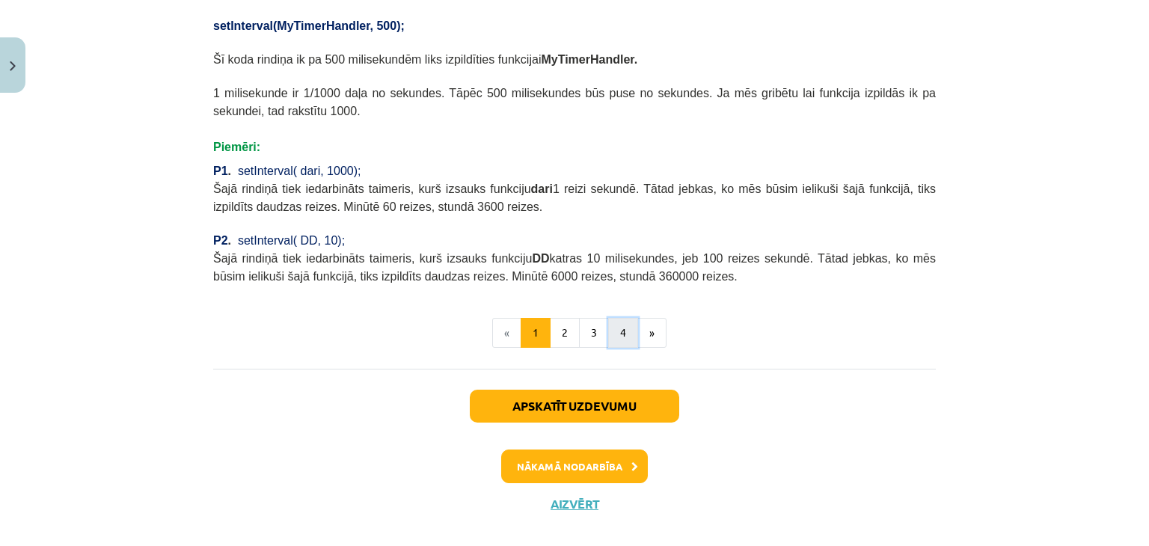
click at [608, 320] on button "4" at bounding box center [623, 333] width 30 height 30
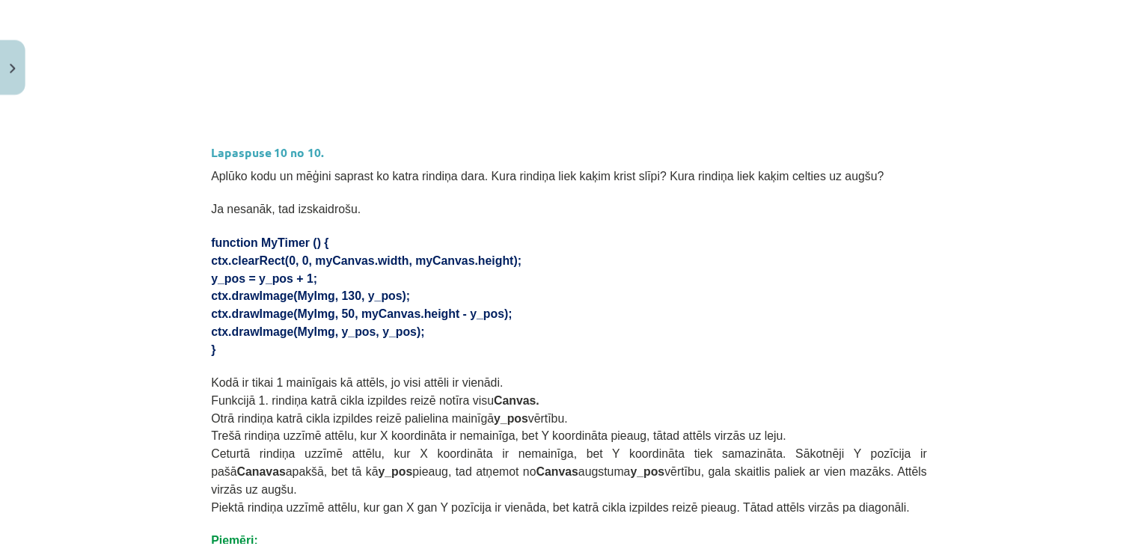
scroll to position [1057, 0]
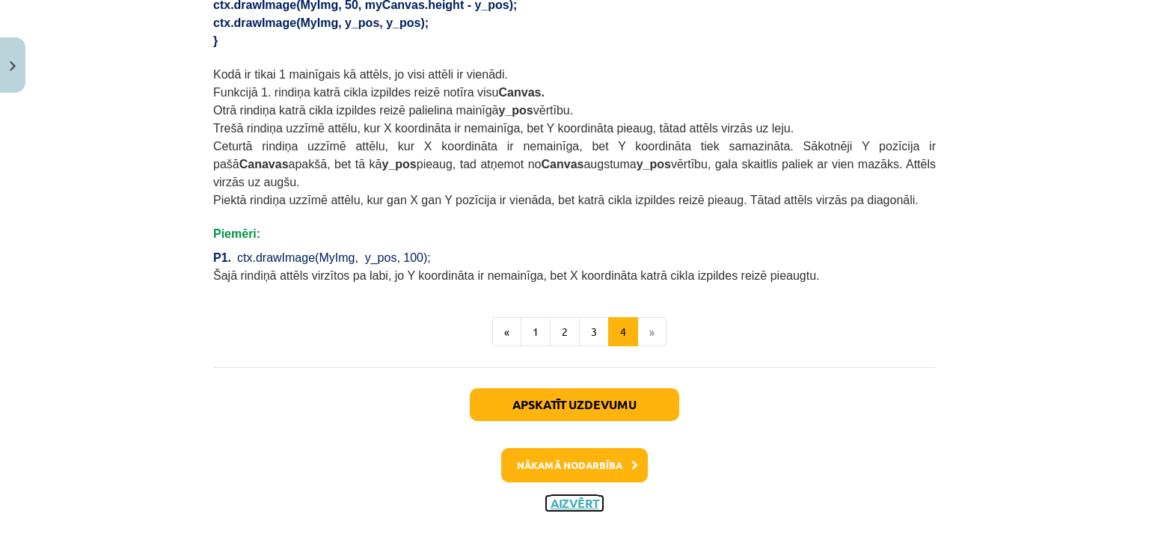
click at [575, 496] on button "Aizvērt" at bounding box center [574, 503] width 57 height 15
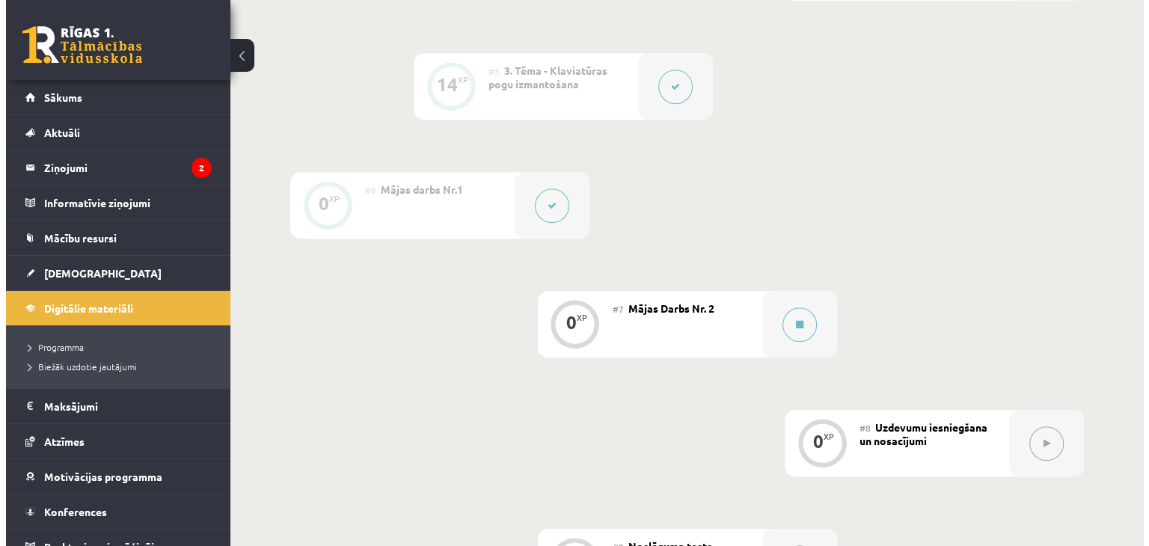
scroll to position [847, 0]
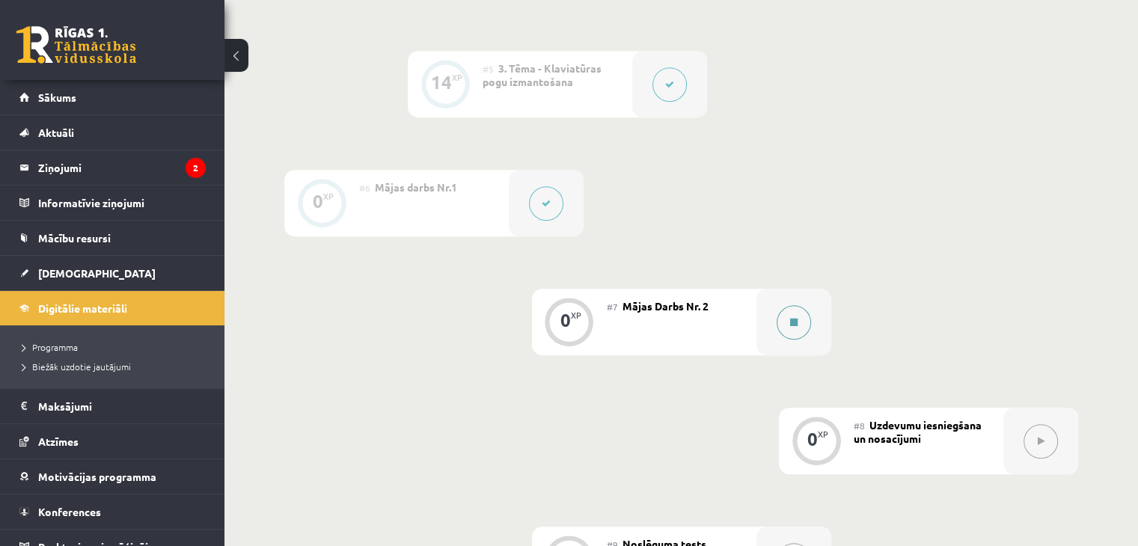
click at [798, 340] on button at bounding box center [794, 322] width 34 height 34
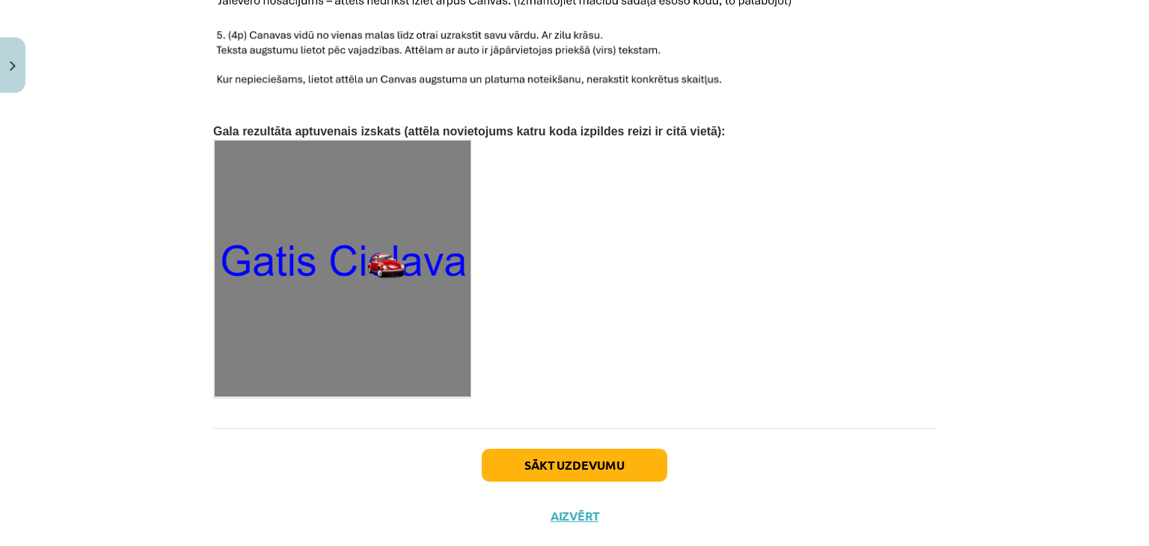
scroll to position [2355, 0]
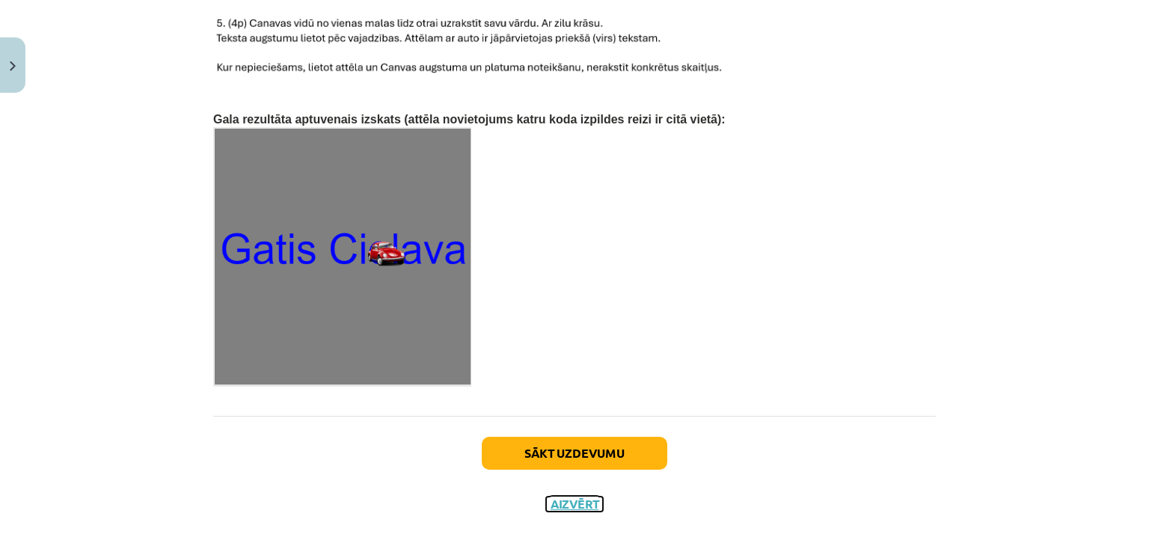
click at [563, 497] on button "Aizvērt" at bounding box center [574, 504] width 57 height 15
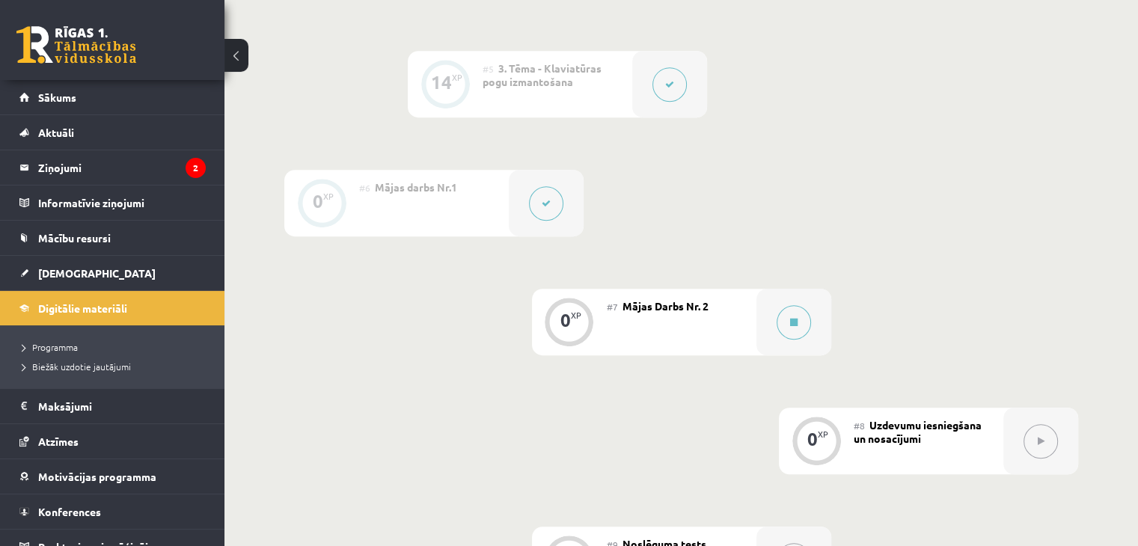
click at [679, 102] on button at bounding box center [670, 84] width 34 height 34
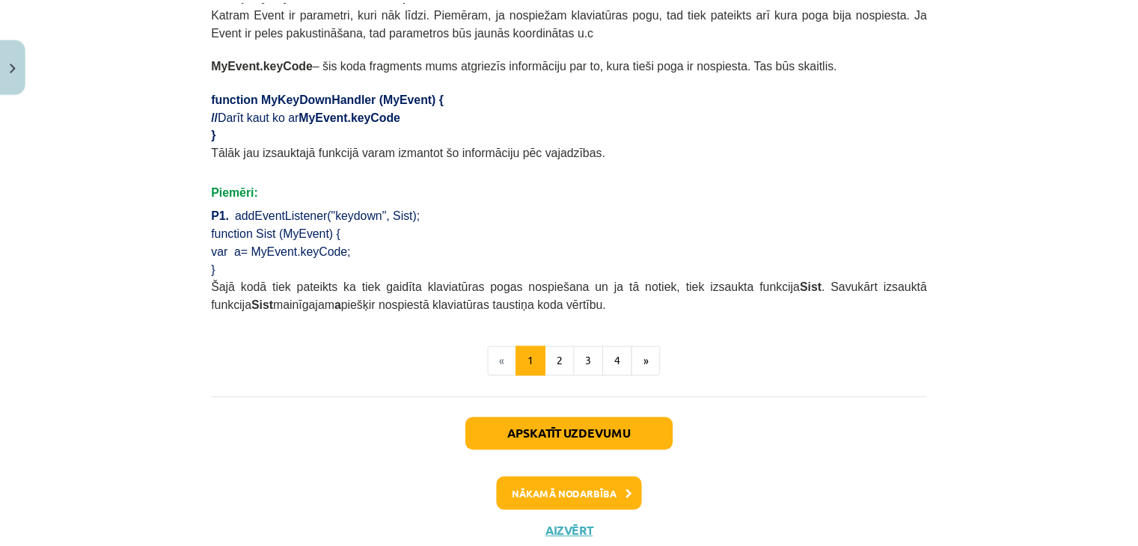
scroll to position [942, 0]
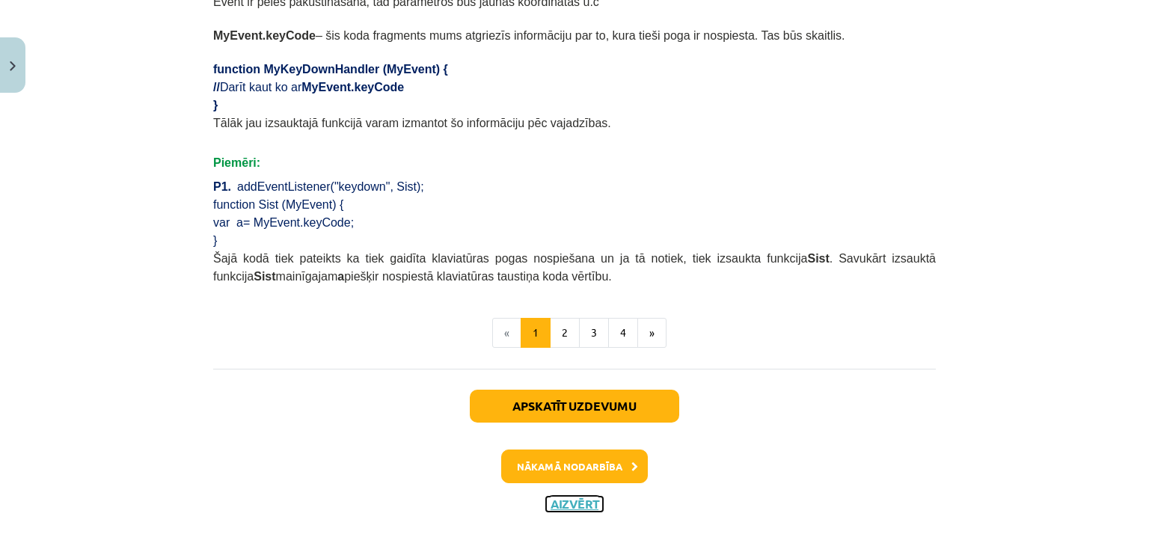
click at [572, 497] on button "Aizvērt" at bounding box center [574, 504] width 57 height 15
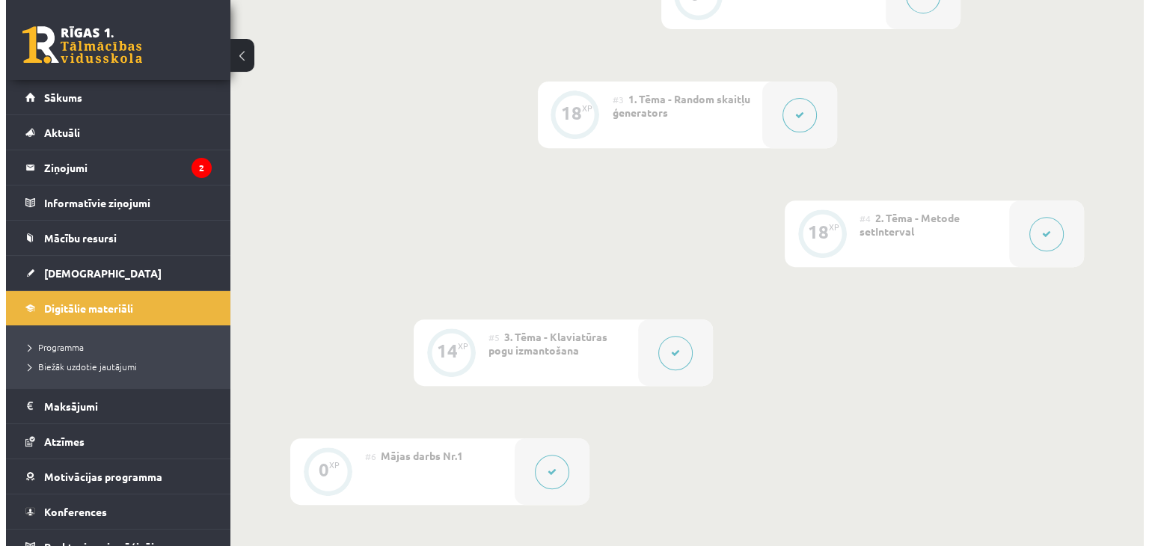
scroll to position [548, 0]
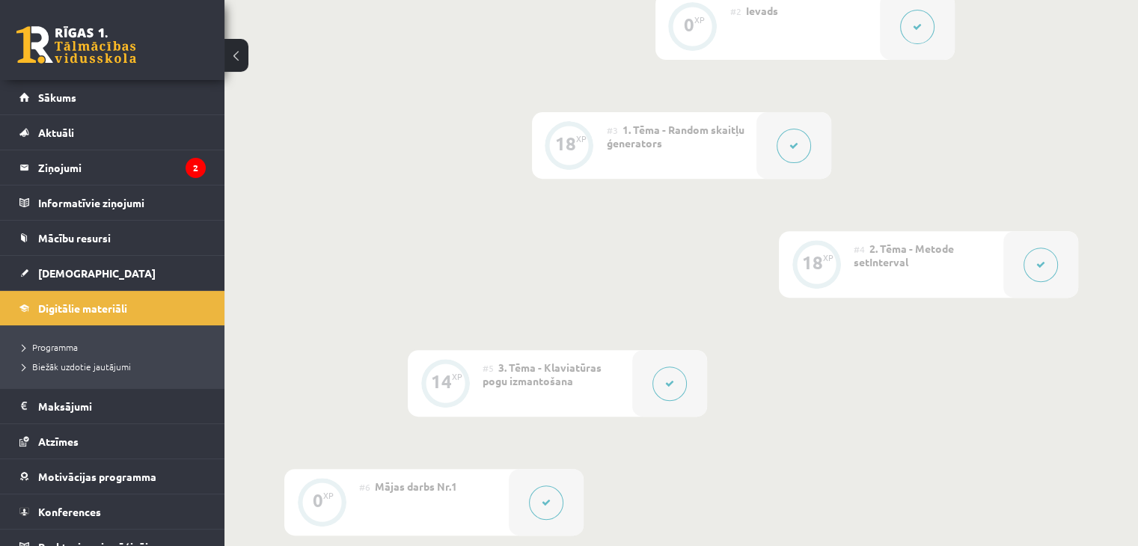
click at [896, 269] on span "2. Tēma - Metode setInterval" at bounding box center [904, 255] width 100 height 27
click at [1035, 282] on button at bounding box center [1041, 265] width 34 height 34
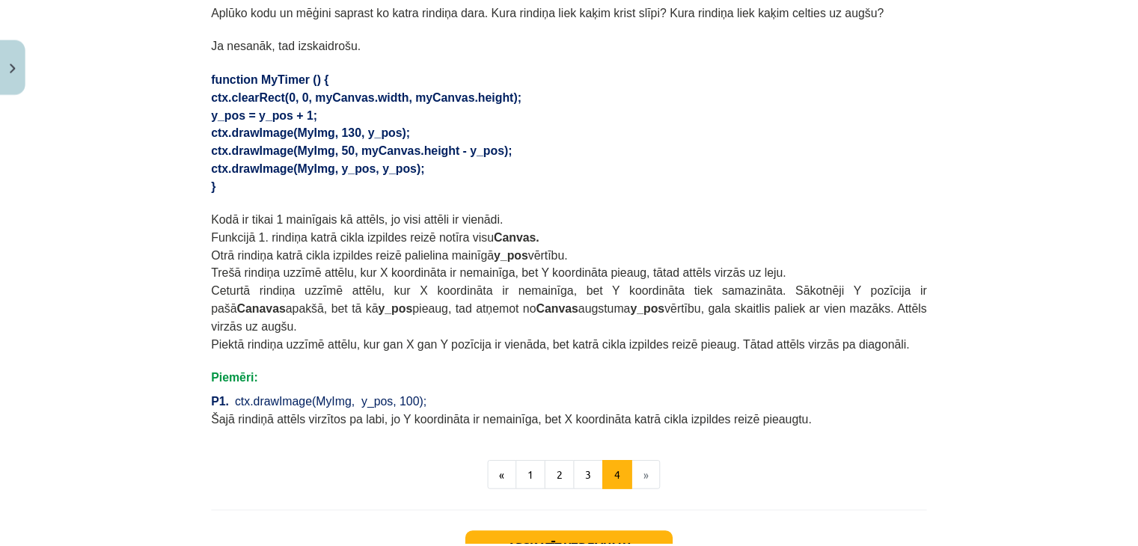
scroll to position [1057, 0]
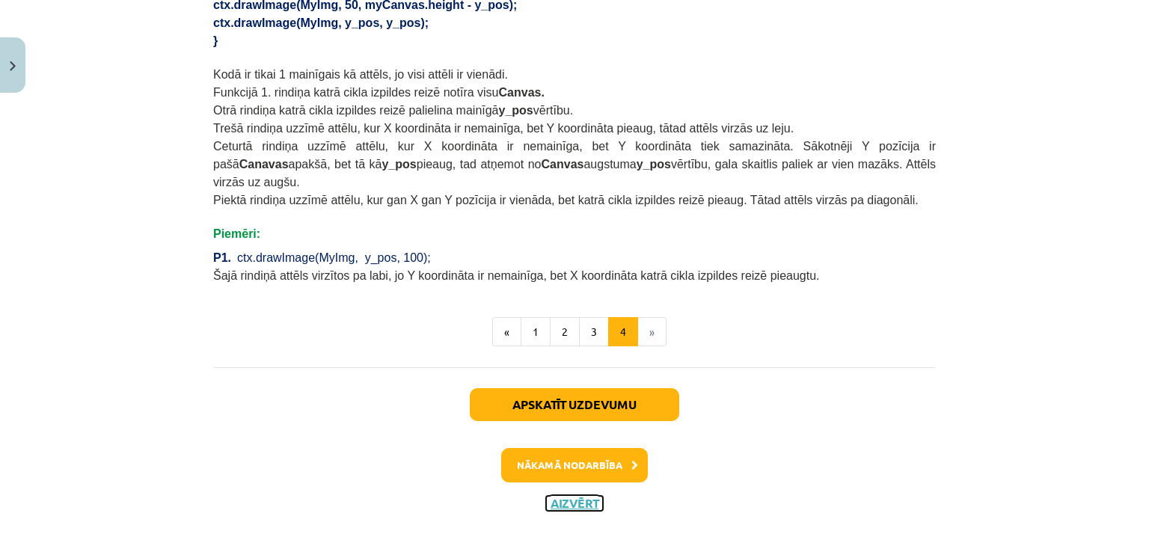
click at [584, 496] on button "Aizvērt" at bounding box center [574, 503] width 57 height 15
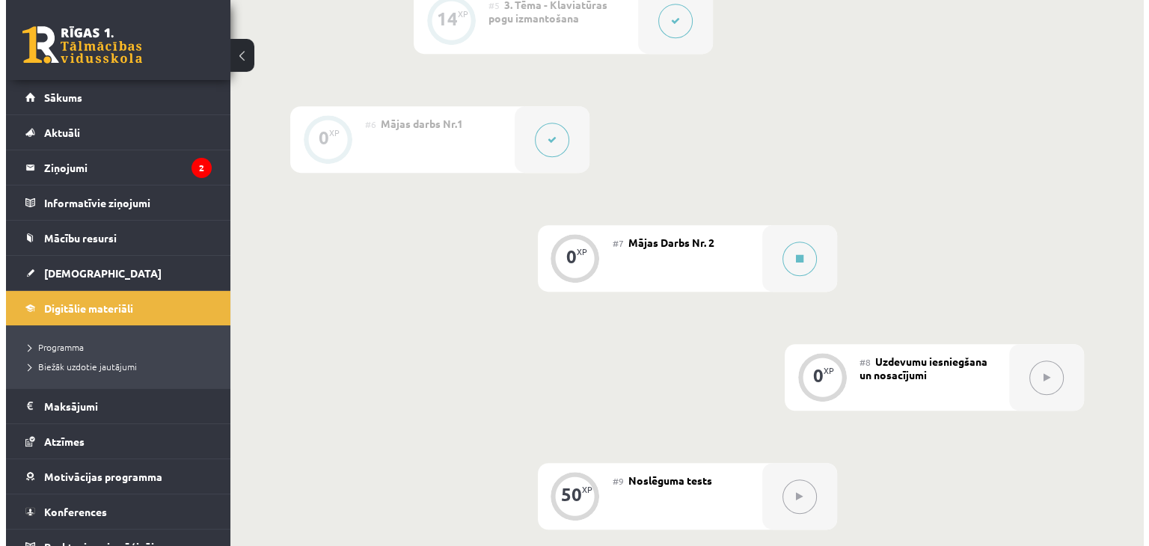
scroll to position [922, 0]
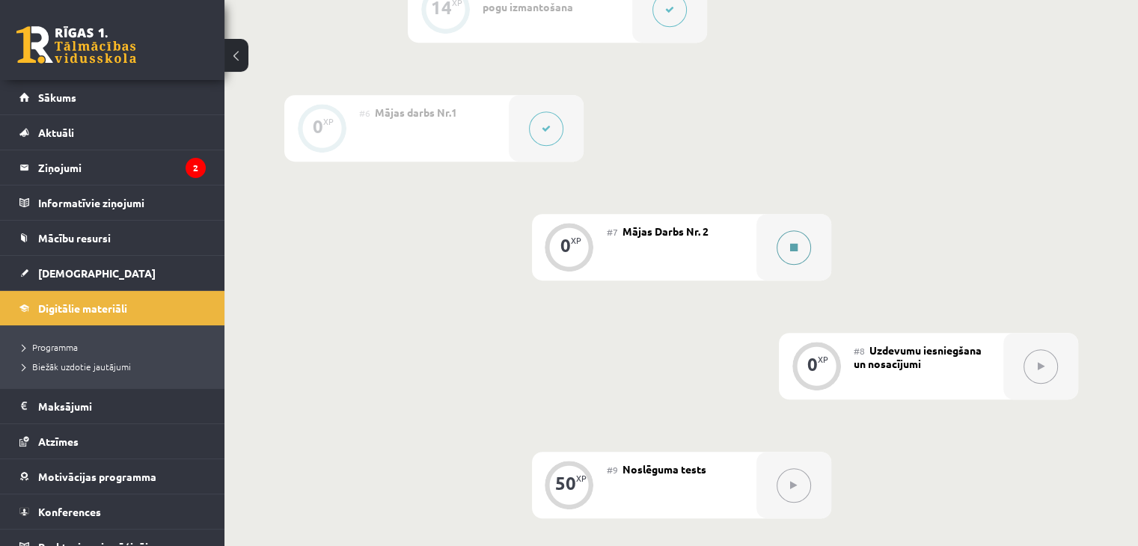
click at [790, 252] on icon at bounding box center [793, 247] width 7 height 9
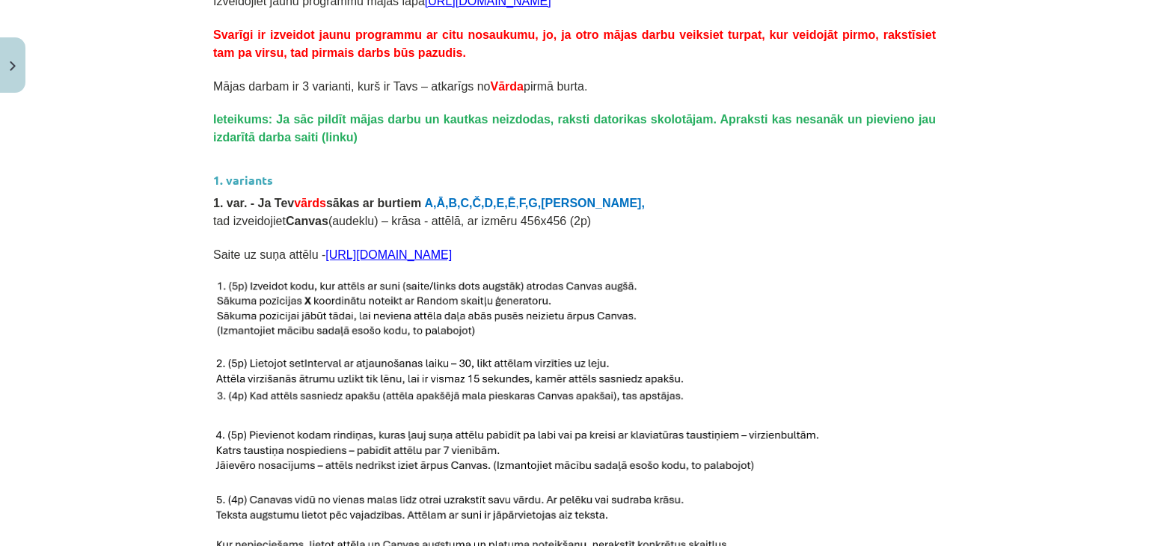
scroll to position [748, 0]
